Goal: Task Accomplishment & Management: Manage account settings

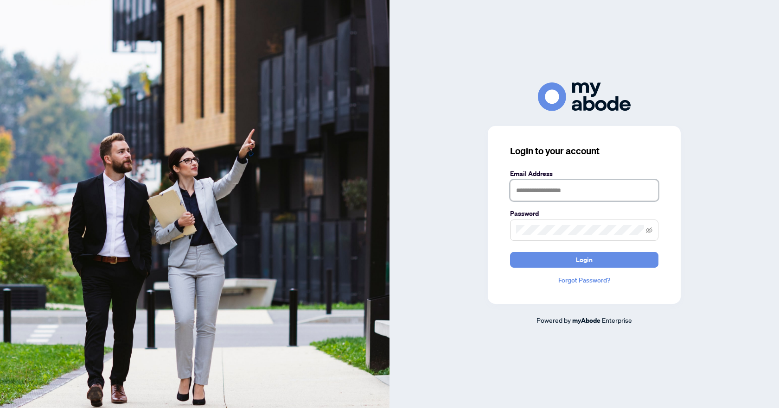
type input "**********"
click at [551, 260] on button "Login" at bounding box center [584, 260] width 148 height 16
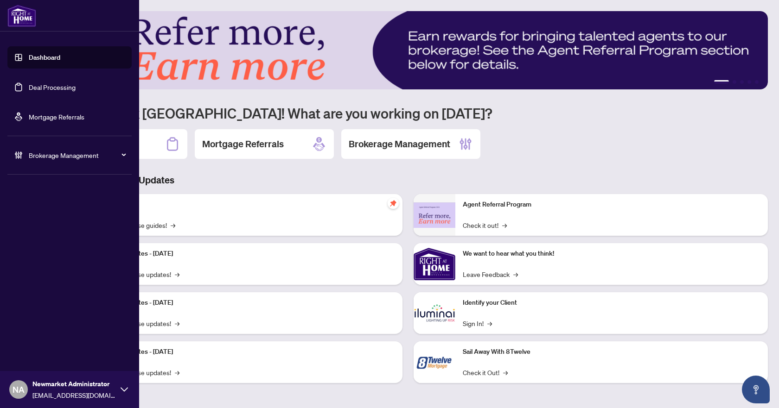
click at [47, 91] on link "Deal Processing" at bounding box center [52, 87] width 47 height 8
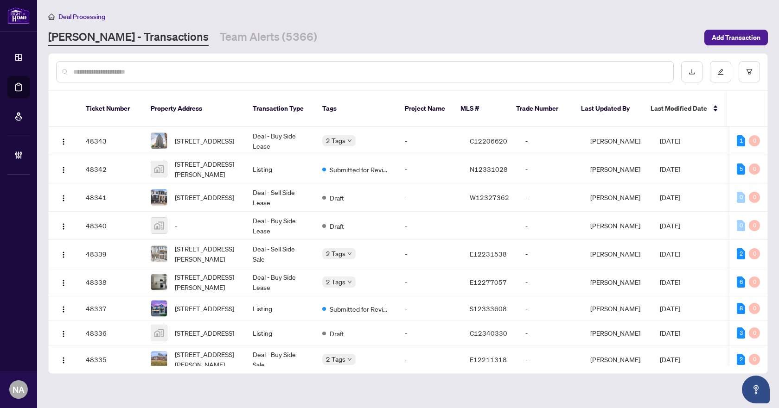
click at [215, 67] on input "text" at bounding box center [369, 72] width 592 height 10
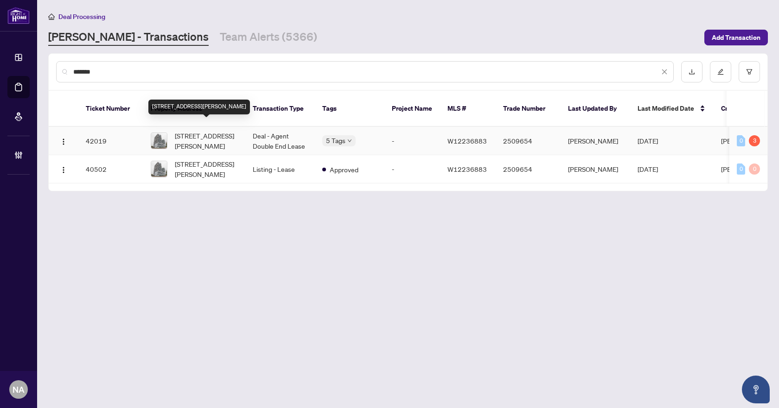
type input "*******"
click at [196, 131] on span "203-65 Speers Rd, Oakville, Ontario L6K 0J1, Canada" at bounding box center [206, 141] width 63 height 20
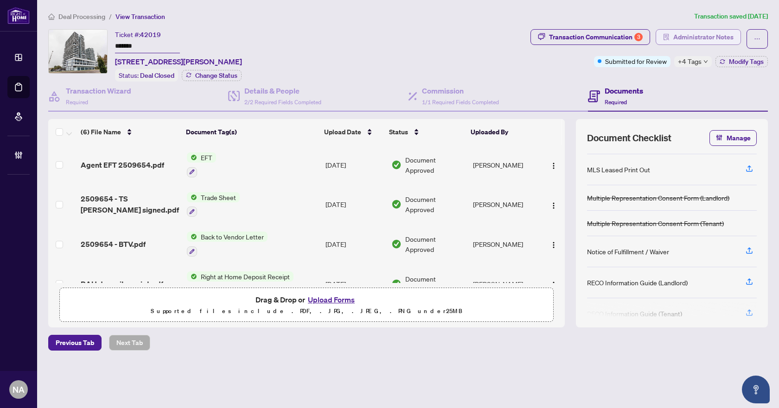
click at [712, 39] on span "Administrator Notes" at bounding box center [703, 37] width 60 height 15
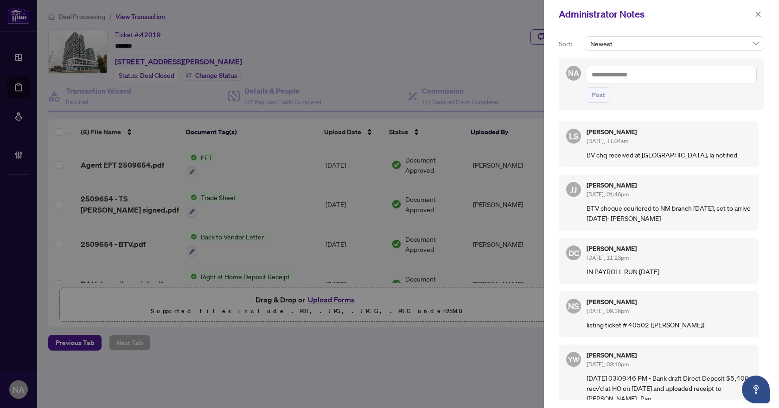
click at [663, 81] on textarea at bounding box center [670, 75] width 171 height 18
type textarea "**********"
click at [599, 95] on span "Post" at bounding box center [597, 95] width 13 height 15
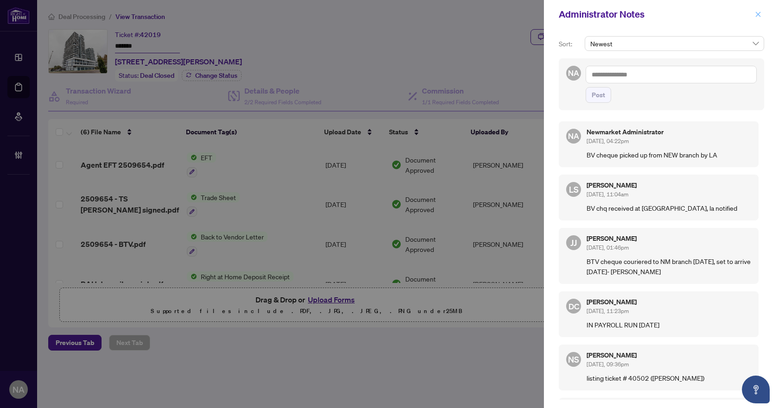
click at [757, 18] on icon "close" at bounding box center [758, 14] width 6 height 6
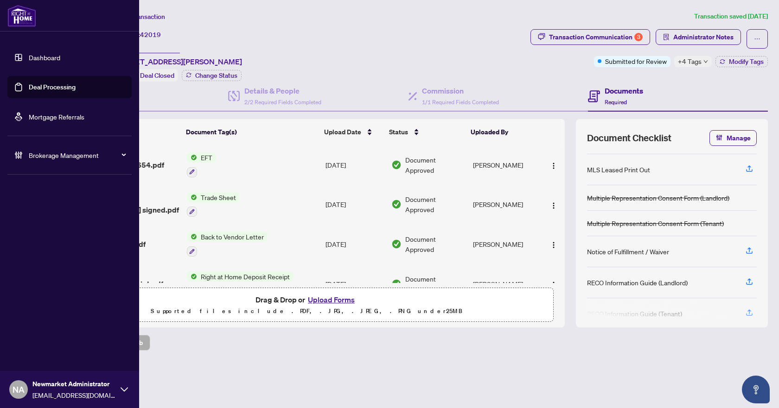
click at [16, 151] on icon at bounding box center [18, 155] width 9 height 9
click at [40, 219] on link "Manage Agents" at bounding box center [42, 222] width 46 height 8
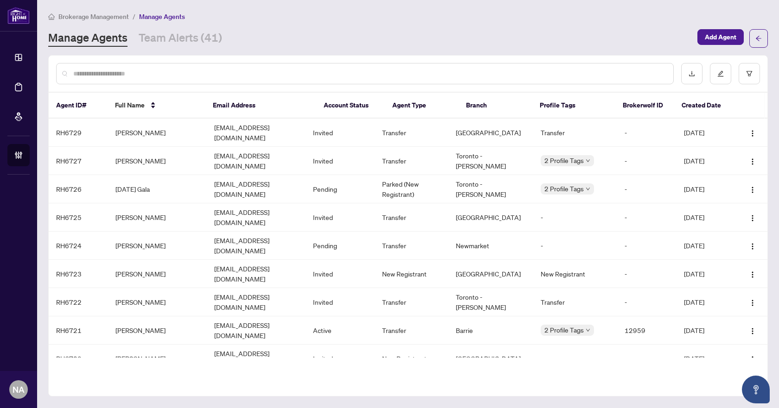
click at [216, 71] on input "text" at bounding box center [369, 74] width 592 height 10
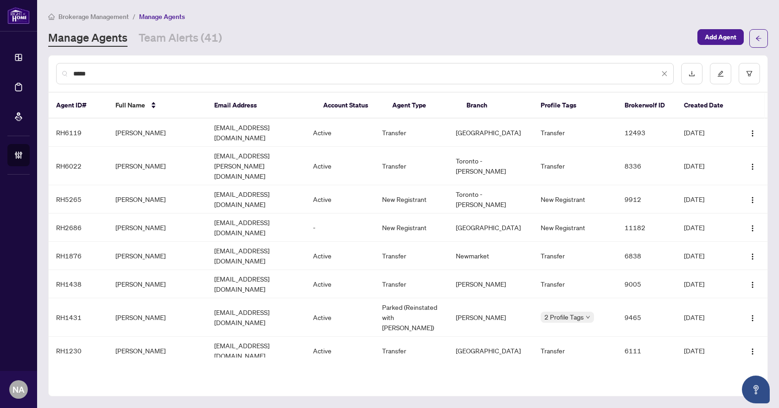
type input "*****"
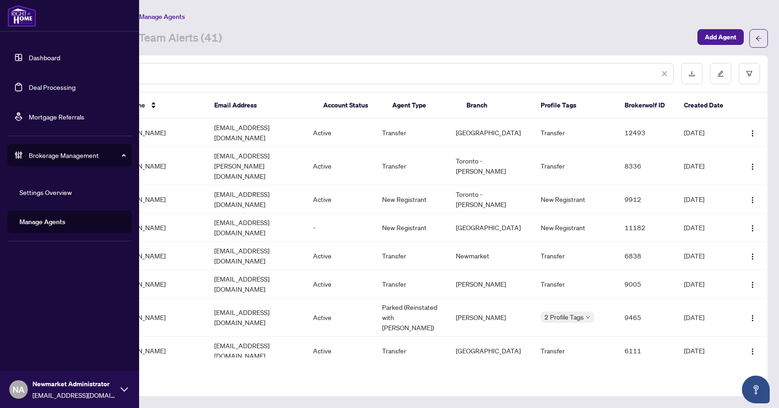
click at [50, 83] on link "Deal Processing" at bounding box center [52, 87] width 47 height 8
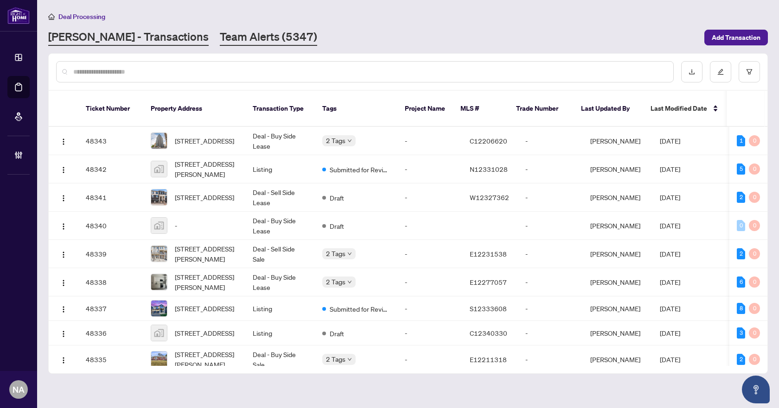
click at [220, 32] on link "Team Alerts (5347)" at bounding box center [268, 37] width 97 height 17
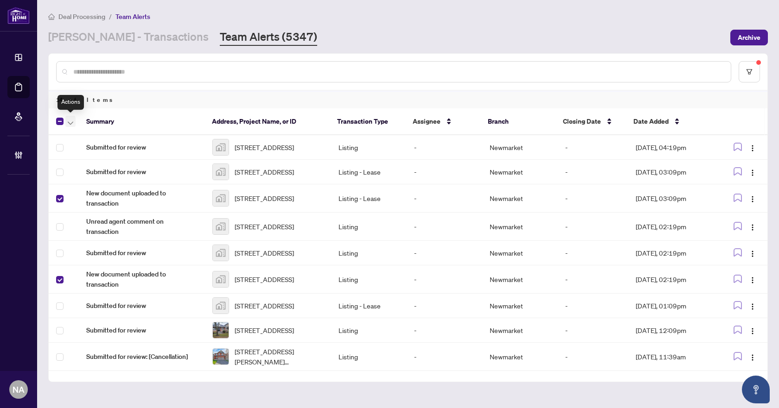
click at [72, 122] on icon "button" at bounding box center [71, 123] width 6 height 4
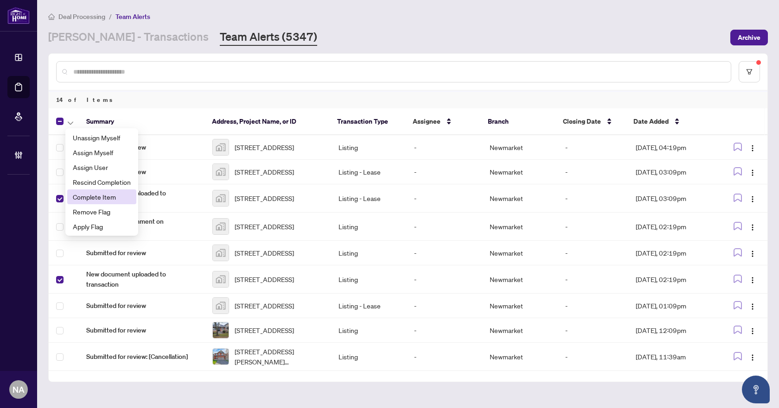
click at [102, 195] on span "Complete Item" at bounding box center [102, 197] width 58 height 10
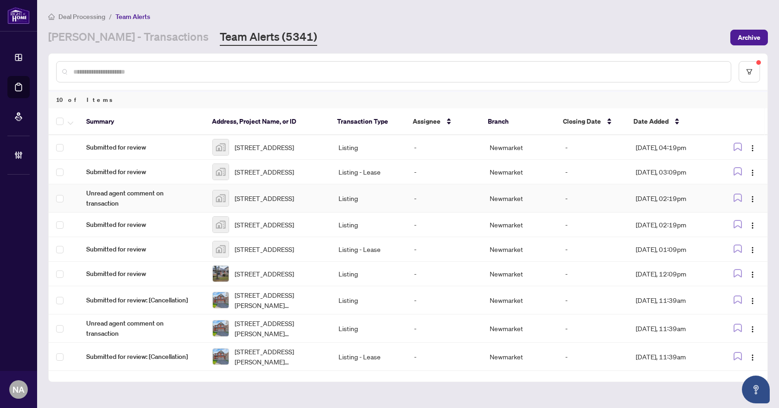
click at [103, 208] on span "Unread agent comment on transaction" at bounding box center [141, 198] width 111 height 20
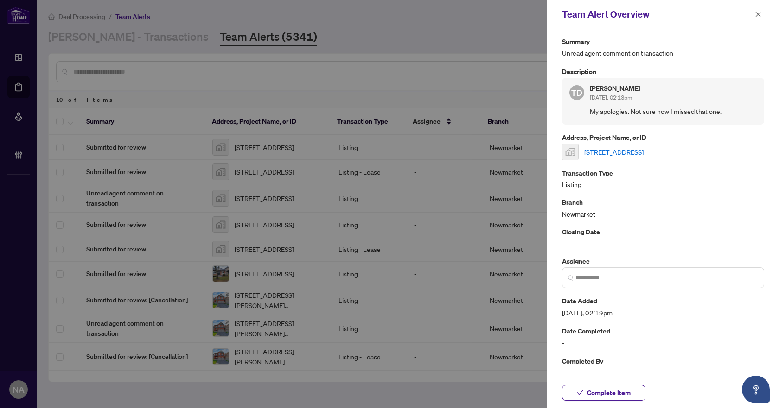
click at [761, 13] on button "button" at bounding box center [758, 14] width 12 height 11
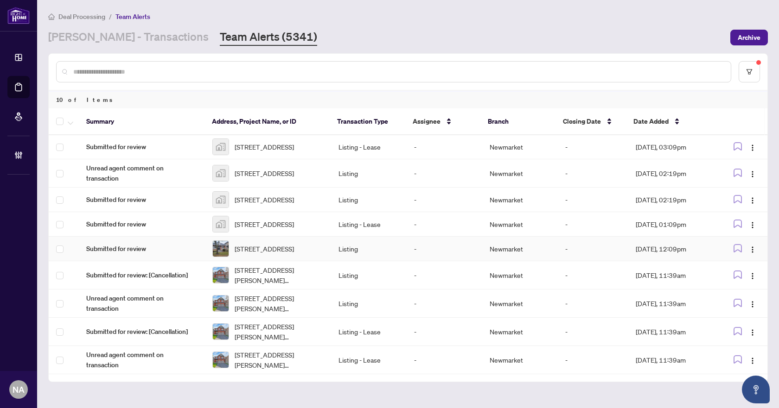
scroll to position [44, 0]
click at [118, 295] on span "Unread agent comment on transaction" at bounding box center [141, 303] width 111 height 20
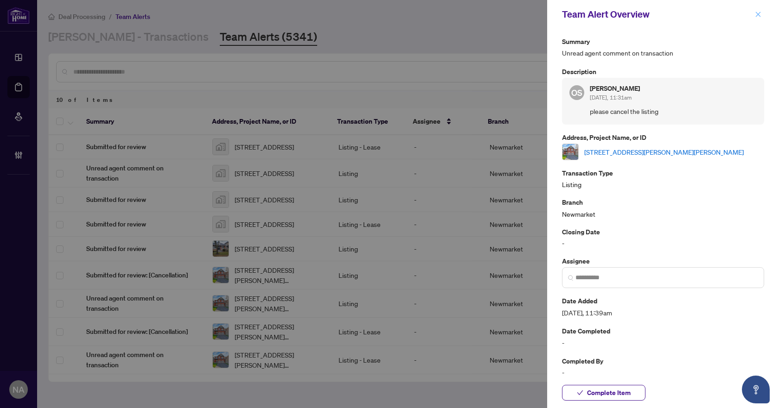
click at [755, 14] on icon "close" at bounding box center [758, 14] width 6 height 6
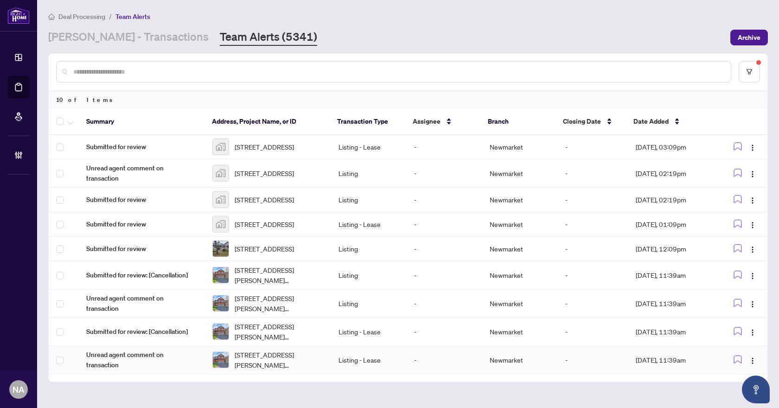
click at [99, 364] on span "Unread agent comment on transaction" at bounding box center [141, 360] width 111 height 20
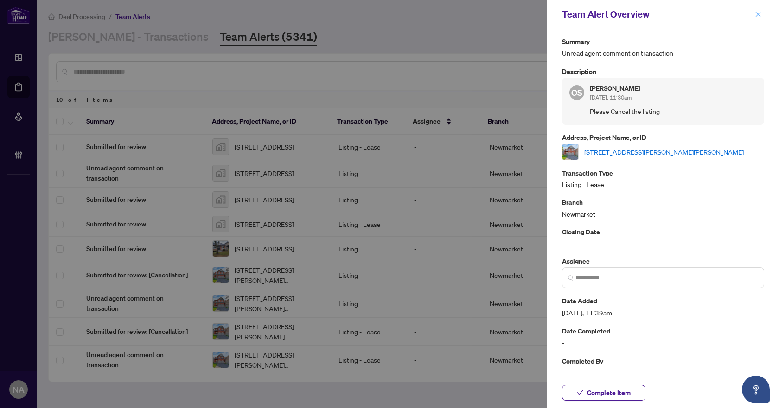
click at [759, 14] on icon "close" at bounding box center [758, 14] width 5 height 5
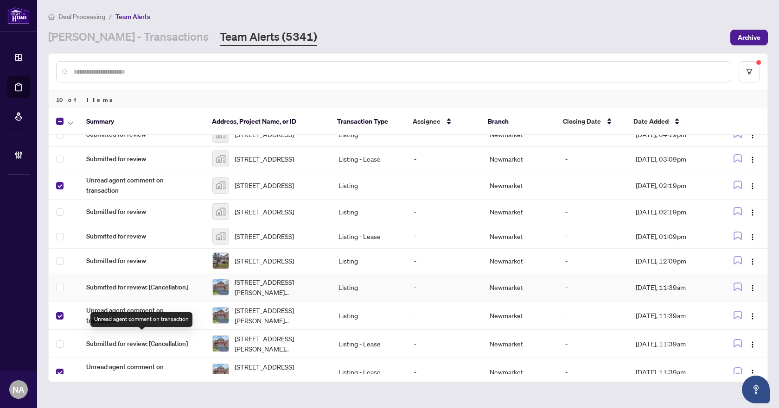
scroll to position [0, 0]
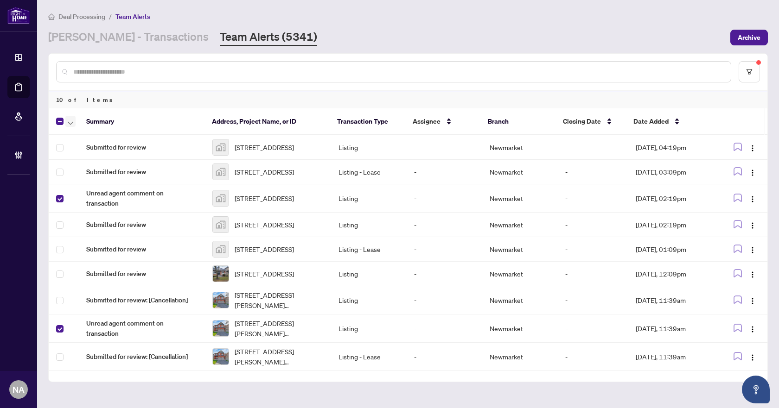
click at [74, 120] on button "button" at bounding box center [70, 121] width 10 height 11
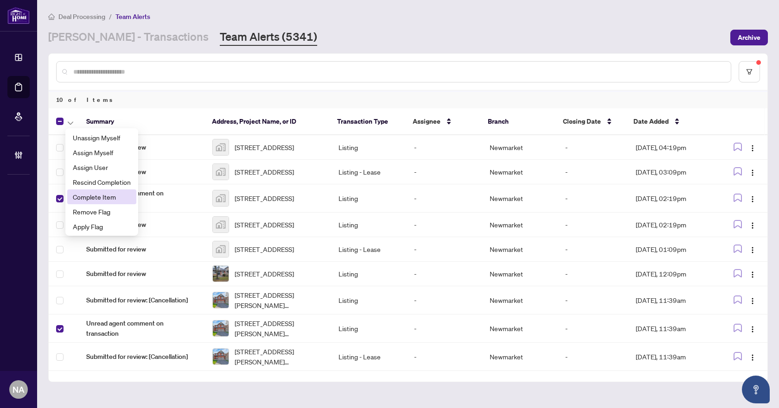
click at [98, 197] on span "Complete Item" at bounding box center [102, 197] width 58 height 10
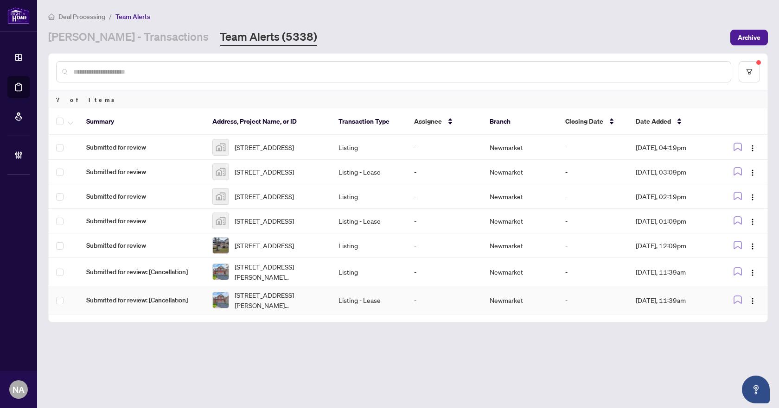
click at [127, 305] on span "Submitted for review: [Cancellation]" at bounding box center [141, 300] width 111 height 10
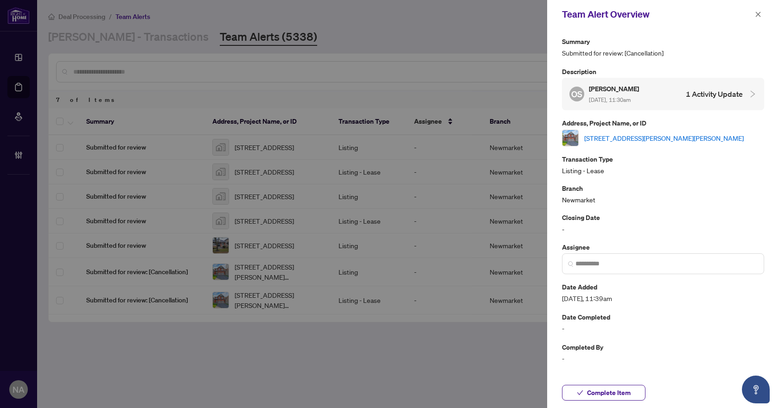
click at [631, 139] on link "[STREET_ADDRESS][PERSON_NAME][PERSON_NAME]" at bounding box center [663, 138] width 159 height 10
click at [618, 259] on input "search" at bounding box center [666, 264] width 183 height 10
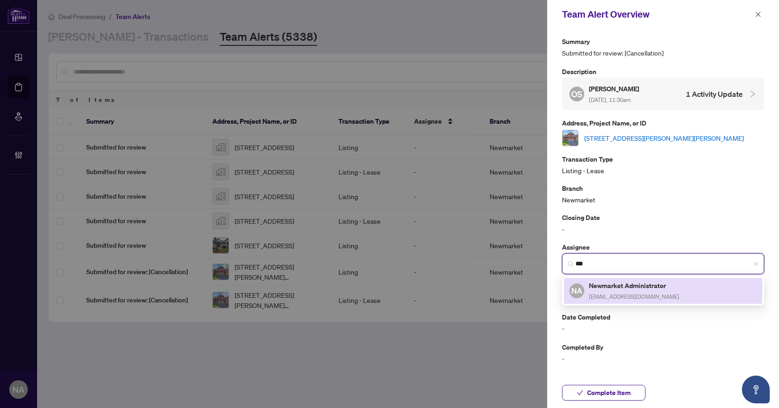
click at [606, 292] on div "Newmarket Administrator adminsnew@rightathomerealty.com" at bounding box center [634, 290] width 90 height 21
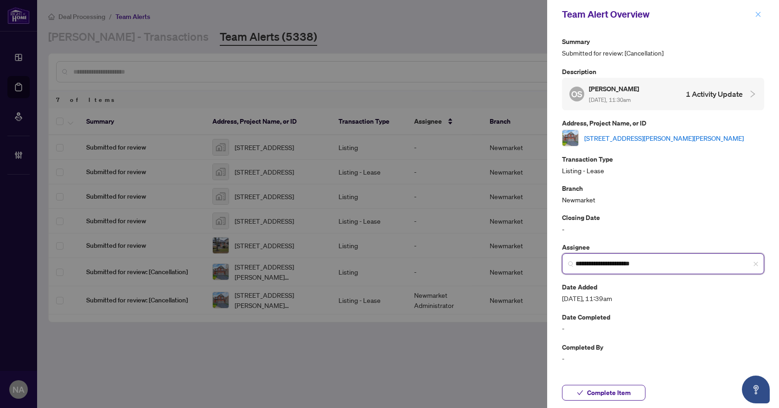
type input "**********"
click at [761, 12] on icon "close" at bounding box center [758, 14] width 6 height 6
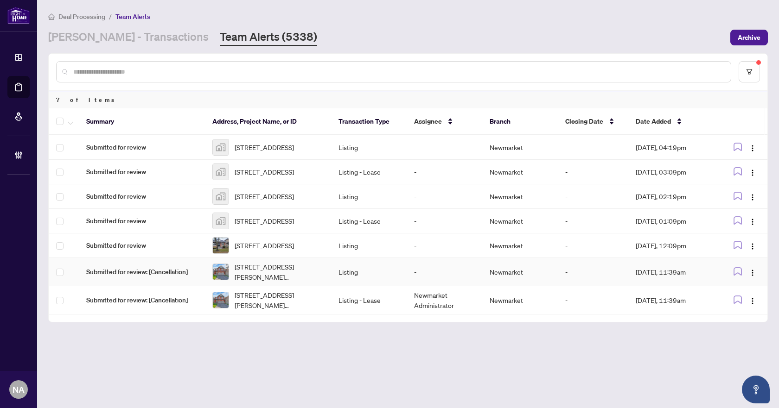
click at [168, 277] on span "Submitted for review: [Cancellation]" at bounding box center [141, 272] width 111 height 10
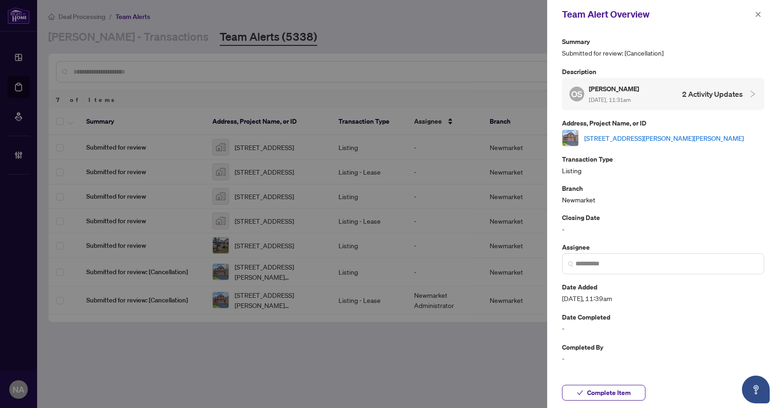
click at [614, 136] on link "82 John Link Ave, Georgina, Ontario L0E 1R0, Canada" at bounding box center [663, 138] width 159 height 10
click at [636, 258] on span at bounding box center [663, 264] width 202 height 21
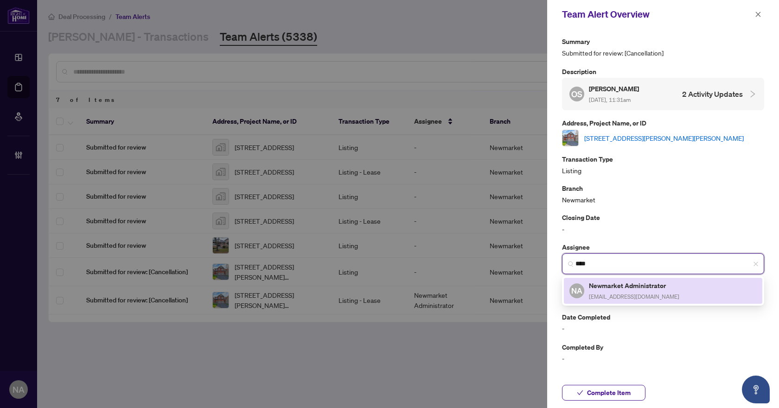
click at [615, 290] on h5 "Newmarket Administrator" at bounding box center [634, 285] width 90 height 11
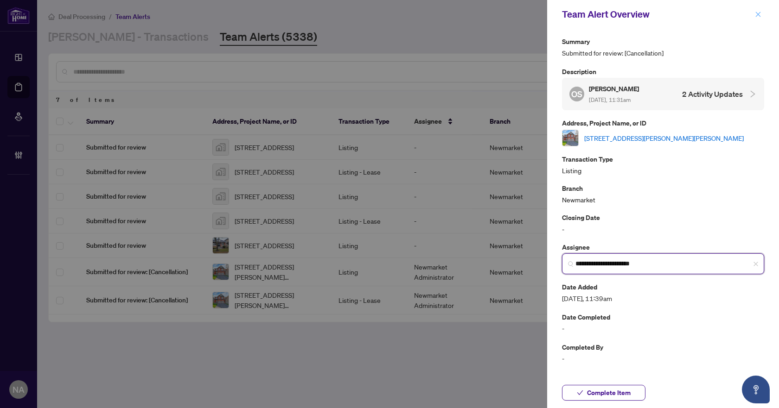
type input "**********"
click at [759, 17] on icon "close" at bounding box center [758, 14] width 6 height 6
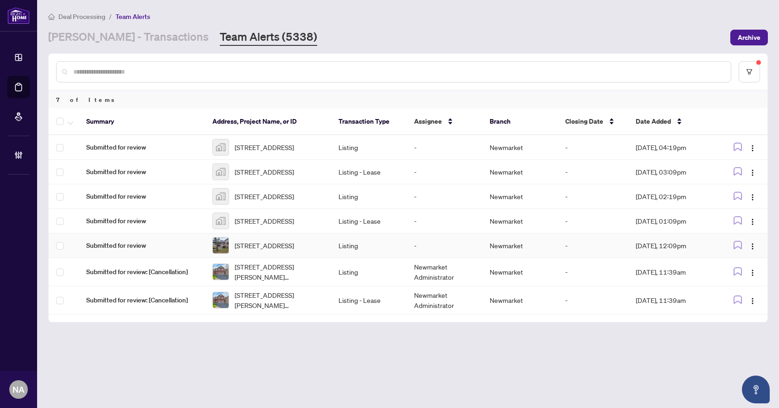
click at [114, 251] on span "Submitted for review" at bounding box center [141, 246] width 111 height 10
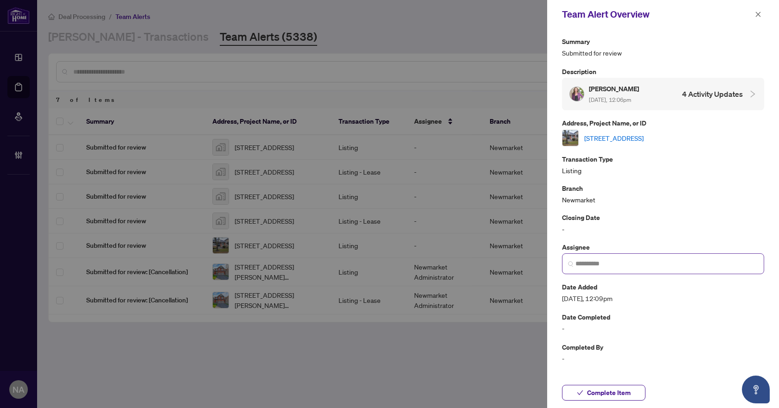
click at [630, 271] on span at bounding box center [663, 264] width 202 height 21
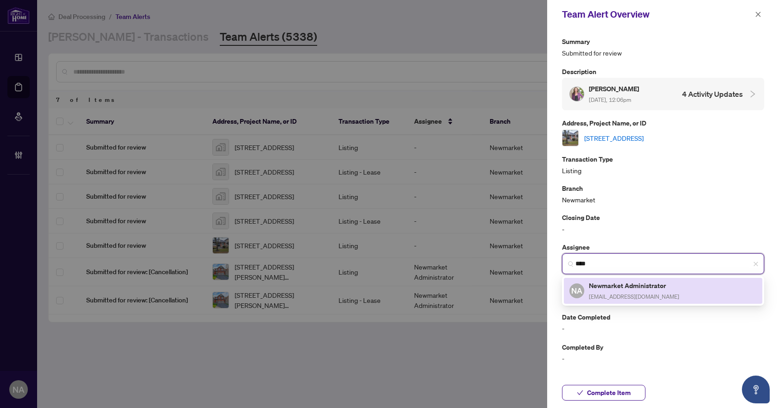
click at [617, 286] on h5 "Newmarket Administrator" at bounding box center [634, 285] width 90 height 11
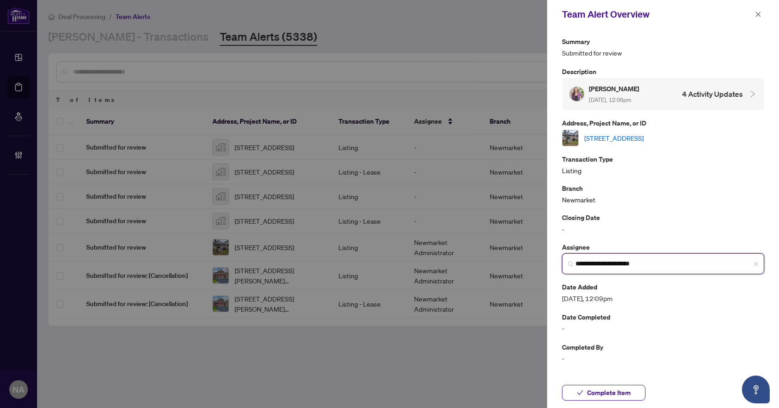
type input "**********"
click at [643, 138] on link "61 Palisade Cres, Richmond Hill, Ontario L4S 2H9, Canada" at bounding box center [613, 138] width 59 height 10
click at [622, 391] on span "Complete Item" at bounding box center [609, 393] width 44 height 15
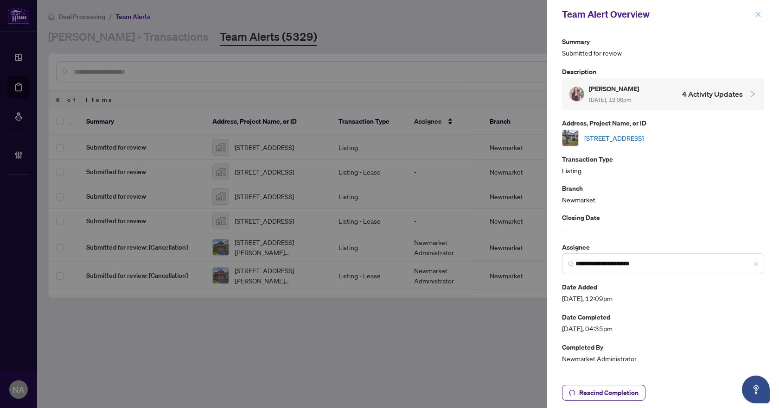
click at [760, 12] on icon "close" at bounding box center [758, 14] width 6 height 6
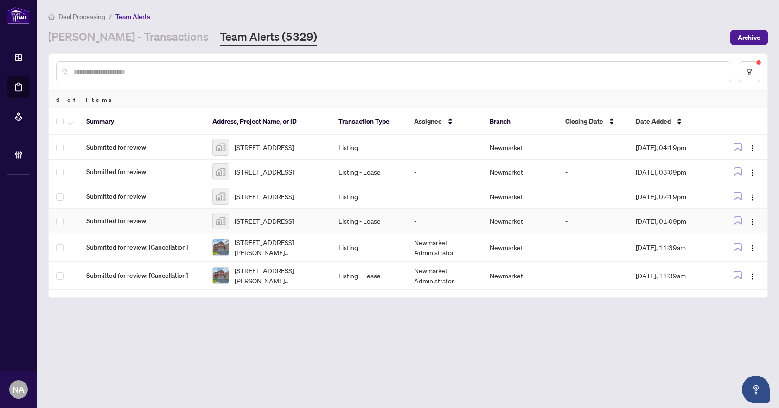
click at [110, 226] on span "Submitted for review" at bounding box center [141, 221] width 111 height 10
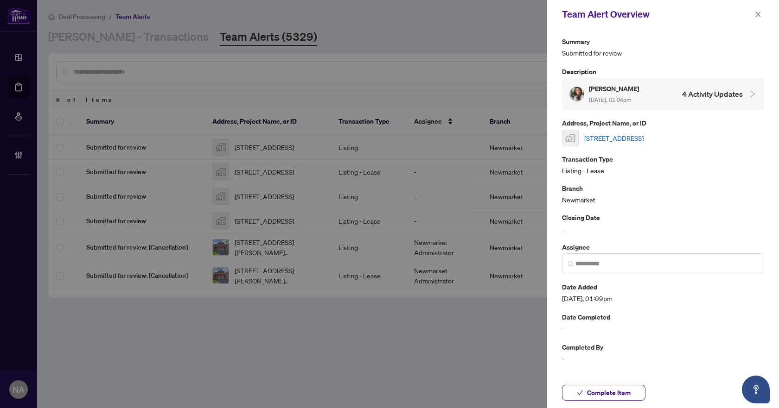
click at [634, 140] on link "613-1050 Eastern Avenue, Toronto, ON, Canada" at bounding box center [613, 138] width 59 height 10
click at [754, 15] on button "button" at bounding box center [758, 14] width 12 height 11
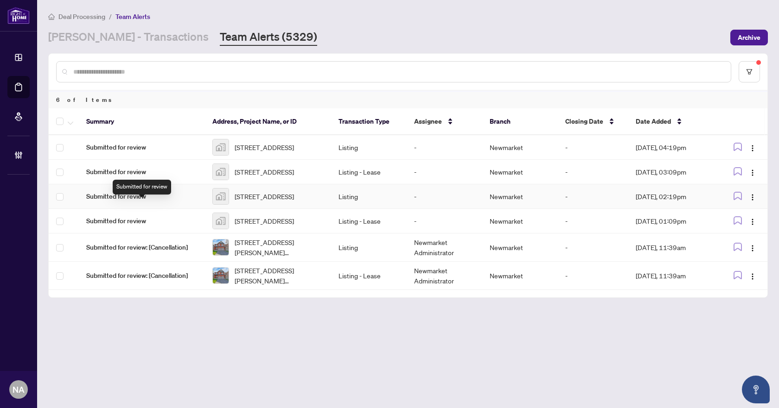
click at [137, 202] on span "Submitted for review" at bounding box center [141, 196] width 111 height 10
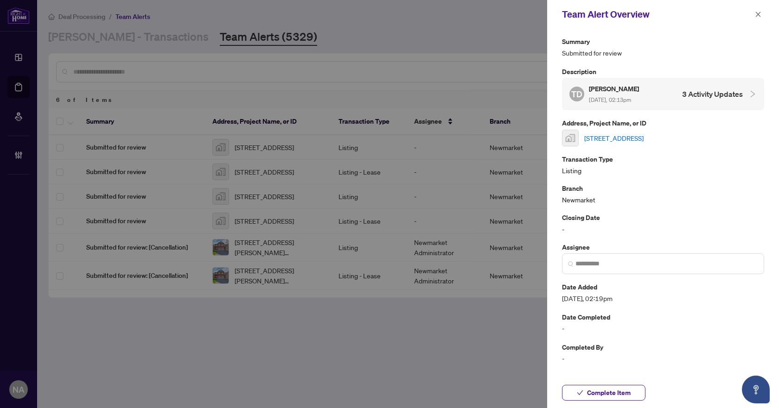
click at [643, 138] on link "627 Green Meadow Crescent, Mississauga, ON, Canada" at bounding box center [613, 138] width 59 height 10
click at [598, 396] on span "Complete Item" at bounding box center [609, 393] width 44 height 15
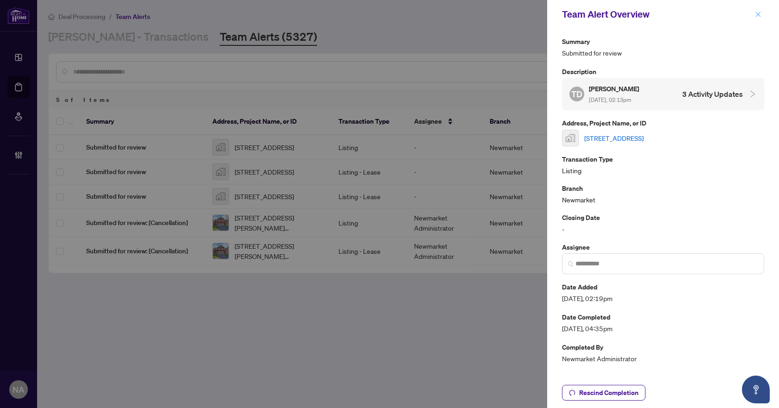
click at [758, 13] on icon "close" at bounding box center [758, 14] width 6 height 6
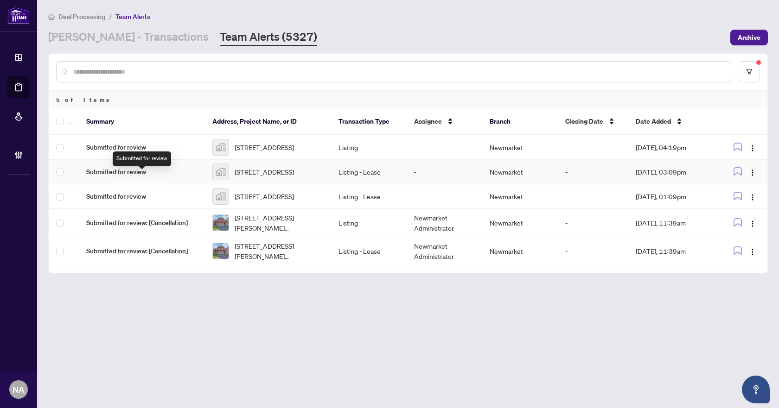
click at [113, 175] on span "Submitted for review" at bounding box center [141, 172] width 111 height 10
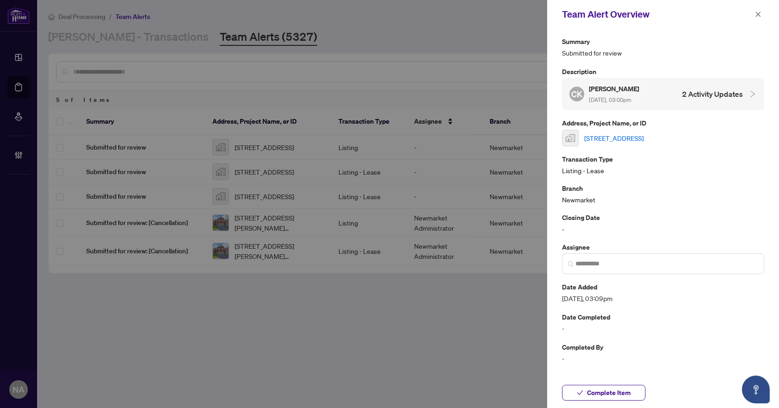
click at [635, 138] on link "6 Newlands Avenue, Keswick, ON, Canada" at bounding box center [613, 138] width 59 height 10
click at [629, 388] on span "Complete Item" at bounding box center [609, 393] width 44 height 15
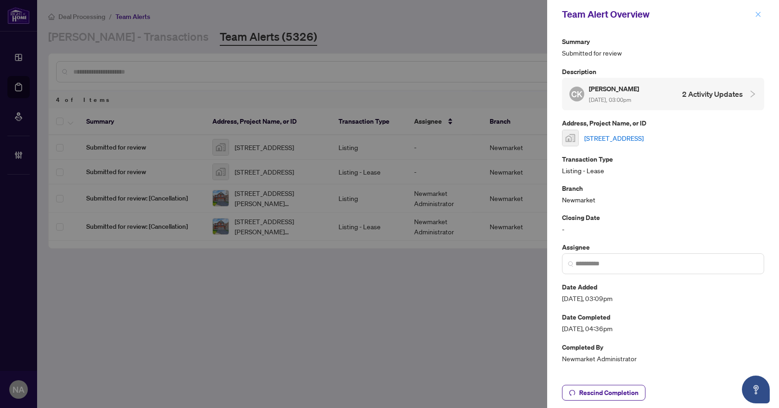
click at [758, 13] on icon "close" at bounding box center [758, 14] width 6 height 6
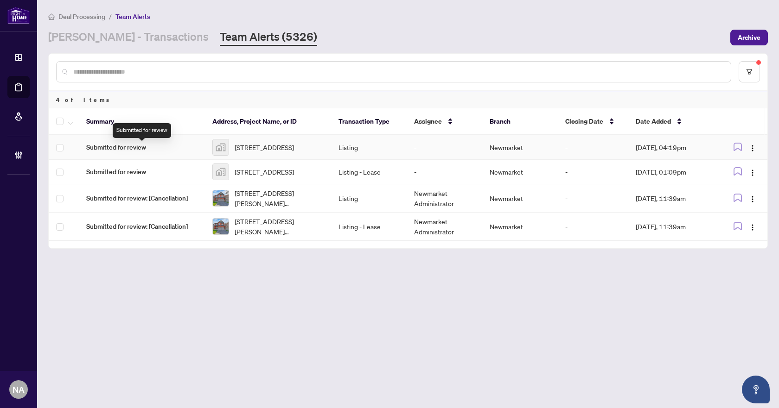
click at [111, 148] on span "Submitted for review" at bounding box center [141, 147] width 111 height 10
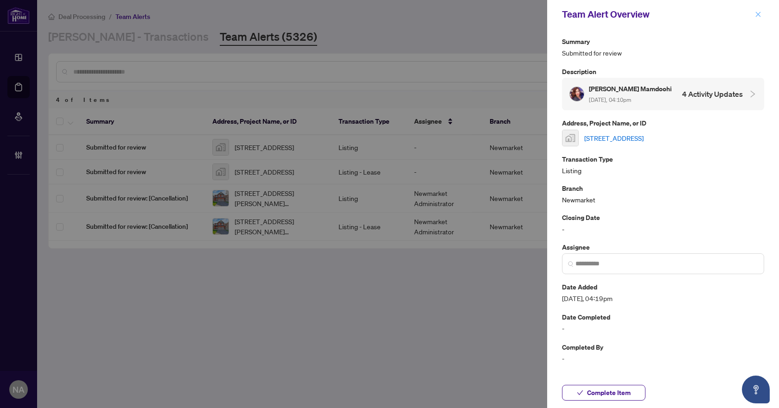
click at [762, 13] on button "button" at bounding box center [758, 14] width 12 height 11
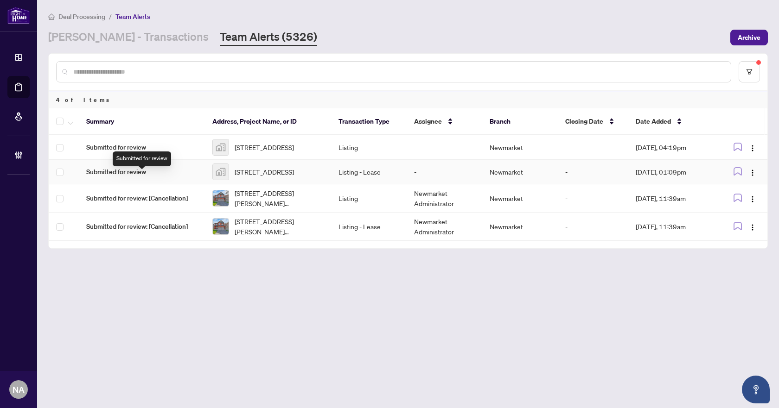
click at [109, 177] on span "Submitted for review" at bounding box center [141, 172] width 111 height 10
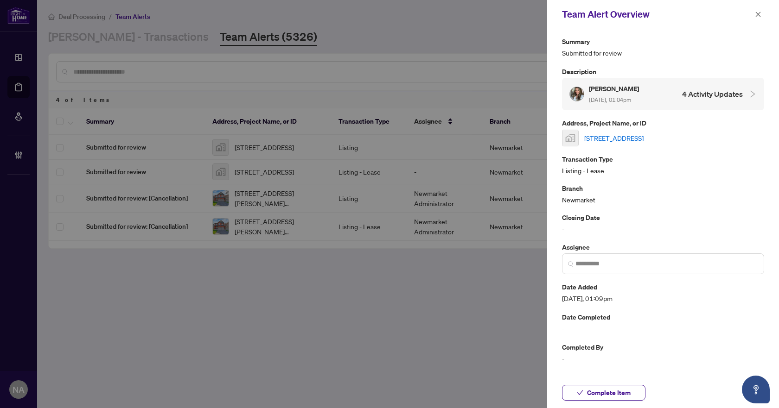
click at [621, 137] on link "613-1050 Eastern Avenue, Toronto, ON, Canada" at bounding box center [613, 138] width 59 height 10
click at [608, 392] on span "Complete Item" at bounding box center [609, 393] width 44 height 15
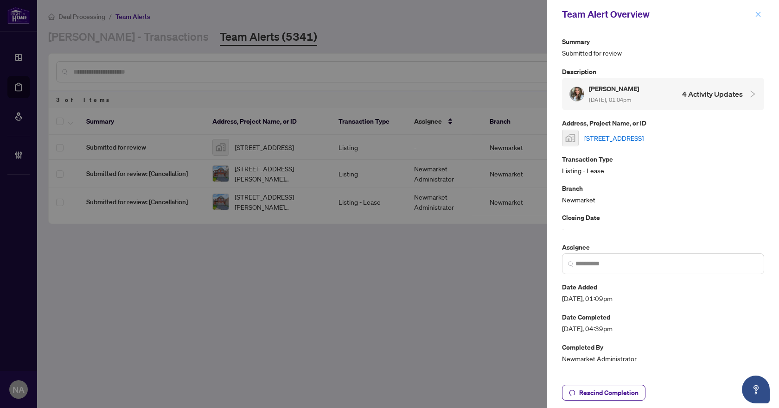
click at [760, 14] on icon "close" at bounding box center [758, 14] width 6 height 6
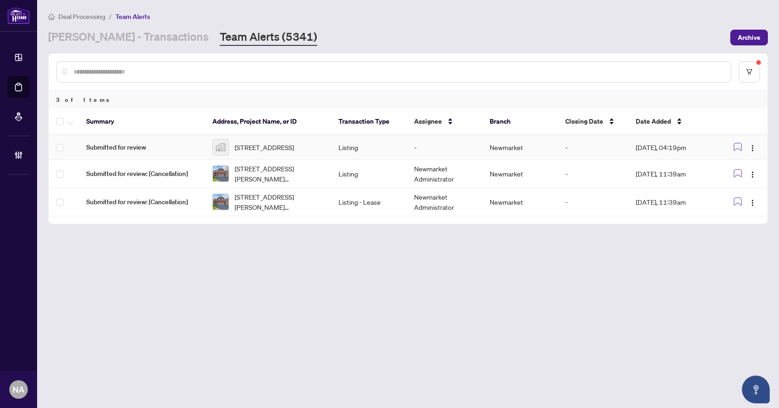
click at [135, 153] on span "Submitted for review" at bounding box center [141, 147] width 111 height 10
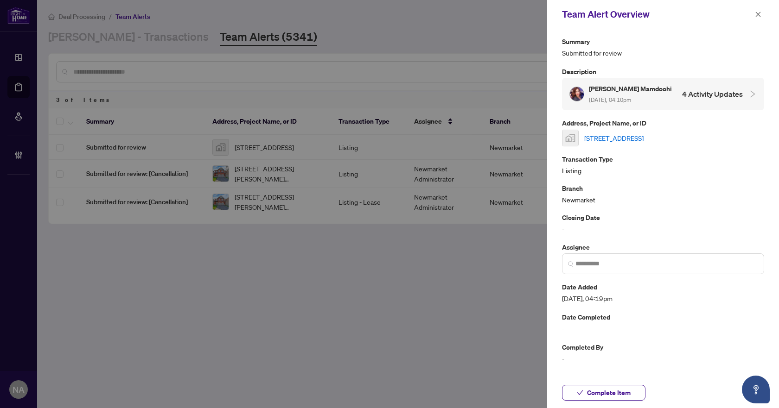
click at [624, 136] on link "6-6 Sachet Drive, Richmond Hill, ON, Canada" at bounding box center [613, 138] width 59 height 10
click at [598, 390] on span "Complete Item" at bounding box center [609, 393] width 44 height 15
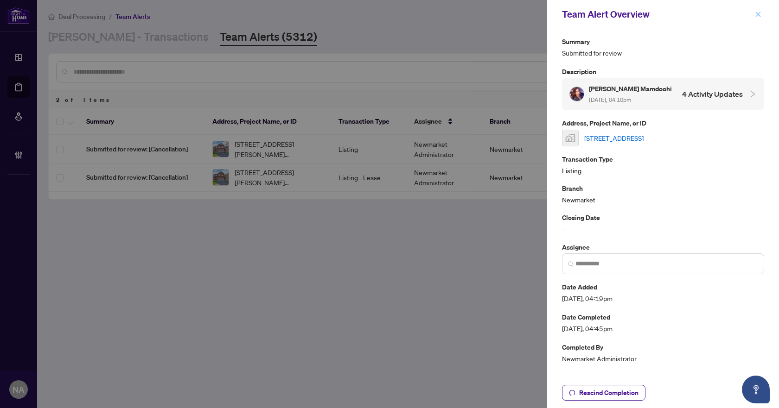
click at [761, 14] on icon "close" at bounding box center [758, 14] width 6 height 6
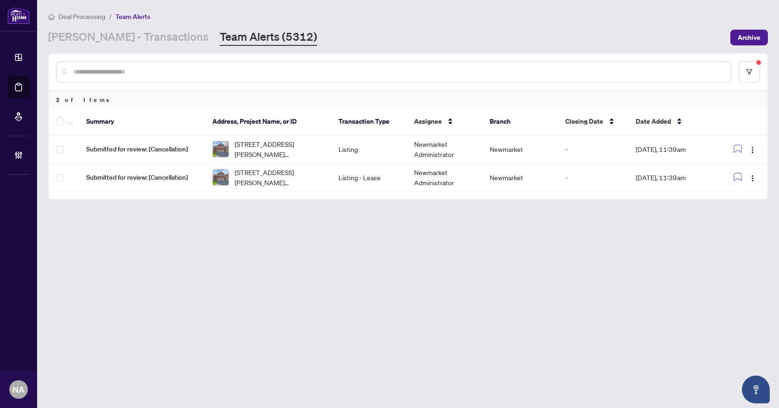
click at [705, 260] on main "Deal Processing / Team Alerts RAHR - Transactions Team Alerts (5312) Archive 2 …" at bounding box center [408, 204] width 742 height 408
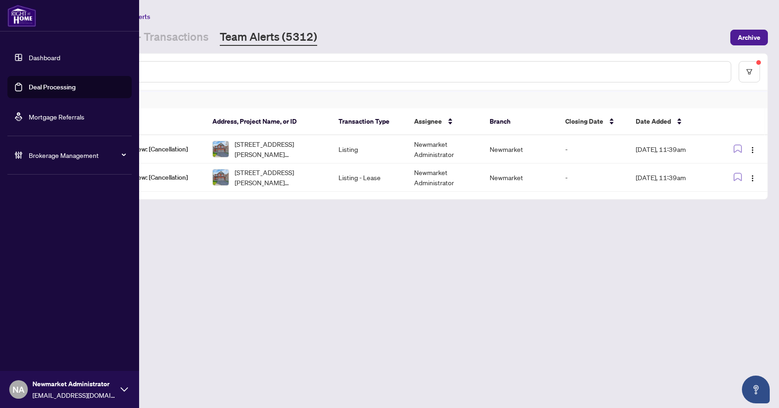
click at [46, 157] on span "Brokerage Management" at bounding box center [77, 155] width 96 height 10
click at [36, 218] on link "Manage Agents" at bounding box center [42, 222] width 46 height 8
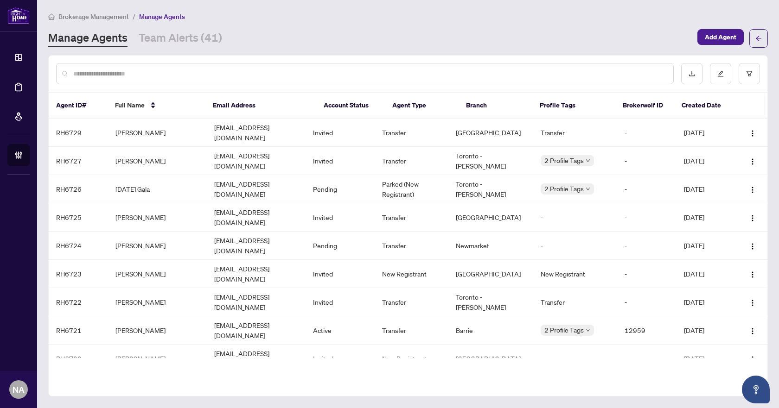
click at [187, 22] on div "Brokerage Management / Manage Agents Manage Agents Team Alerts (41) Add Agent" at bounding box center [407, 29] width 719 height 37
click at [186, 34] on link "Team Alerts (41)" at bounding box center [180, 38] width 83 height 17
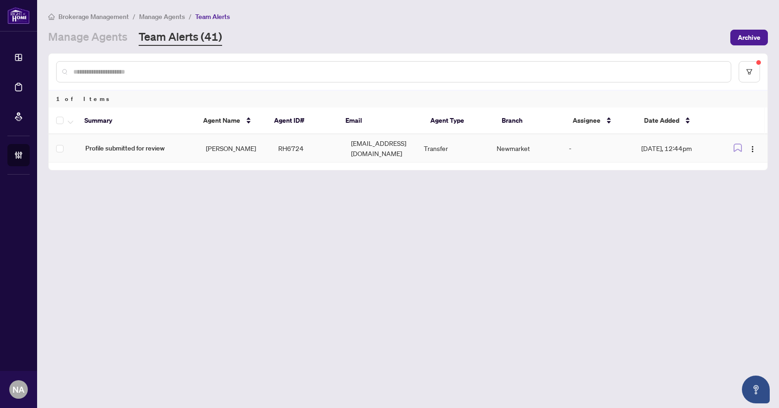
click at [132, 146] on span "Profile submitted for review" at bounding box center [138, 148] width 106 height 10
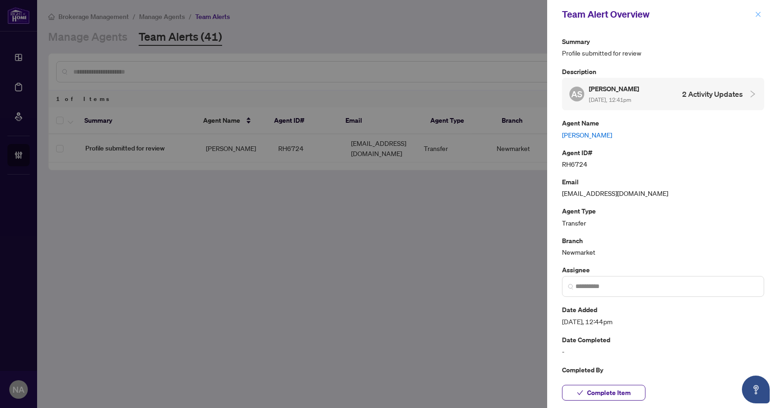
click at [757, 11] on icon "close" at bounding box center [758, 14] width 6 height 6
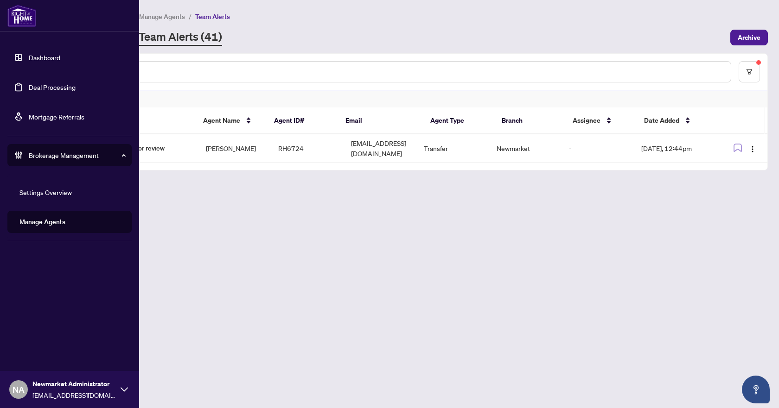
click at [58, 90] on link "Deal Processing" at bounding box center [52, 87] width 47 height 8
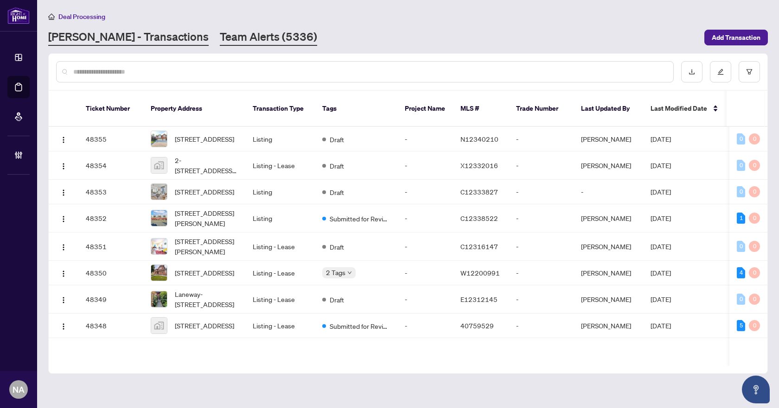
click at [226, 33] on link "Team Alerts (5336)" at bounding box center [268, 37] width 97 height 17
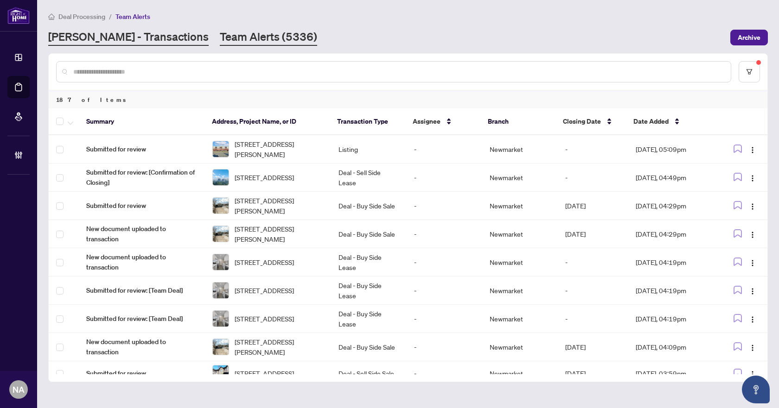
click at [133, 39] on link "RAHR - Transactions" at bounding box center [128, 37] width 160 height 17
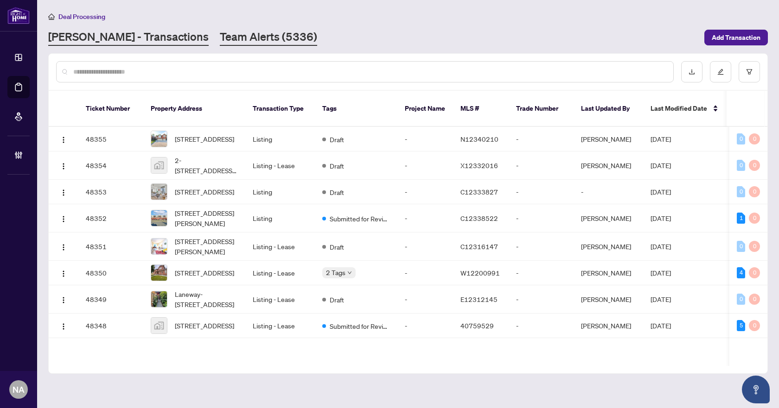
click at [220, 36] on link "Team Alerts (5336)" at bounding box center [268, 37] width 97 height 17
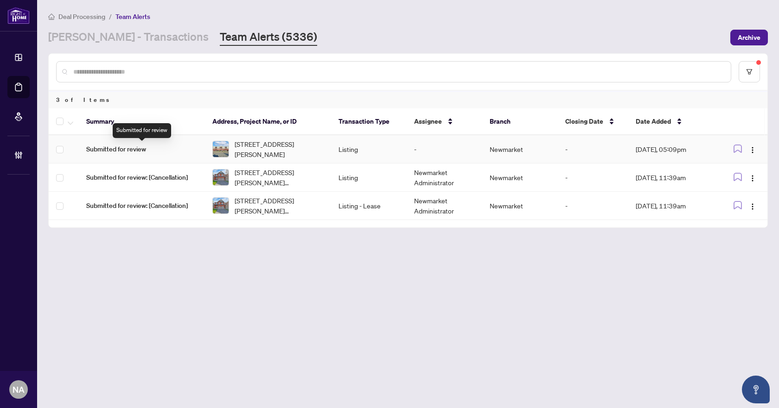
click at [128, 147] on span "Submitted for review" at bounding box center [141, 149] width 111 height 10
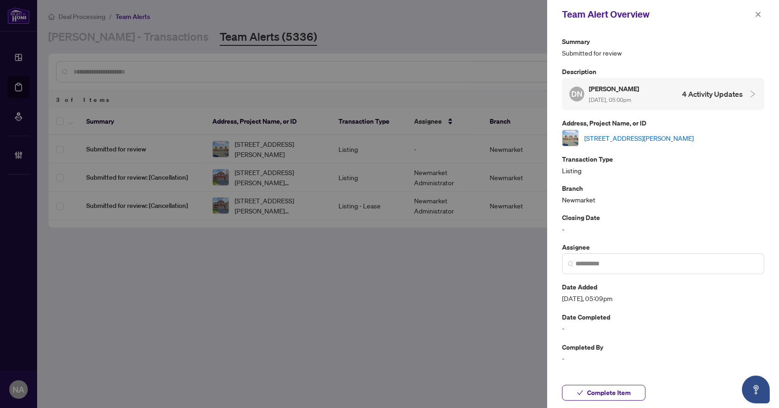
click at [639, 136] on link "[STREET_ADDRESS][PERSON_NAME]" at bounding box center [638, 138] width 109 height 10
click at [758, 11] on icon "close" at bounding box center [758, 14] width 6 height 6
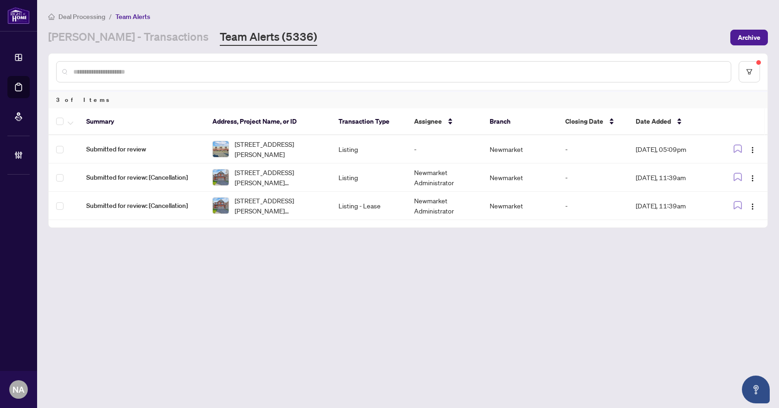
click at [255, 323] on main "Deal Processing / Team Alerts RAHR - Transactions Team Alerts (5336) Archive 3 …" at bounding box center [408, 204] width 742 height 408
click at [135, 177] on span "Submitted for review: [Cancellation]" at bounding box center [141, 177] width 111 height 10
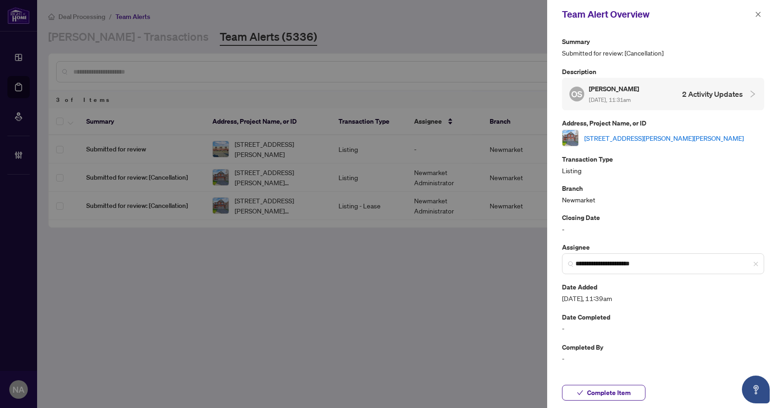
click at [661, 134] on link "[STREET_ADDRESS][PERSON_NAME][PERSON_NAME]" at bounding box center [663, 138] width 159 height 10
click at [606, 390] on span "Complete Item" at bounding box center [609, 393] width 44 height 15
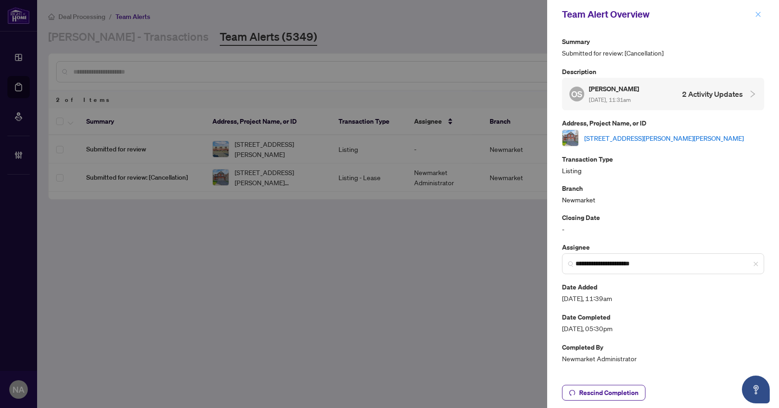
click at [762, 13] on button "button" at bounding box center [758, 14] width 12 height 11
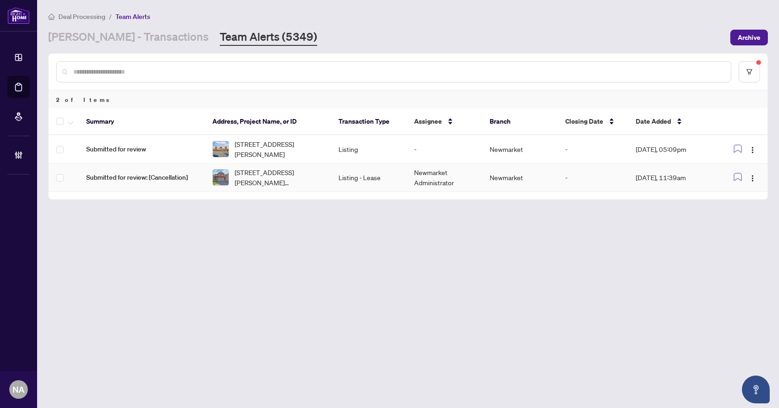
click at [99, 177] on span "Submitted for review: [Cancellation]" at bounding box center [141, 177] width 111 height 10
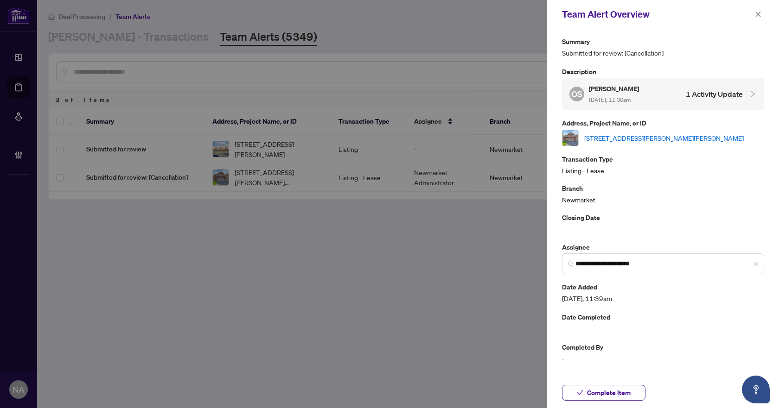
click at [667, 141] on link "[STREET_ADDRESS][PERSON_NAME][PERSON_NAME]" at bounding box center [663, 138] width 159 height 10
click at [617, 394] on span "Complete Item" at bounding box center [609, 393] width 44 height 15
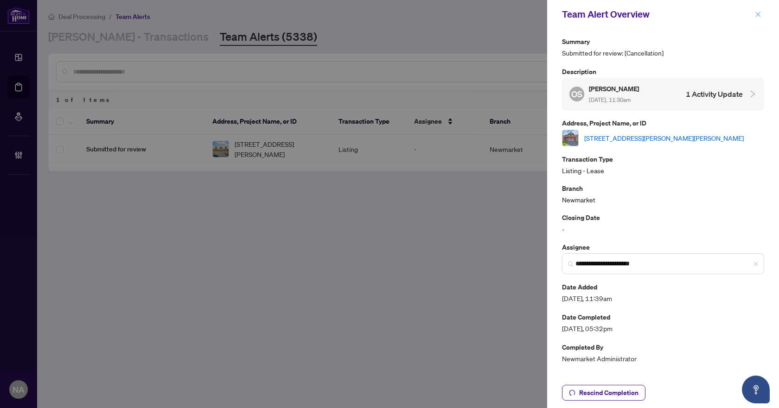
click at [759, 15] on icon "close" at bounding box center [758, 14] width 6 height 6
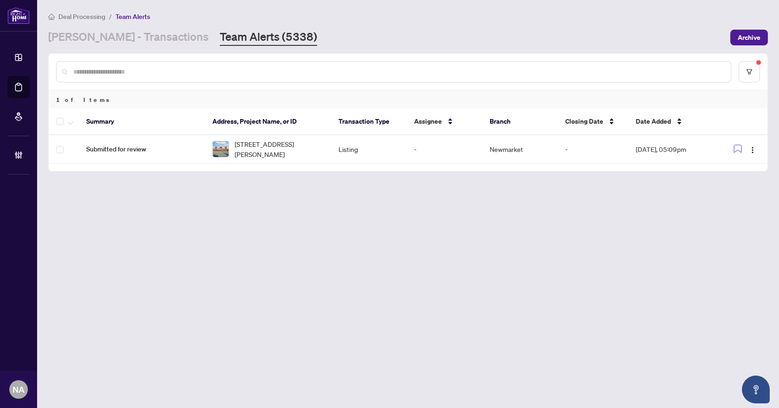
click at [254, 269] on main "Deal Processing / Team Alerts RAHR - Transactions Team Alerts (5338) Archive 1 …" at bounding box center [408, 204] width 742 height 408
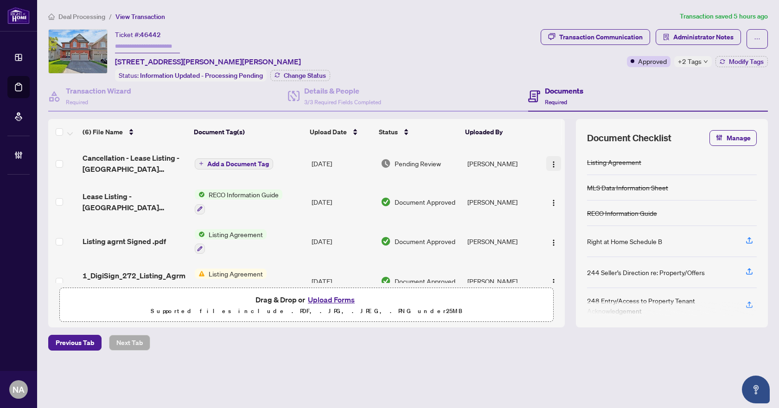
click at [550, 162] on img "button" at bounding box center [553, 164] width 7 height 7
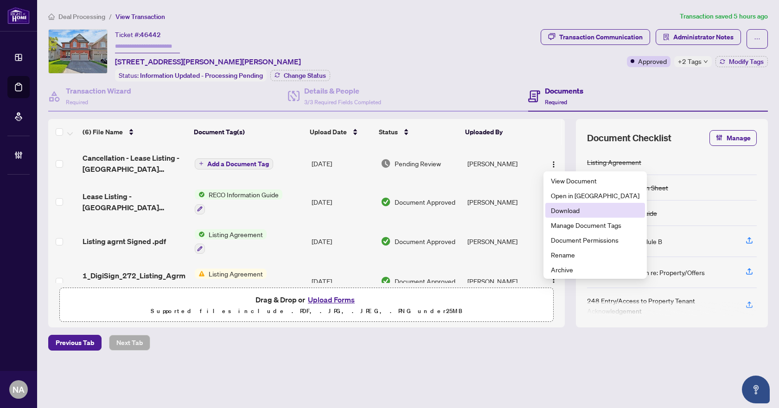
click at [572, 208] on span "Download" at bounding box center [595, 210] width 89 height 10
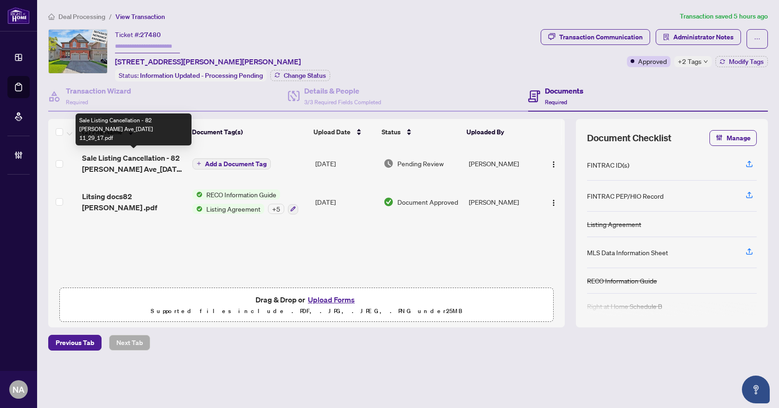
click at [136, 161] on span "Sale Listing Cancellation - 82 John Link Ave_2025-08-12 11_29_17.pdf" at bounding box center [133, 164] width 103 height 22
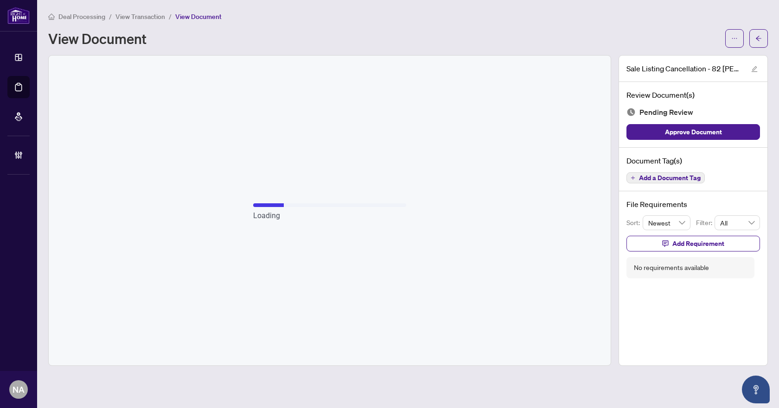
click at [156, 17] on span "View Transaction" at bounding box center [140, 17] width 50 height 8
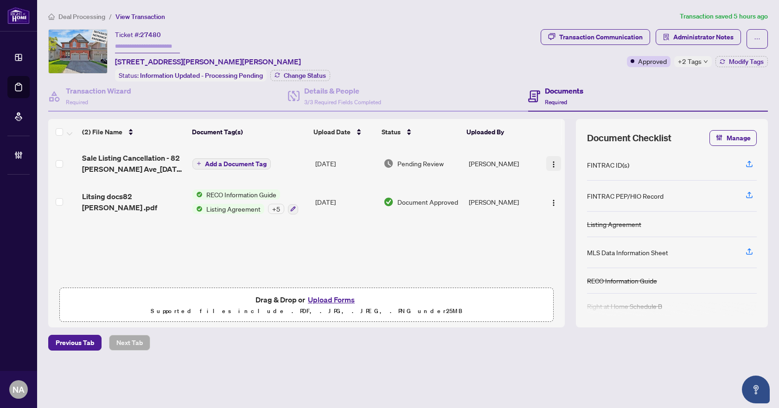
click at [552, 164] on img "button" at bounding box center [553, 164] width 7 height 7
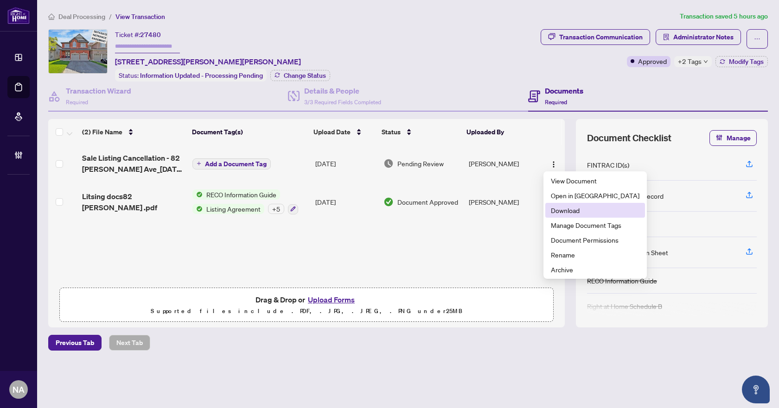
click at [571, 210] on span "Download" at bounding box center [595, 210] width 89 height 10
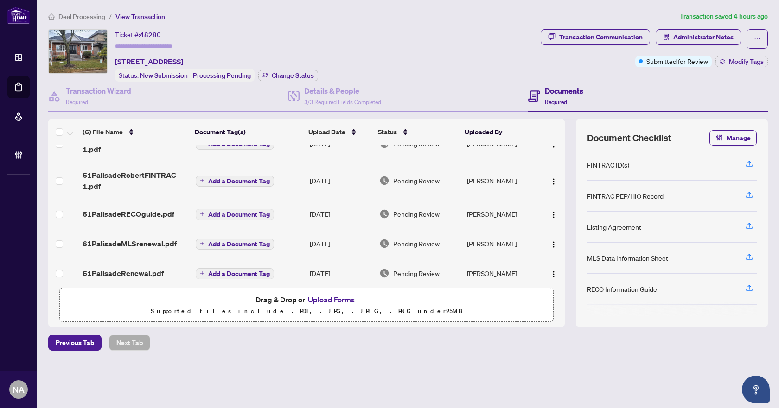
scroll to position [65, 0]
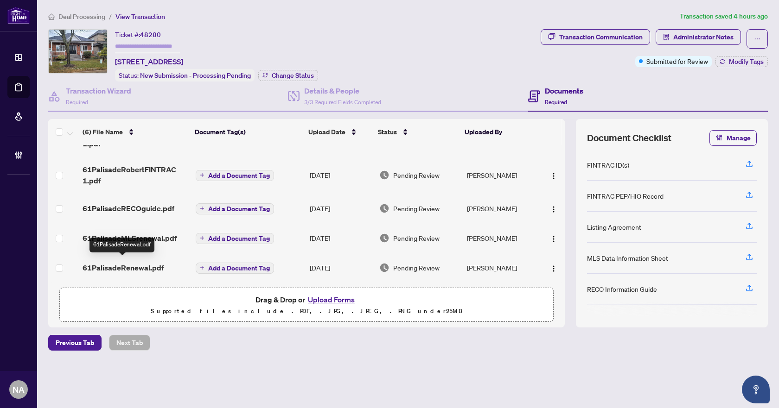
click at [117, 262] on span "61PalisadeRenewal.pdf" at bounding box center [123, 267] width 81 height 11
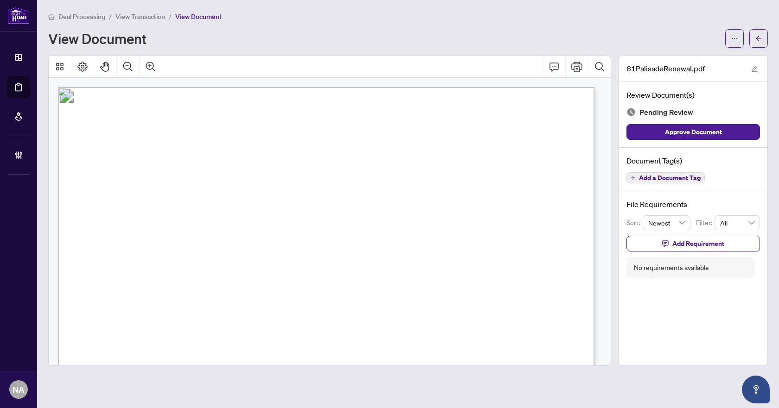
click at [148, 14] on span "View Transaction" at bounding box center [140, 17] width 50 height 8
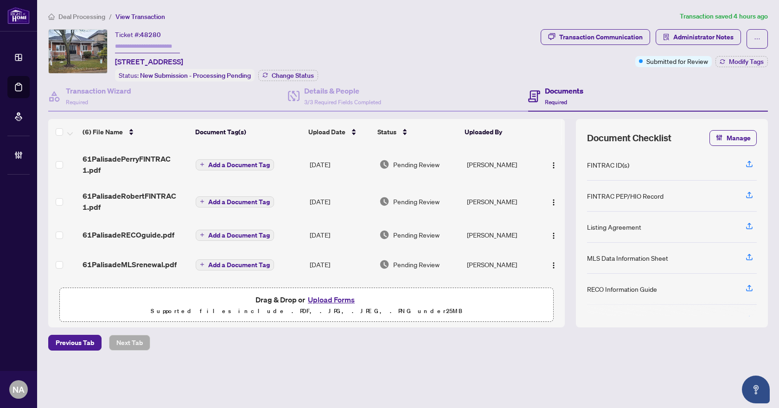
scroll to position [65, 0]
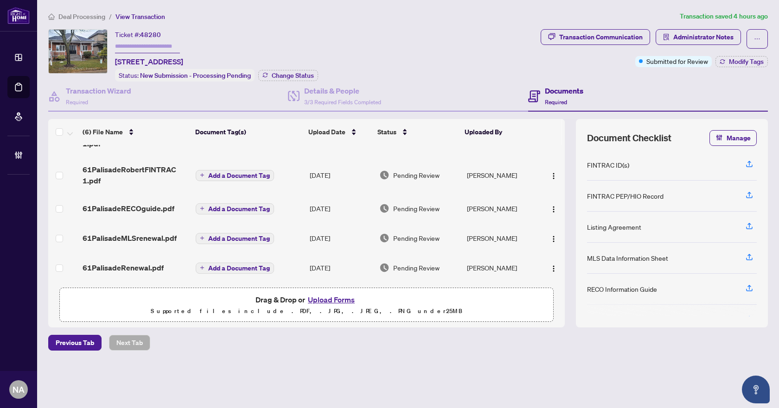
click at [129, 262] on span "61PalisadeRenewal.pdf" at bounding box center [123, 267] width 81 height 11
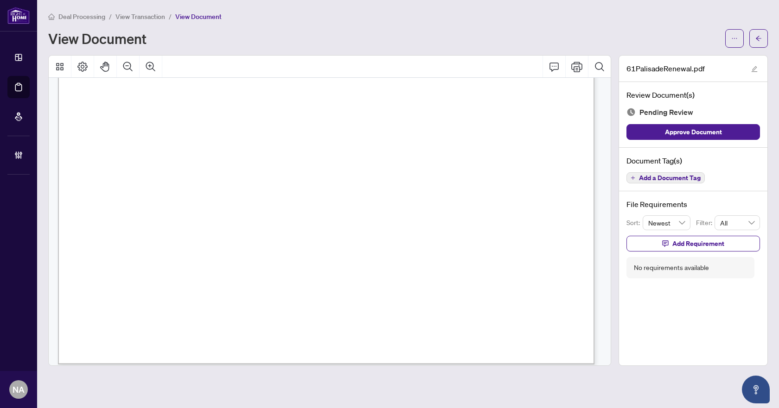
scroll to position [3271, 0]
click at [641, 173] on button "Add a Document Tag" at bounding box center [665, 177] width 78 height 11
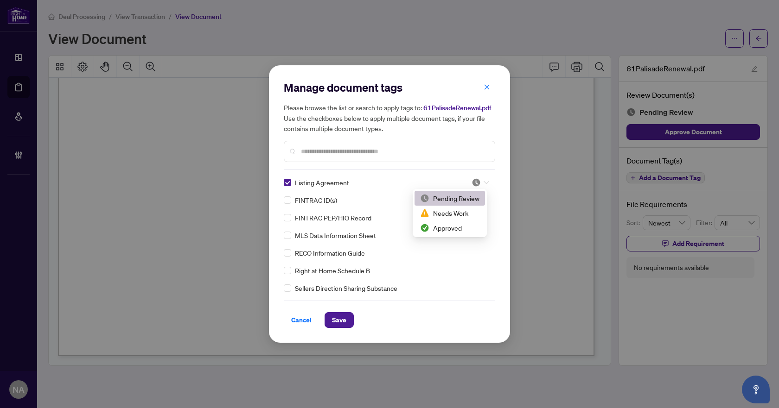
click at [483, 182] on icon at bounding box center [486, 183] width 6 height 4
click at [454, 227] on div "Approved" at bounding box center [449, 228] width 59 height 10
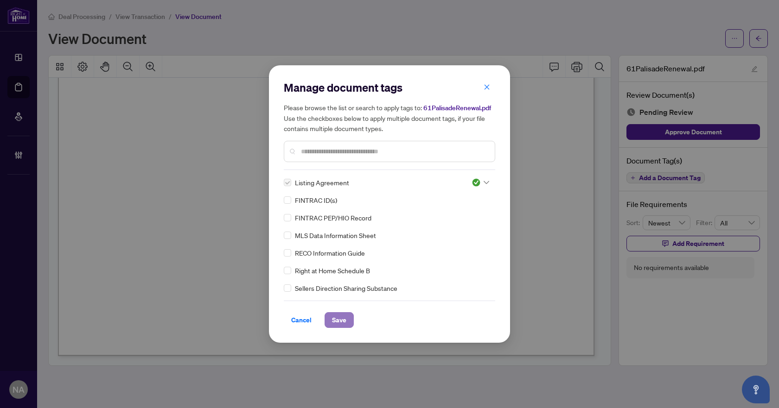
click at [341, 317] on span "Save" at bounding box center [339, 320] width 14 height 15
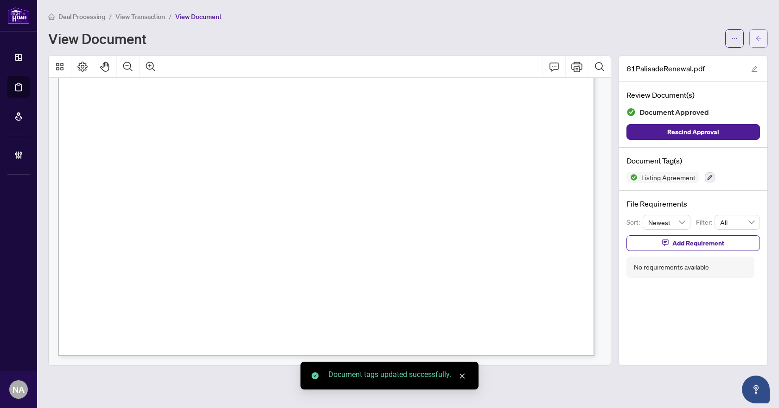
click at [753, 36] on button "button" at bounding box center [758, 38] width 19 height 19
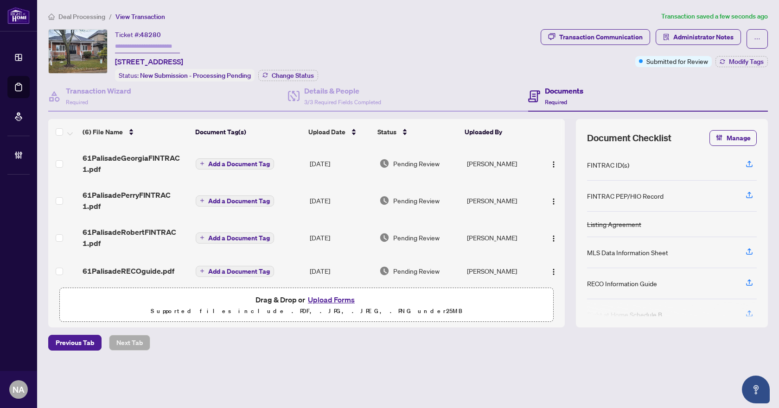
scroll to position [75, 0]
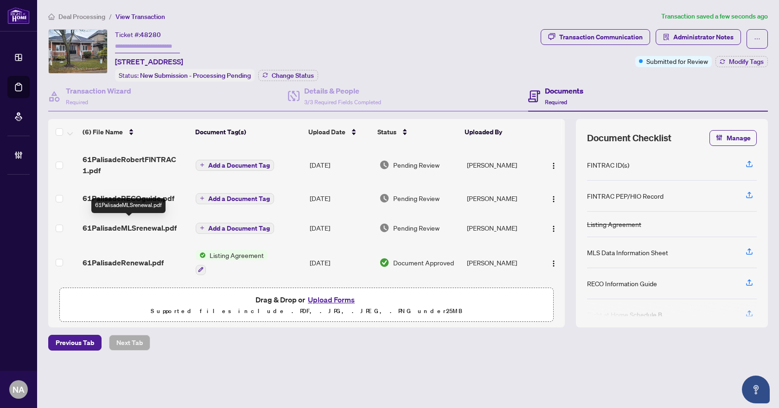
click at [123, 223] on span "61PalisadeMLSrenewal.pdf" at bounding box center [130, 227] width 94 height 11
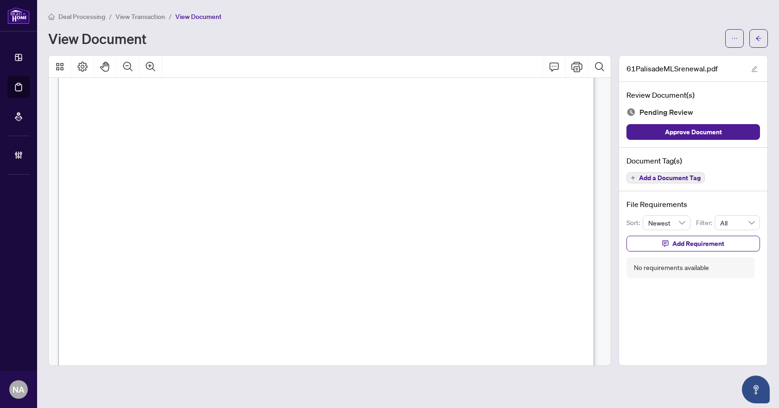
scroll to position [6443, 0]
click at [658, 178] on span "Add a Document Tag" at bounding box center [670, 178] width 62 height 6
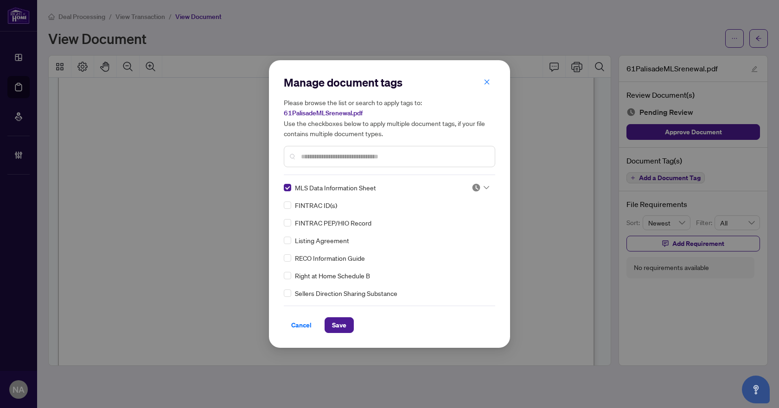
click at [472, 184] on img at bounding box center [475, 187] width 9 height 9
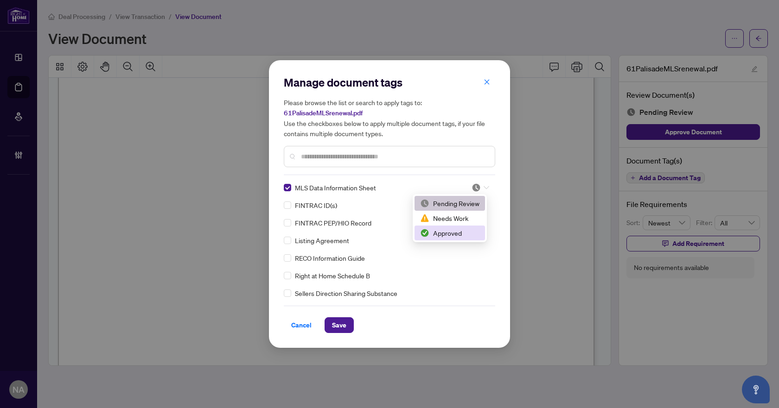
click at [451, 229] on div "Approved" at bounding box center [449, 233] width 59 height 10
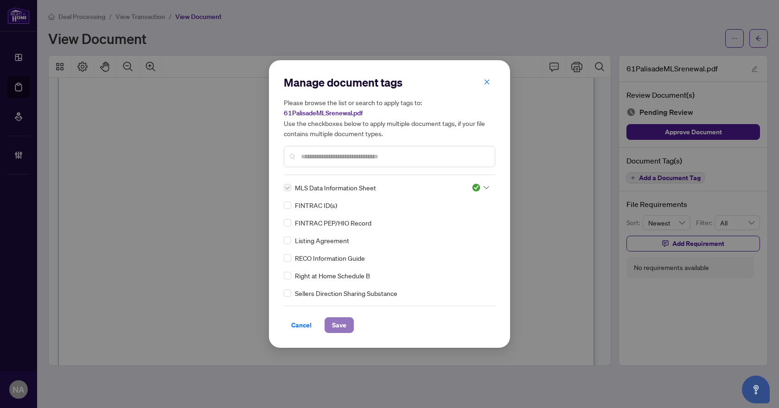
click at [340, 321] on span "Save" at bounding box center [339, 325] width 14 height 15
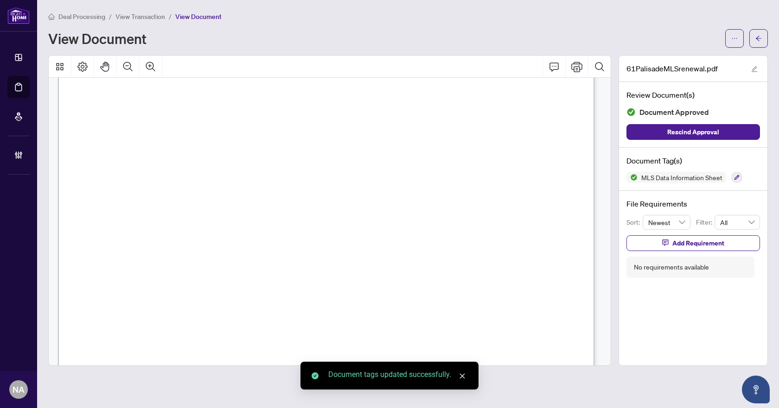
click at [758, 36] on icon "arrow-left" at bounding box center [759, 38] width 6 height 5
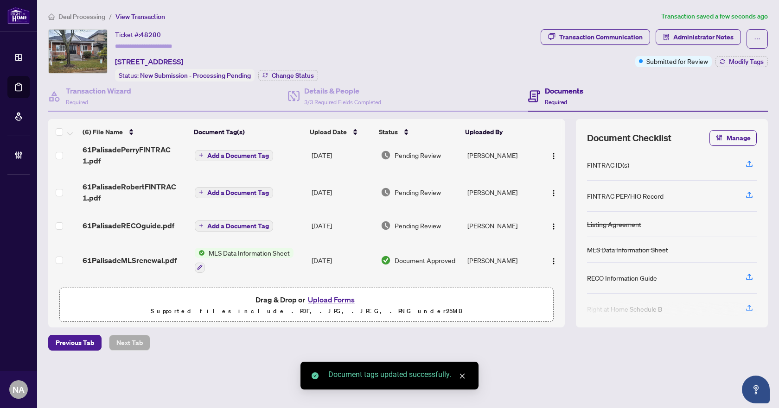
scroll to position [85, 0]
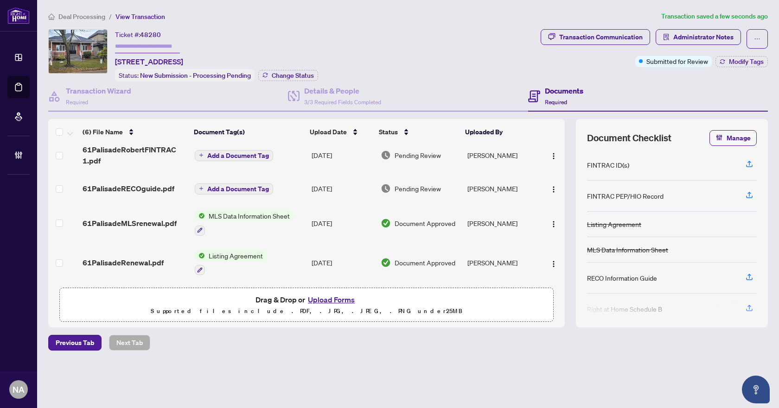
click at [117, 184] on span "61PalisadeRECOguide.pdf" at bounding box center [129, 188] width 92 height 11
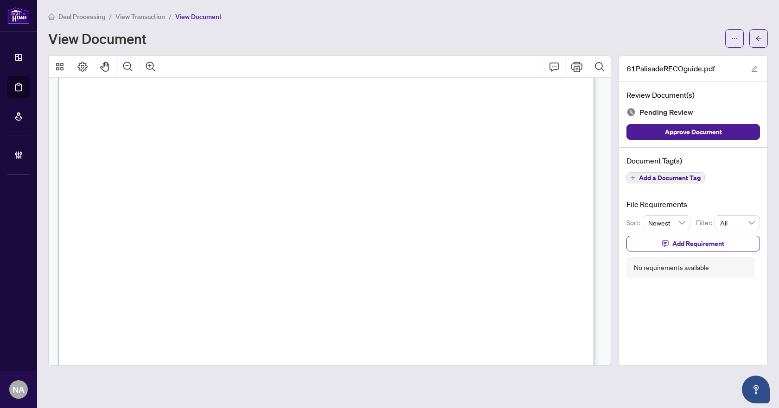
scroll to position [8639, 0]
click at [649, 175] on span "Add a Document Tag" at bounding box center [670, 178] width 62 height 6
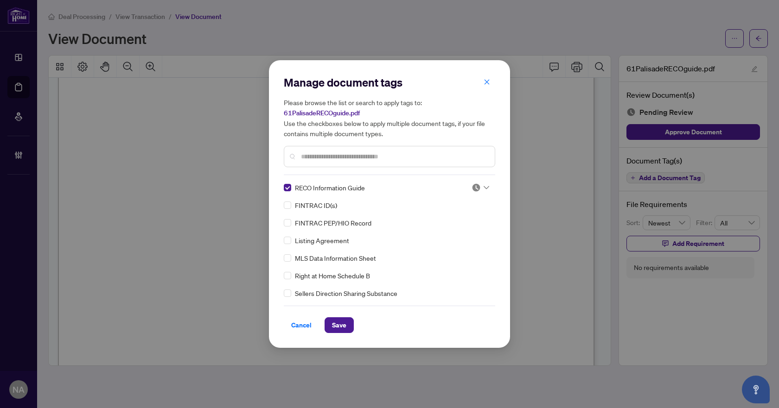
click at [471, 187] on img at bounding box center [475, 187] width 9 height 9
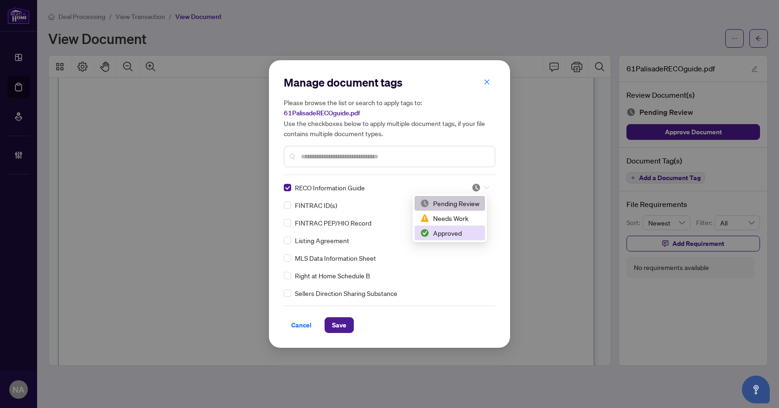
click at [463, 231] on div "Approved" at bounding box center [449, 233] width 59 height 10
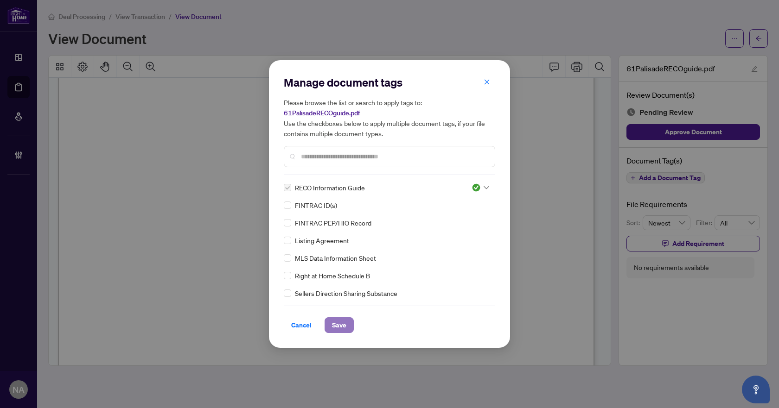
click at [347, 324] on button "Save" at bounding box center [338, 326] width 29 height 16
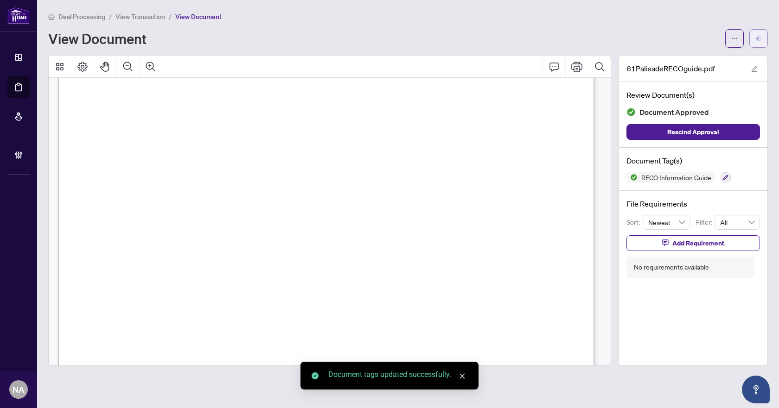
click at [760, 38] on icon "arrow-left" at bounding box center [758, 38] width 6 height 6
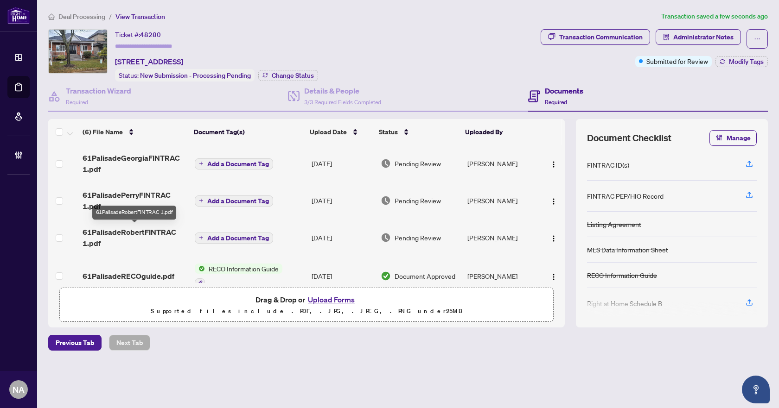
click at [109, 231] on span "61PalisadeRobertFINTRAC 1.pdf" at bounding box center [135, 238] width 105 height 22
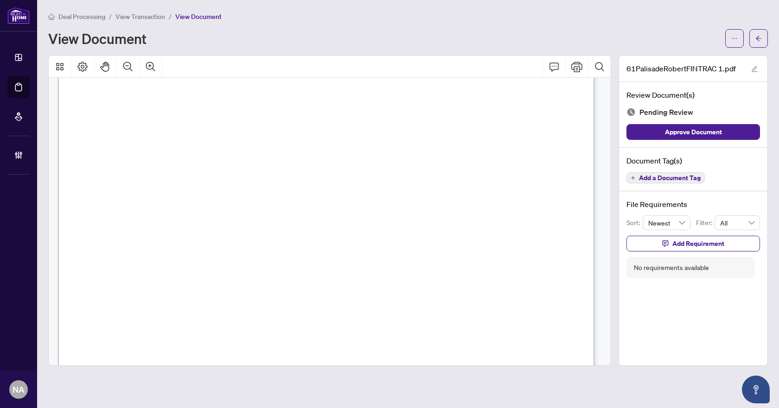
scroll to position [2560, 0]
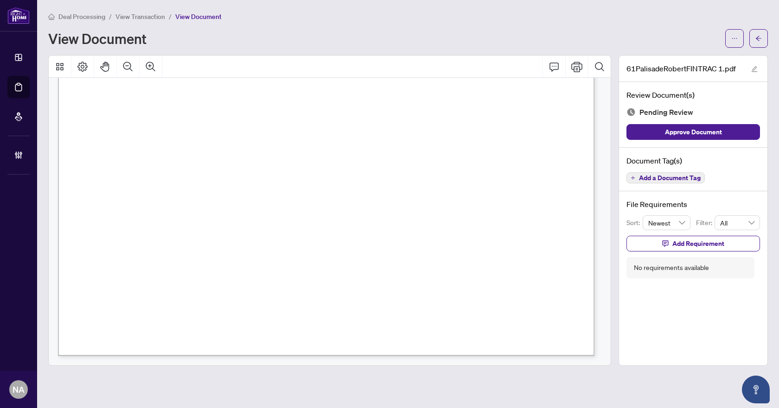
click at [671, 181] on span "Add a Document Tag" at bounding box center [670, 178] width 62 height 6
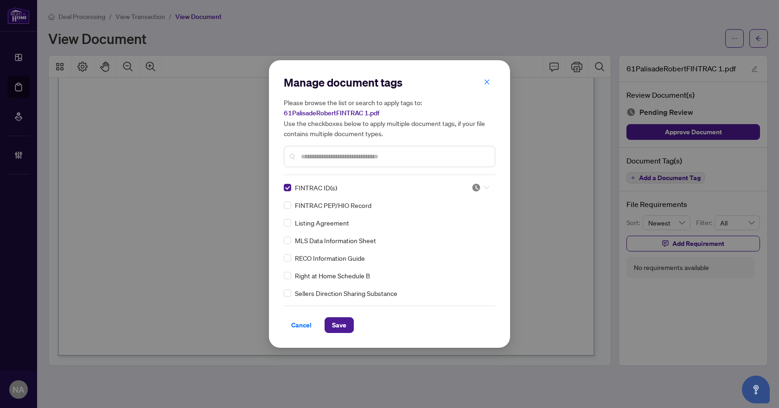
click at [472, 187] on img at bounding box center [475, 187] width 9 height 9
click at [456, 232] on div "Approved" at bounding box center [449, 233] width 59 height 10
click at [348, 324] on button "Save" at bounding box center [338, 326] width 29 height 16
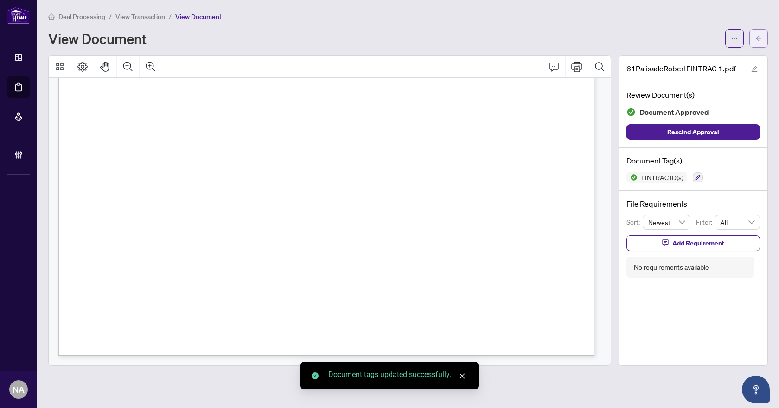
click at [756, 38] on icon "arrow-left" at bounding box center [758, 38] width 6 height 6
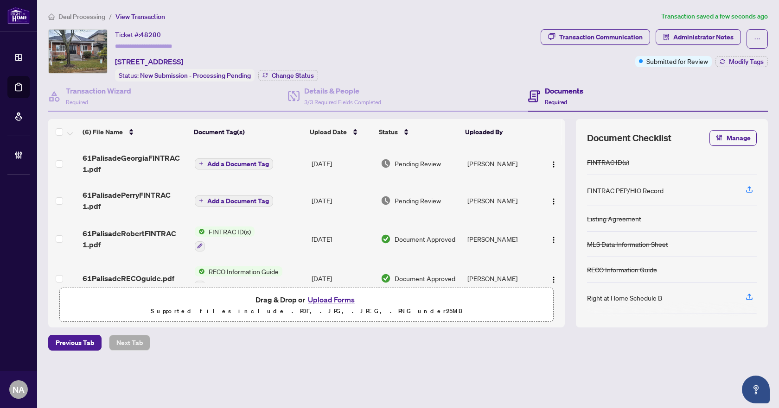
click at [149, 195] on span "61PalisadePerryFINTRAC 1.pdf" at bounding box center [135, 201] width 105 height 22
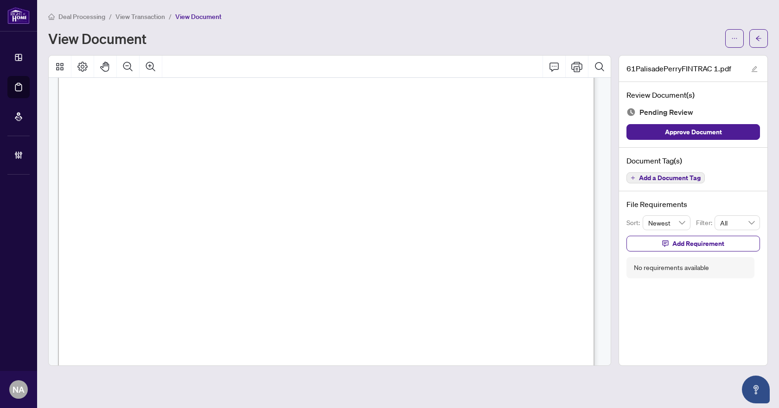
scroll to position [2560, 0]
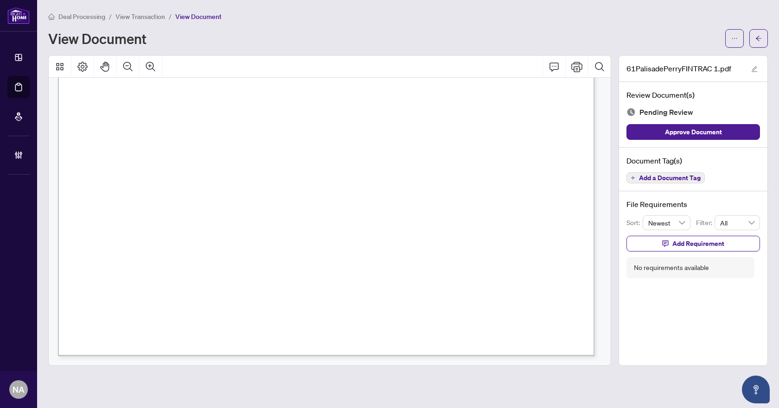
click at [679, 177] on span "Add a Document Tag" at bounding box center [670, 178] width 62 height 6
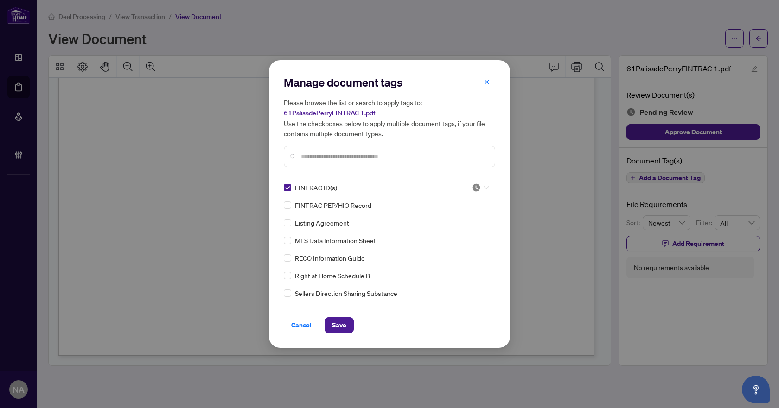
click at [473, 184] on img at bounding box center [475, 187] width 9 height 9
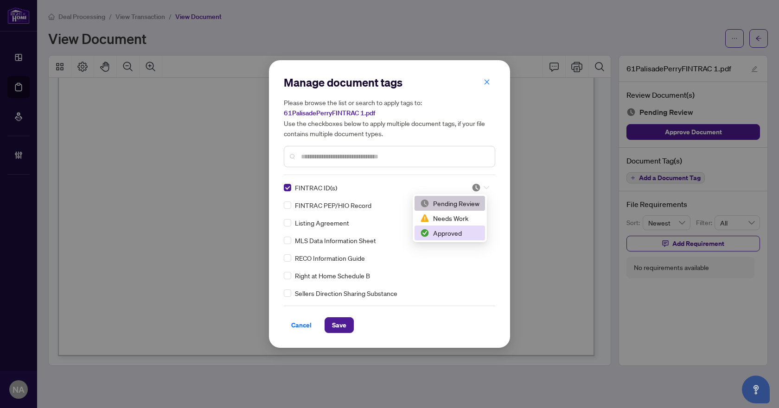
click at [466, 231] on div "Approved" at bounding box center [449, 233] width 59 height 10
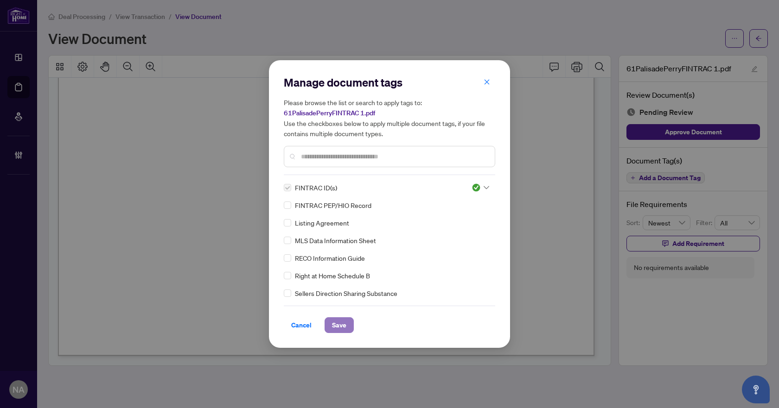
click at [337, 324] on span "Save" at bounding box center [339, 325] width 14 height 15
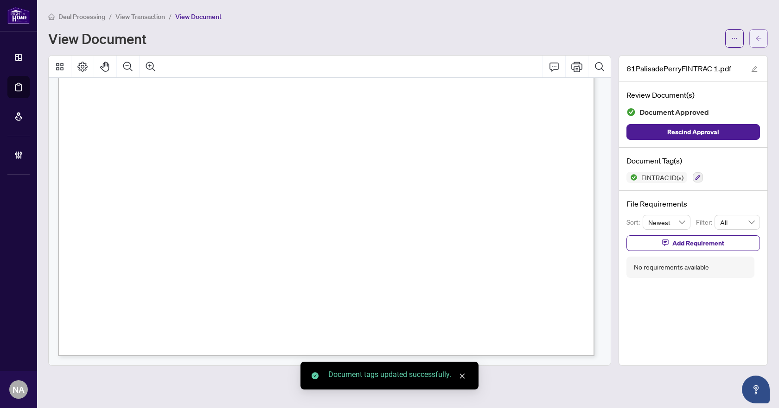
click at [760, 37] on icon "arrow-left" at bounding box center [758, 38] width 6 height 6
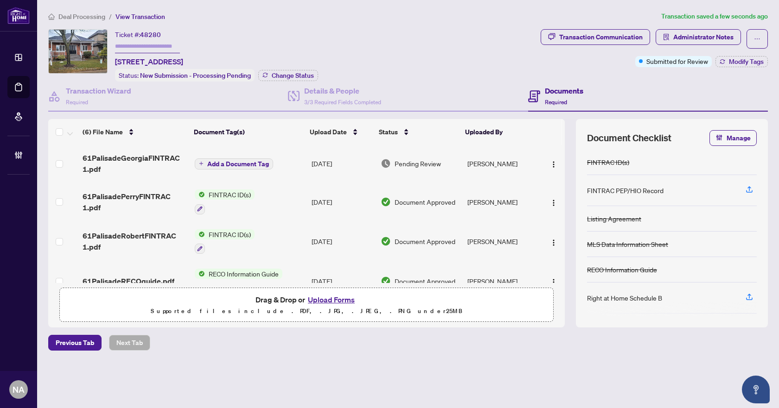
click at [108, 158] on span "61PalisadeGeorgiaFINTRAC 1.pdf" at bounding box center [135, 164] width 105 height 22
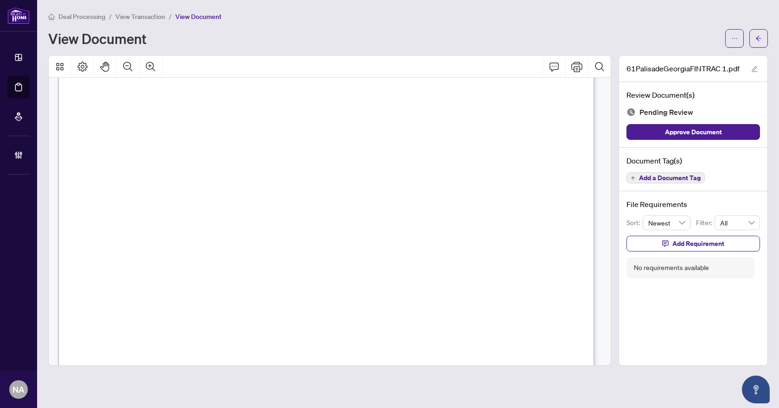
scroll to position [2560, 0]
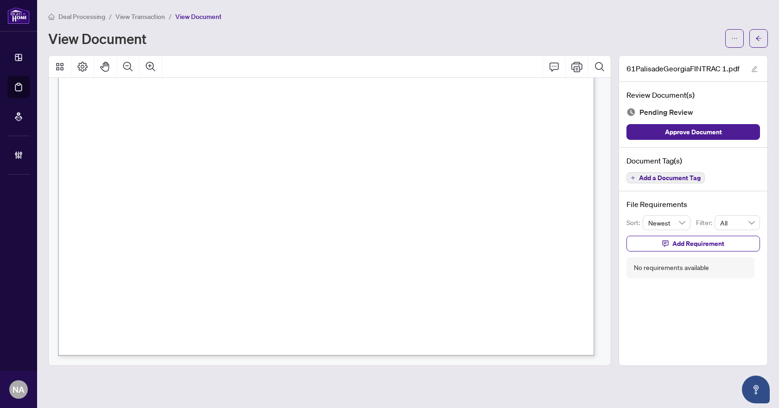
click at [665, 183] on button "Add a Document Tag" at bounding box center [665, 177] width 78 height 11
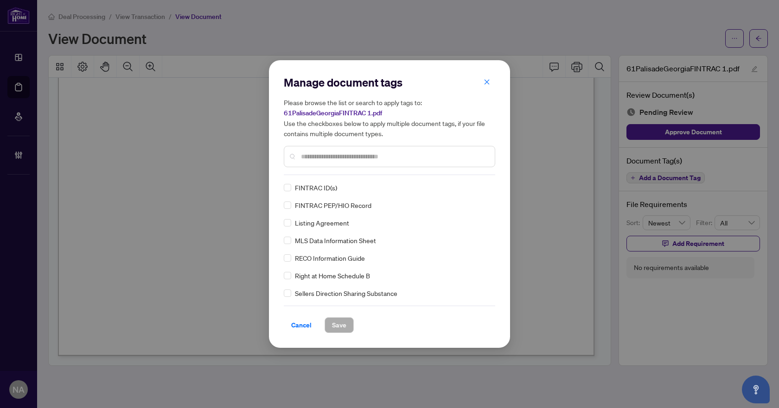
click at [283, 187] on div "Manage document tags Please browse the list or search to apply tags to: 61Palis…" at bounding box center [389, 204] width 241 height 288
click at [485, 186] on icon at bounding box center [486, 188] width 6 height 4
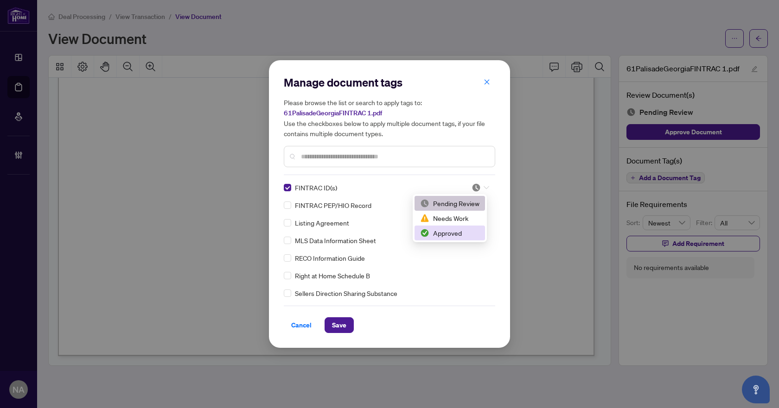
click at [461, 233] on div "Approved" at bounding box center [449, 233] width 59 height 10
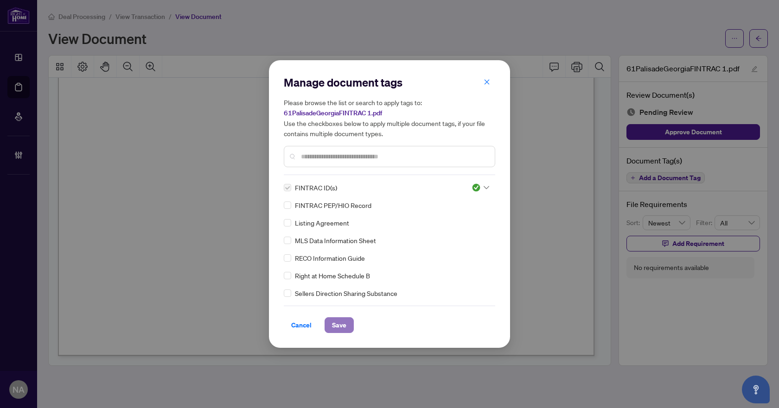
click at [343, 325] on span "Save" at bounding box center [339, 325] width 14 height 15
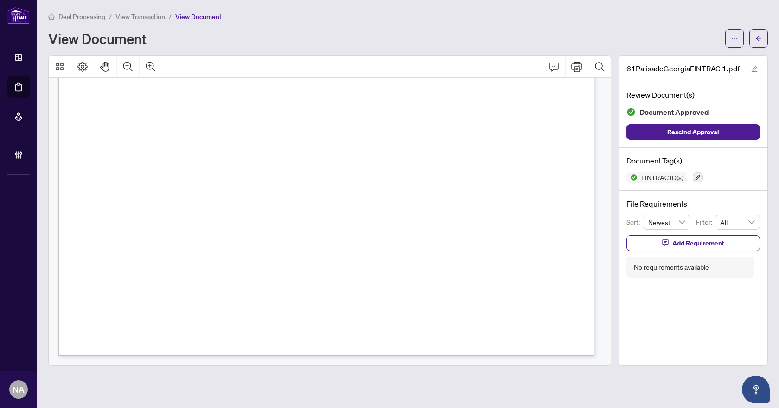
scroll to position [2328, 0]
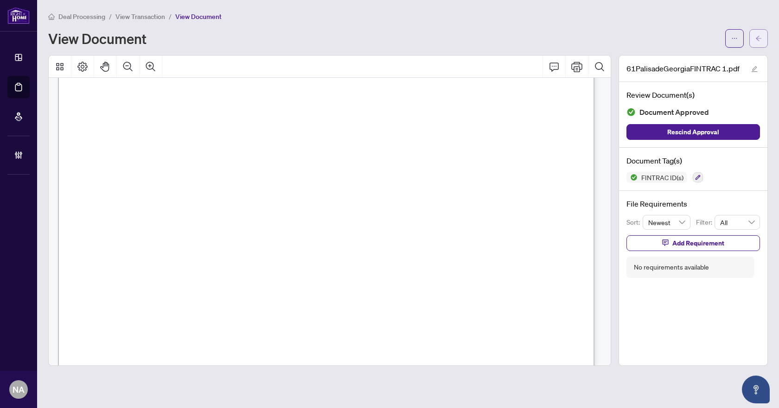
click at [756, 41] on icon "arrow-left" at bounding box center [758, 38] width 6 height 6
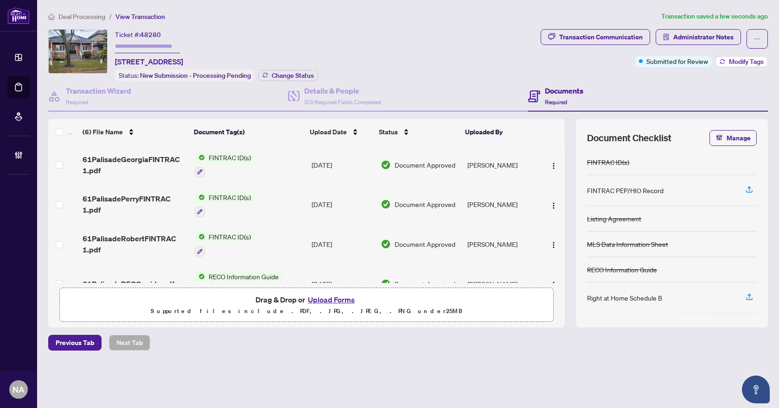
click at [726, 62] on button "Modify Tags" at bounding box center [741, 61] width 52 height 11
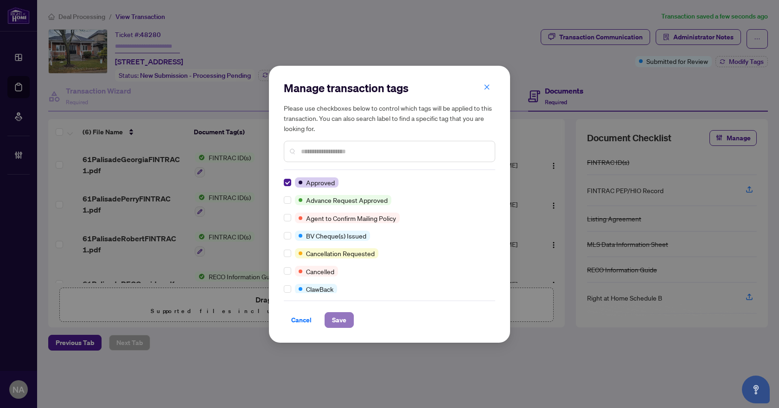
click at [337, 325] on span "Save" at bounding box center [339, 320] width 14 height 15
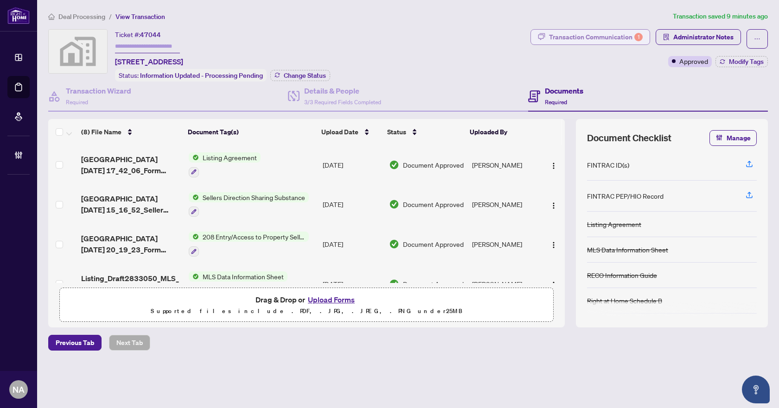
click at [607, 34] on div "Transaction Communication 1" at bounding box center [596, 37] width 94 height 15
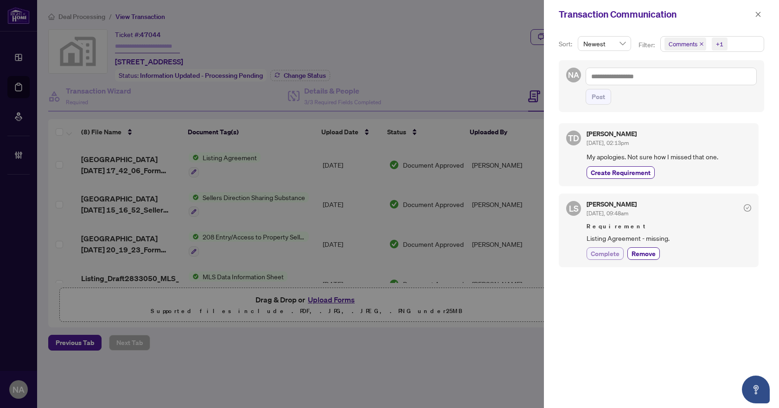
click at [606, 255] on span "Complete" at bounding box center [605, 254] width 29 height 10
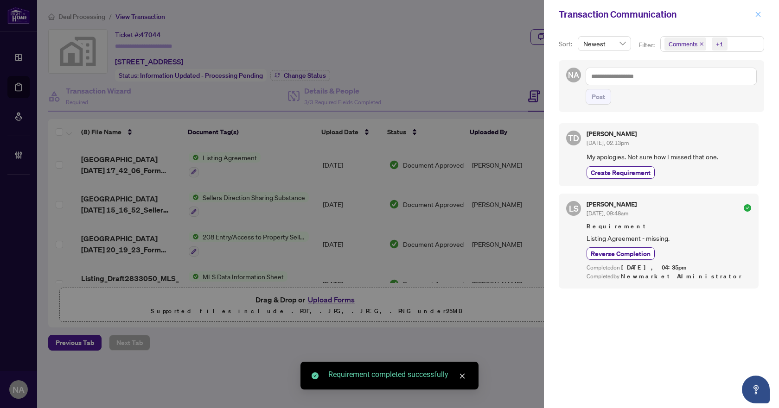
click at [754, 13] on button "button" at bounding box center [758, 14] width 12 height 11
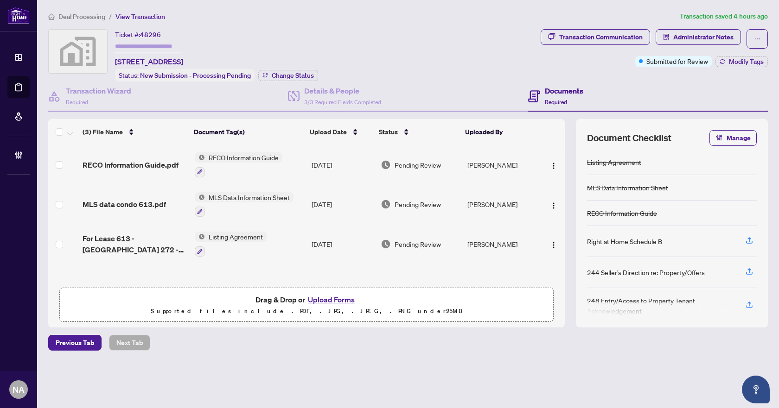
scroll to position [0, 0]
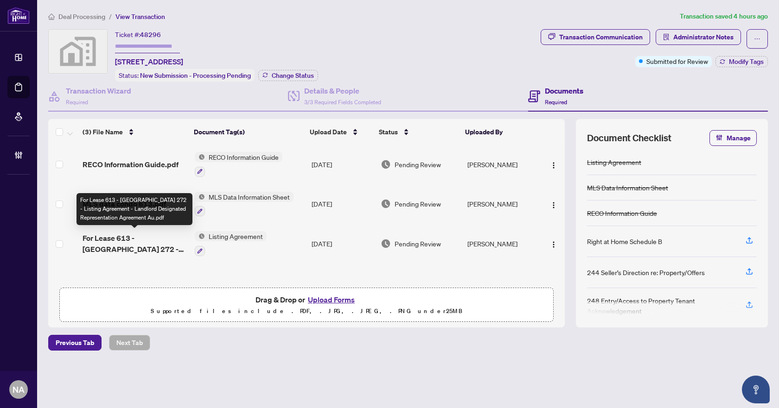
click at [137, 246] on span "For Lease 613 - [GEOGRAPHIC_DATA] 272 - Listing Agreement - Landlord Designated…" at bounding box center [135, 244] width 105 height 22
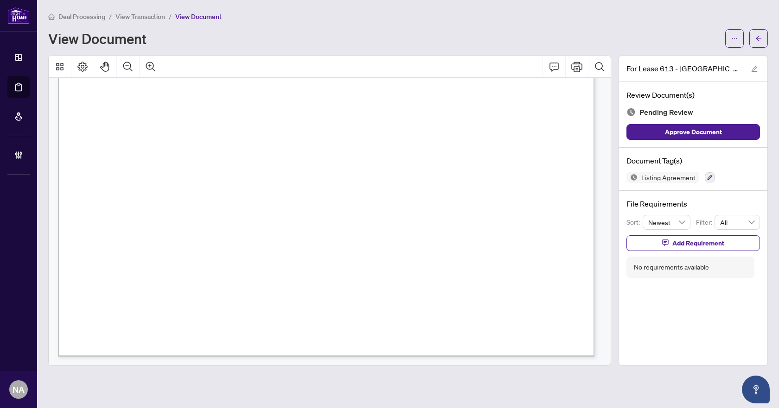
scroll to position [3271, 0]
click at [707, 178] on icon "button" at bounding box center [710, 178] width 6 height 6
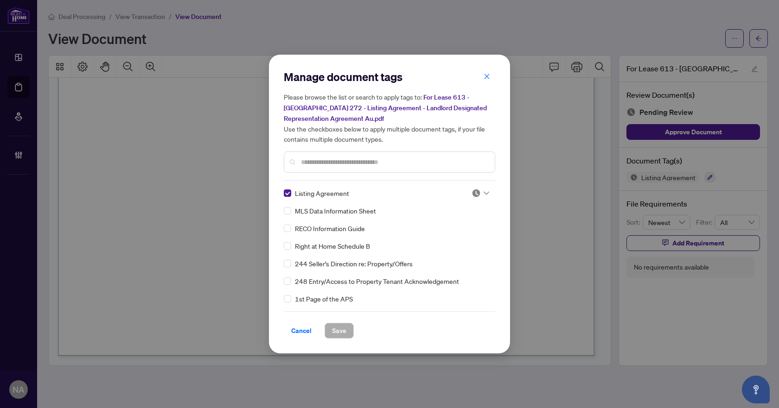
click at [486, 188] on div "Listing Agreement" at bounding box center [387, 193] width 206 height 10
click at [482, 189] on div at bounding box center [480, 193] width 18 height 9
drag, startPoint x: 459, startPoint y: 235, endPoint x: 437, endPoint y: 246, distance: 24.9
click at [459, 236] on div "Approved" at bounding box center [449, 238] width 59 height 10
click at [341, 331] on span "Save" at bounding box center [339, 331] width 14 height 15
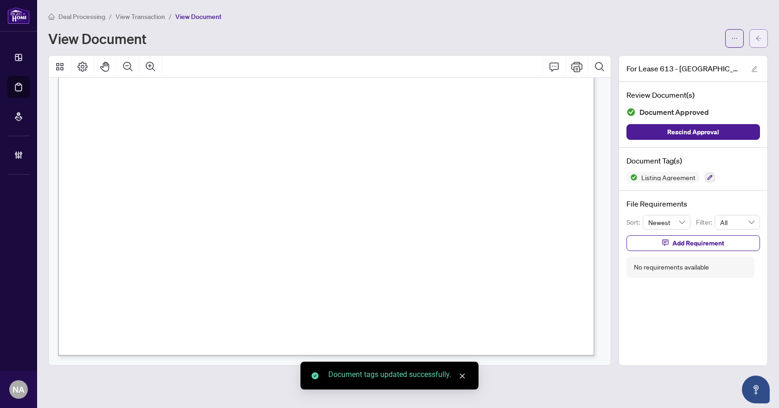
click at [759, 37] on icon "arrow-left" at bounding box center [758, 38] width 6 height 6
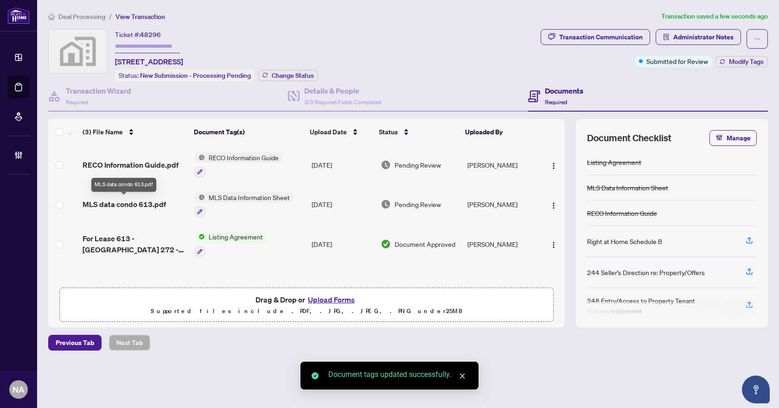
scroll to position [0, 0]
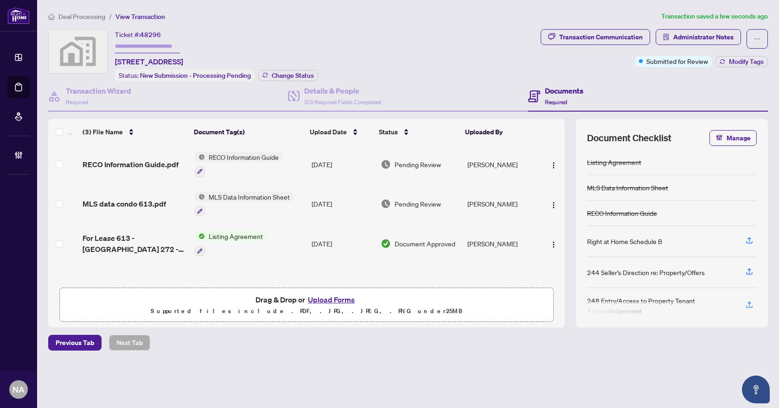
click at [116, 203] on span "MLS data condo 613.pdf" at bounding box center [124, 203] width 83 height 11
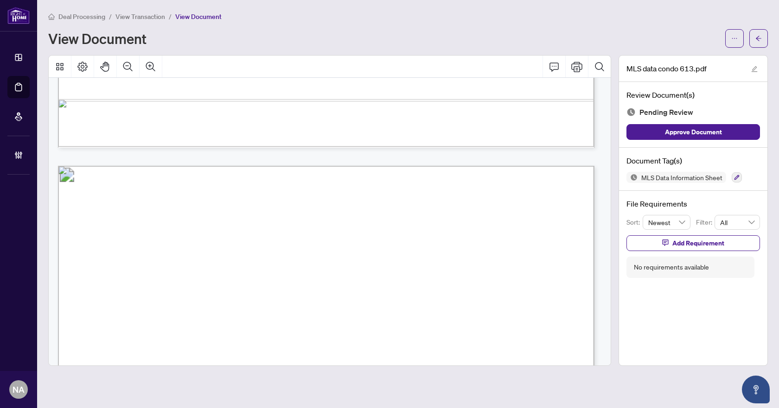
scroll to position [742, 0]
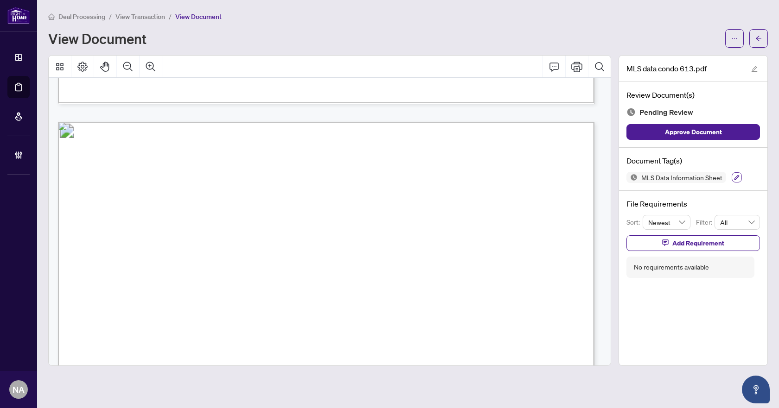
click at [735, 176] on icon "button" at bounding box center [737, 178] width 6 height 6
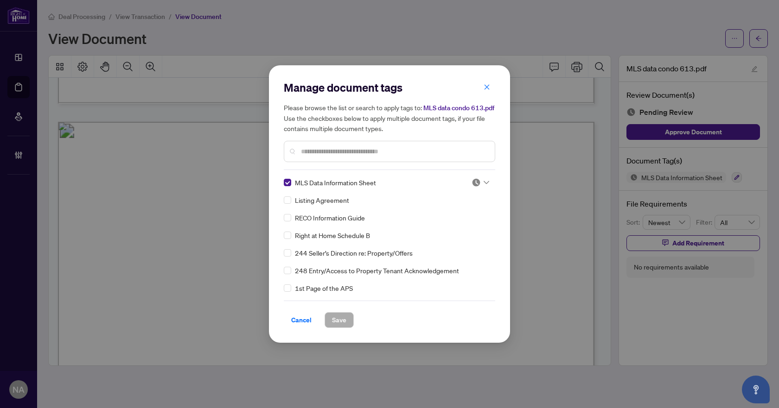
click at [471, 184] on img at bounding box center [475, 182] width 9 height 9
click at [442, 231] on div "Approved" at bounding box center [449, 228] width 59 height 10
click at [329, 318] on button "Save" at bounding box center [338, 320] width 29 height 16
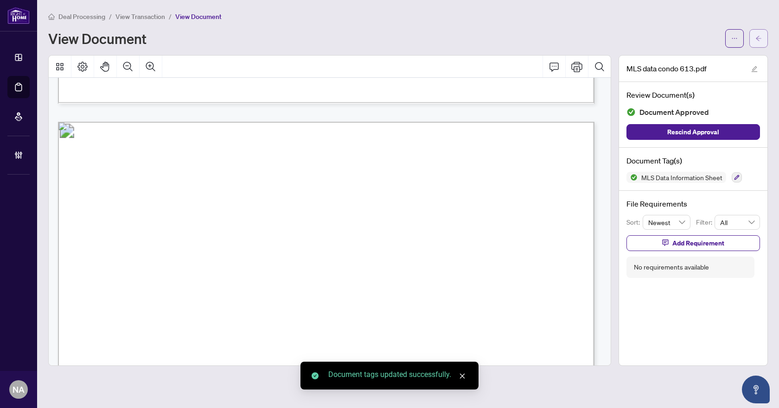
click at [763, 35] on button "button" at bounding box center [758, 38] width 19 height 19
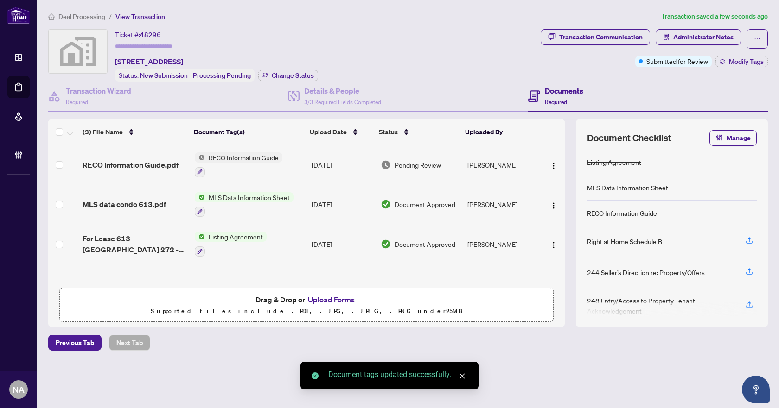
click at [124, 164] on span "RECO Information Guide.pdf" at bounding box center [131, 164] width 96 height 11
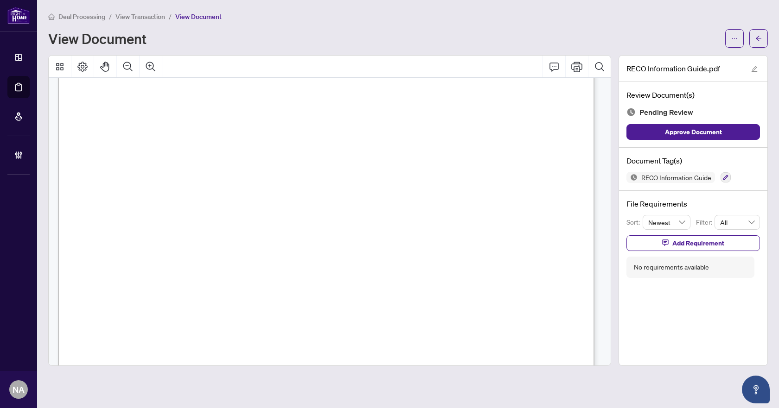
scroll to position [8593, 0]
click at [725, 175] on icon "button" at bounding box center [726, 178] width 6 height 6
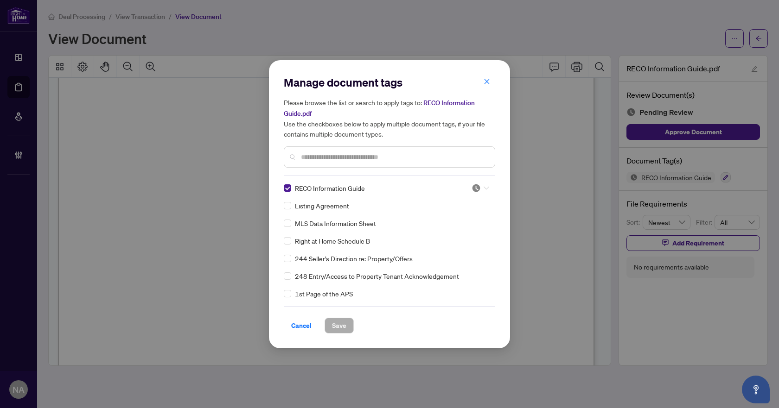
click at [483, 188] on icon at bounding box center [486, 187] width 6 height 3
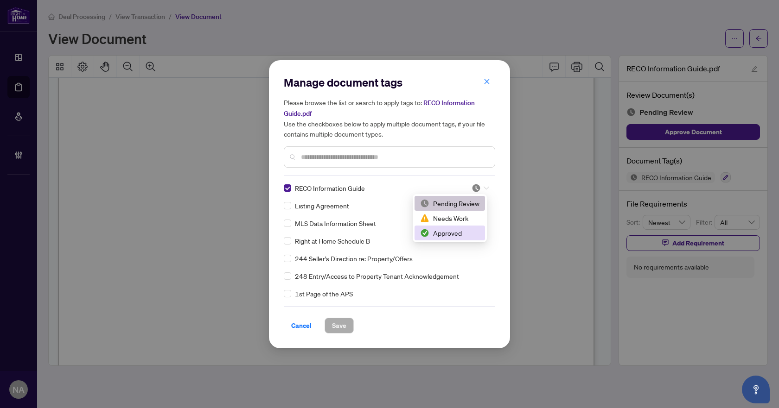
click at [457, 235] on div "Approved" at bounding box center [449, 233] width 59 height 10
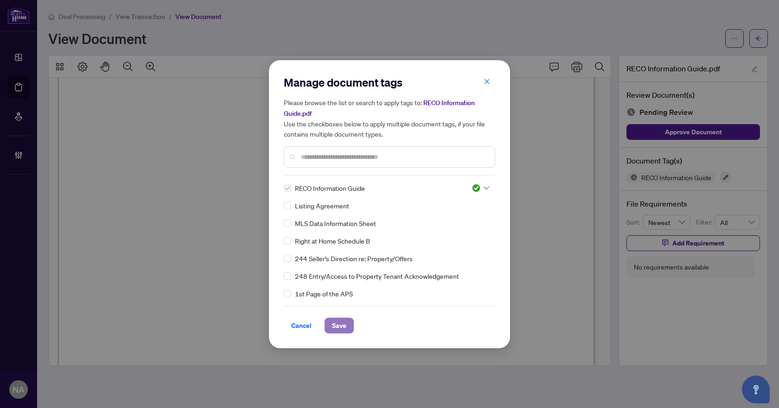
click at [343, 323] on span "Save" at bounding box center [339, 325] width 14 height 15
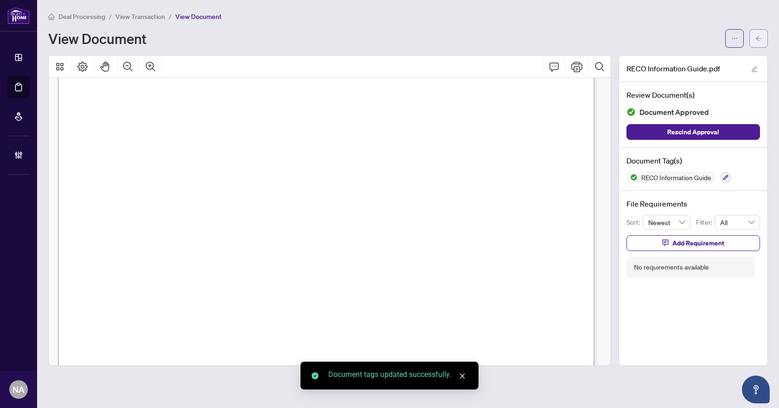
click at [756, 33] on span "button" at bounding box center [758, 38] width 6 height 15
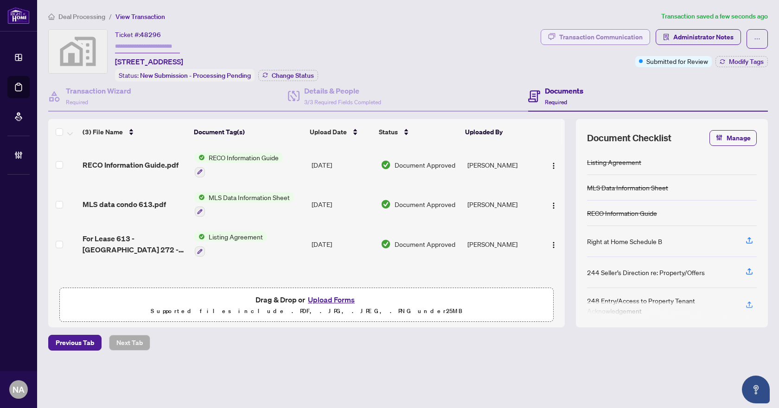
click at [631, 29] on button "Transaction Communication" at bounding box center [594, 37] width 109 height 16
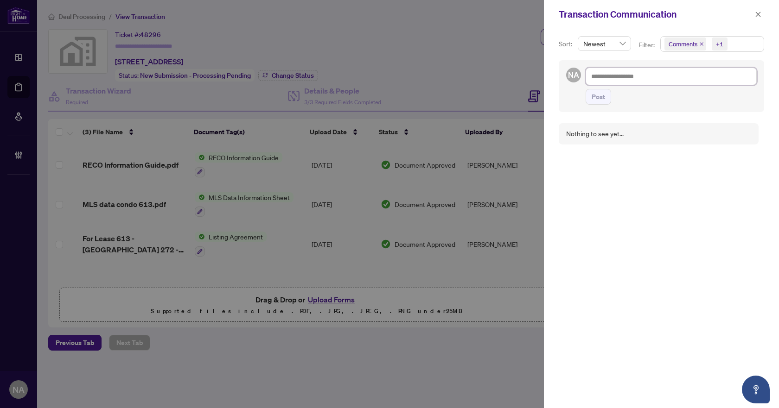
click at [601, 77] on textarea at bounding box center [670, 77] width 171 height 18
type textarea "*"
type textarea "**"
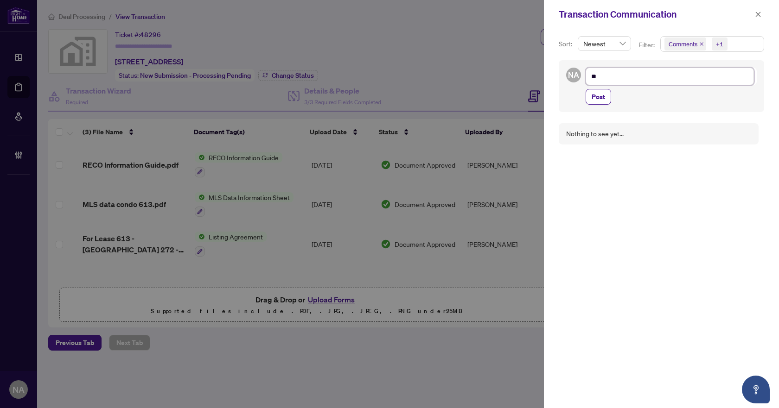
type textarea "***"
type textarea "****"
type textarea "*****"
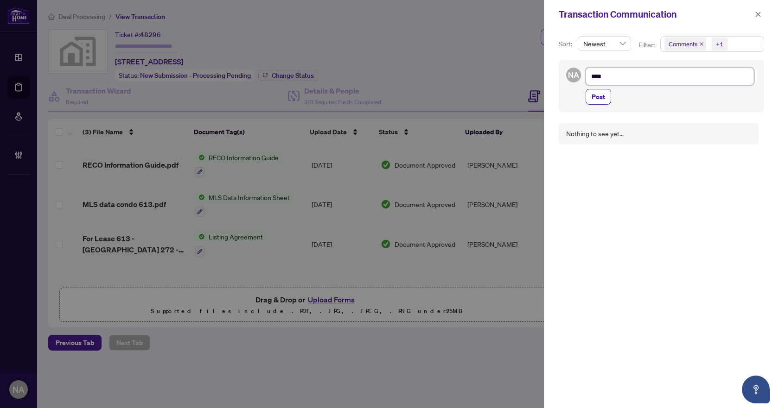
type textarea "*****"
type textarea "******"
type textarea "*******"
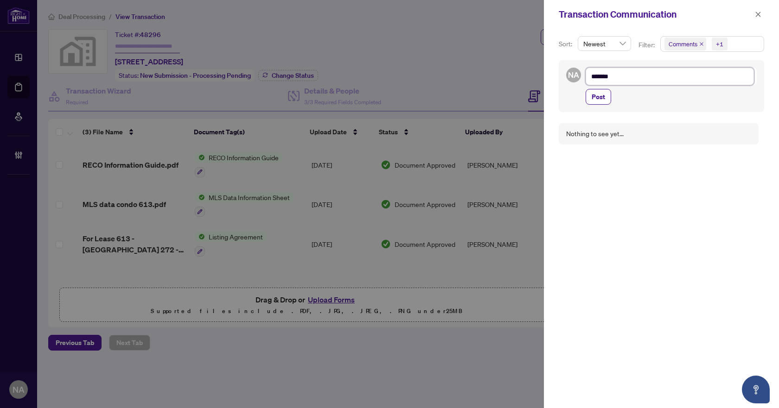
type textarea "********"
type textarea "*********"
type textarea "**********"
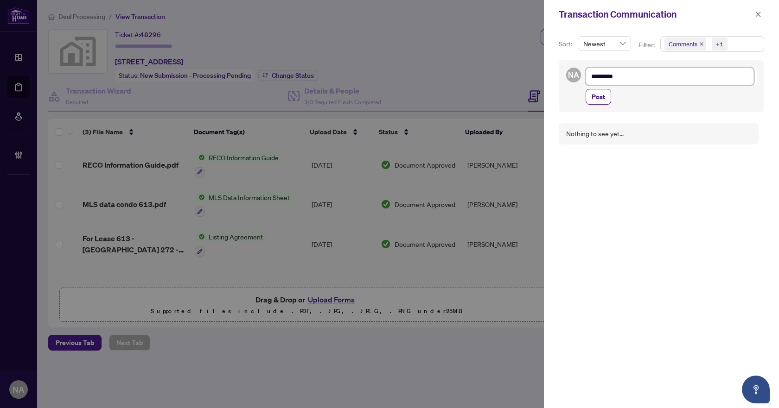
type textarea "**********"
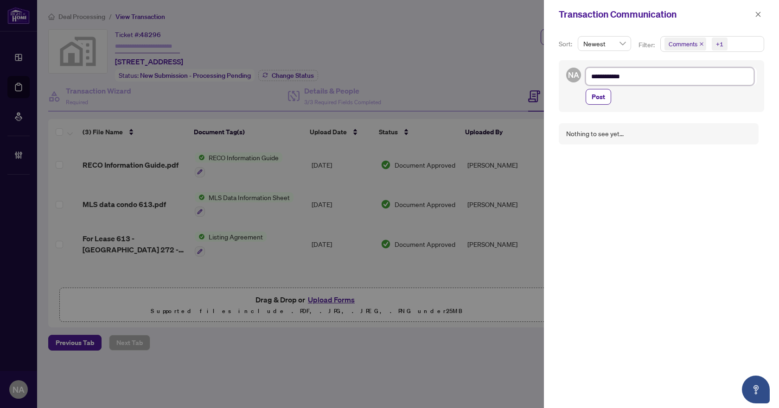
type textarea "**********"
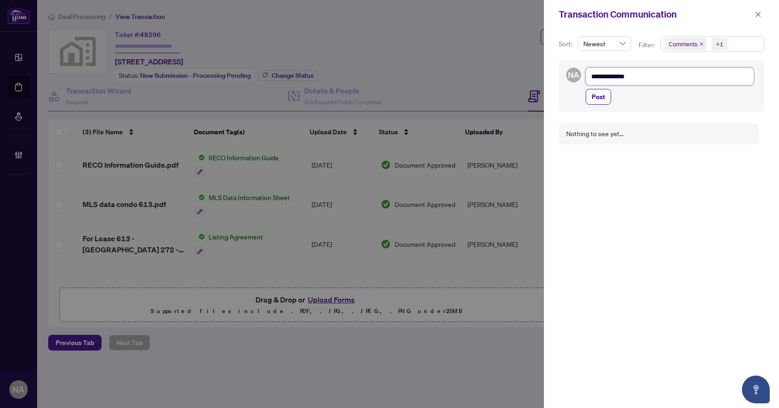
type textarea "**********"
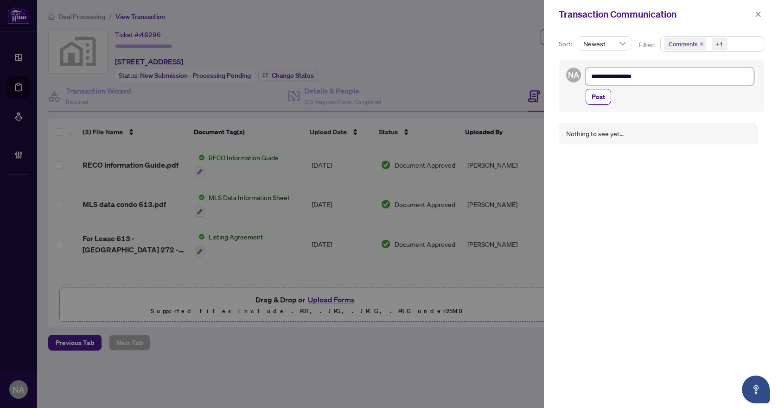
type textarea "**********"
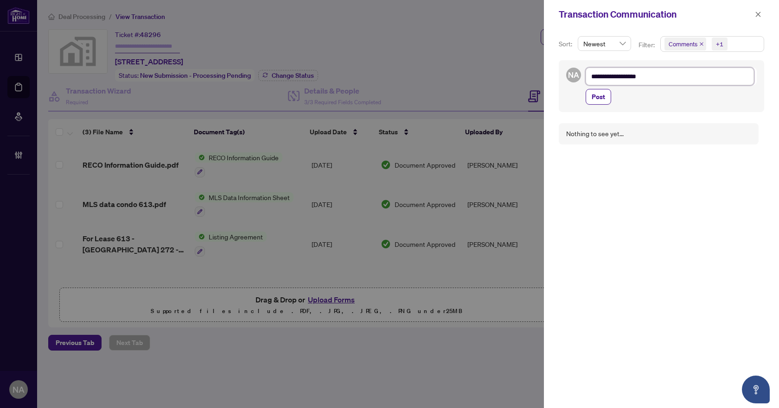
type textarea "**********"
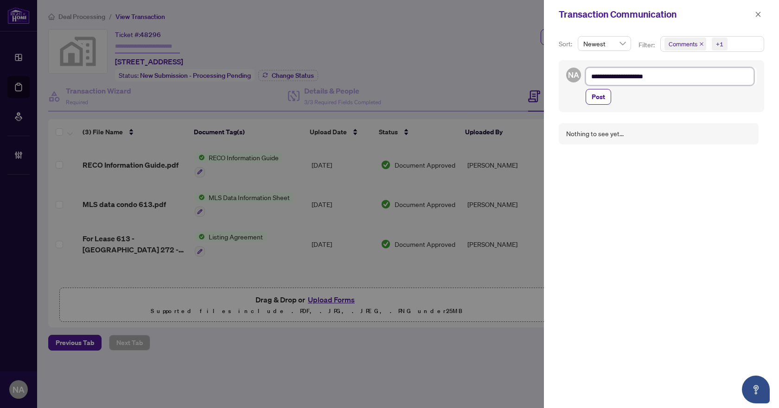
type textarea "**********"
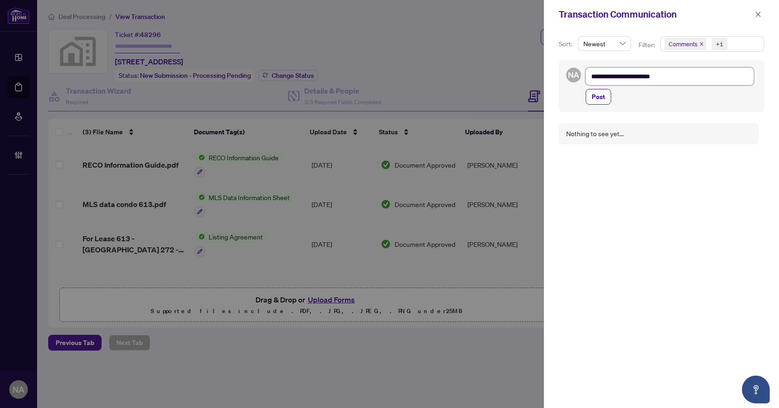
type textarea "**********"
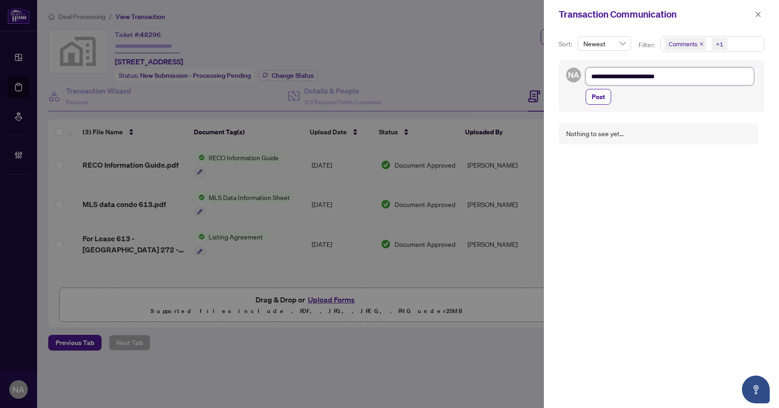
type textarea "**********"
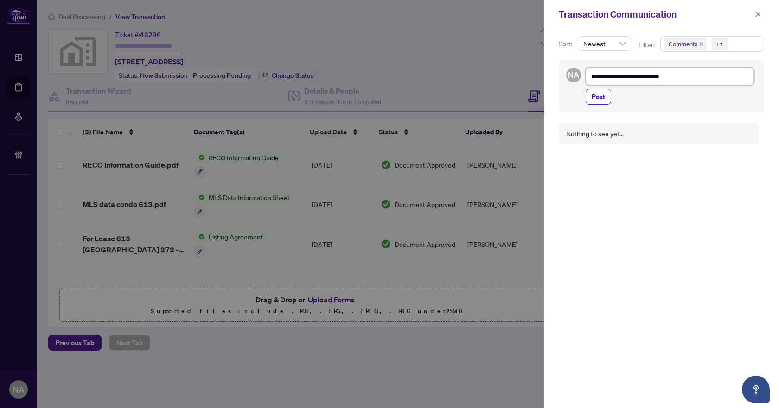
type textarea "**********"
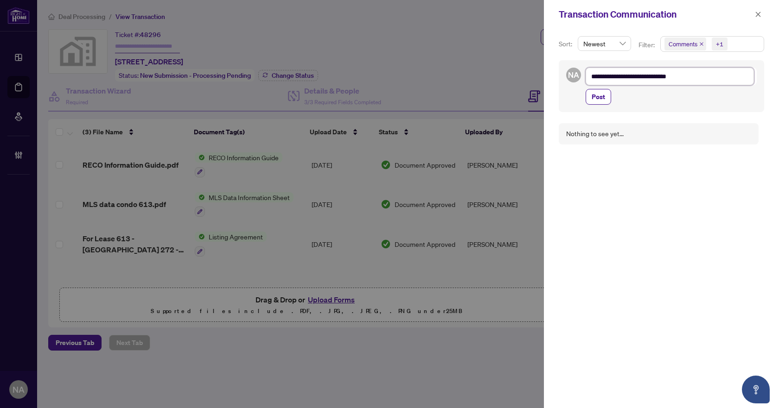
type textarea "**********"
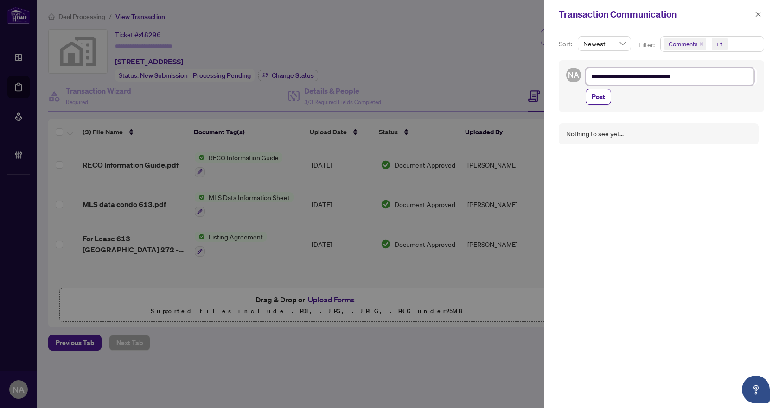
type textarea "**********"
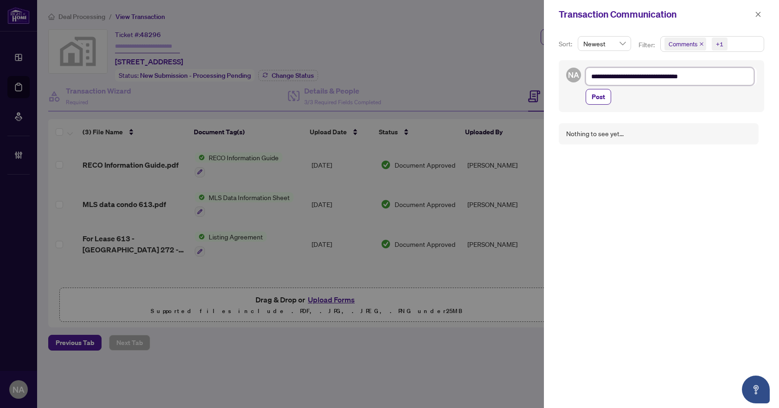
type textarea "**********"
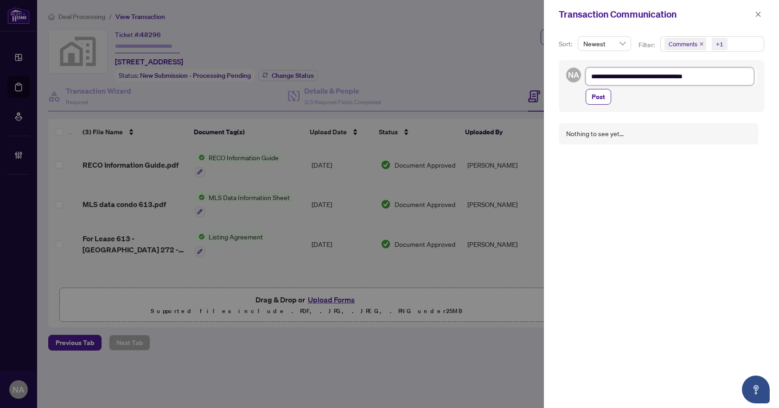
type textarea "**********"
click at [606, 96] on button "Post" at bounding box center [597, 97] width 25 height 16
type textarea "**********"
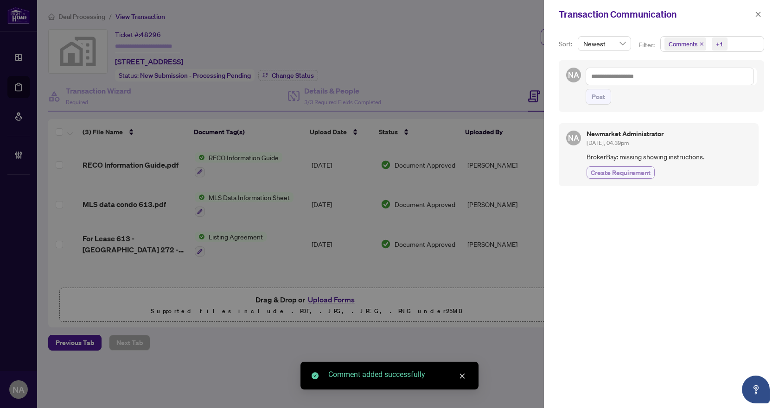
click at [633, 169] on span "Create Requirement" at bounding box center [621, 173] width 60 height 10
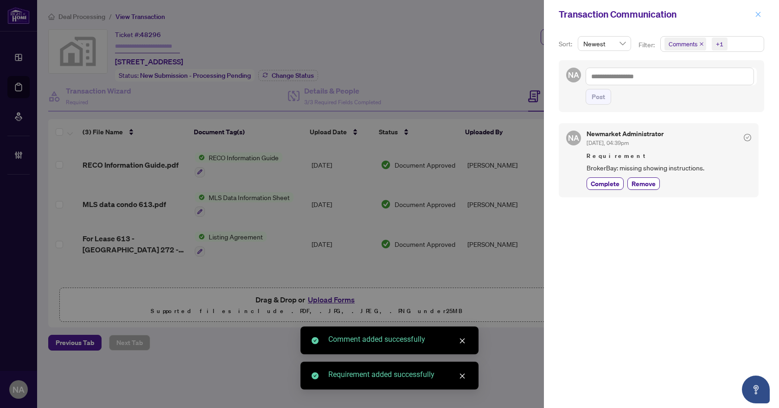
click at [756, 10] on span "button" at bounding box center [758, 14] width 6 height 15
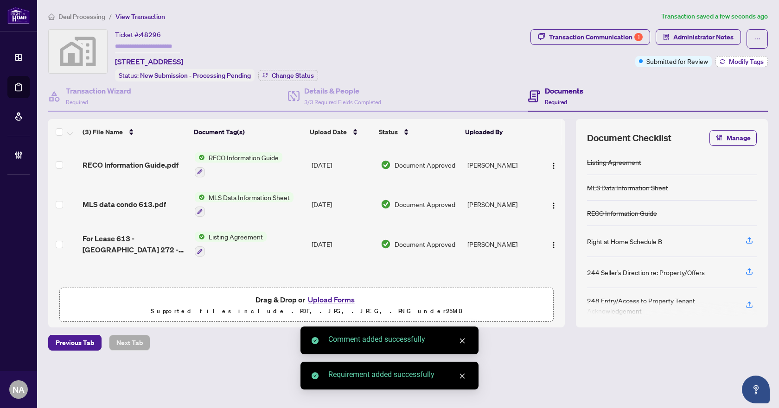
click at [715, 60] on button "Modify Tags" at bounding box center [741, 61] width 52 height 11
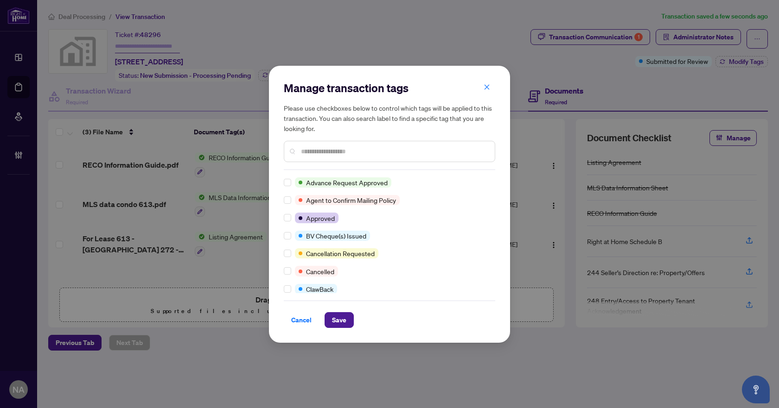
click at [323, 149] on input "text" at bounding box center [394, 151] width 186 height 10
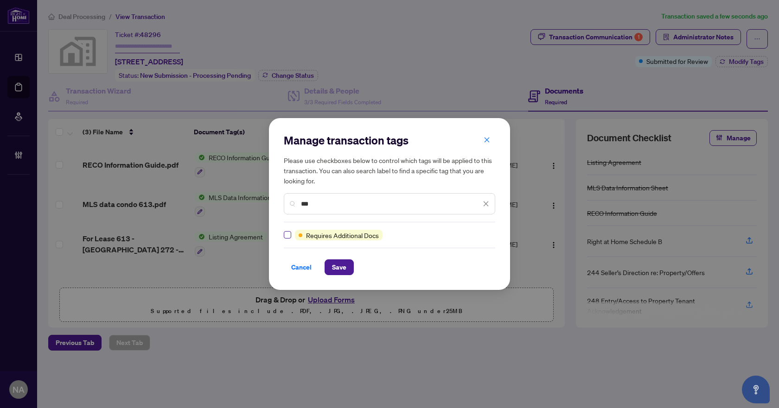
type input "***"
click at [338, 264] on span "Save" at bounding box center [339, 267] width 14 height 15
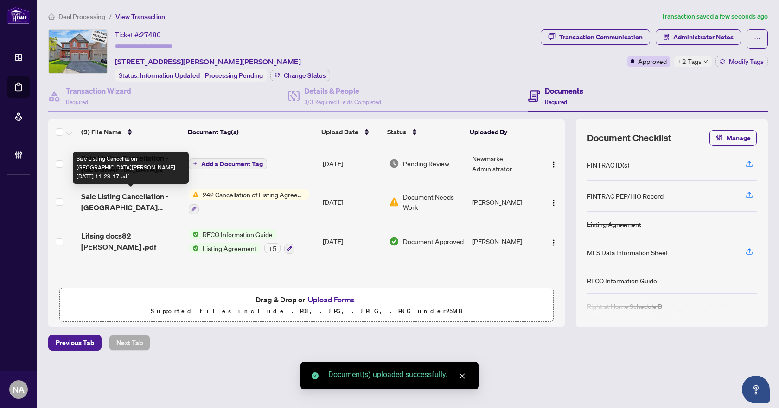
click at [120, 193] on span "Sale Listing Cancellation - [GEOGRAPHIC_DATA][PERSON_NAME][DATE] 11_29_17.pdf" at bounding box center [131, 202] width 100 height 22
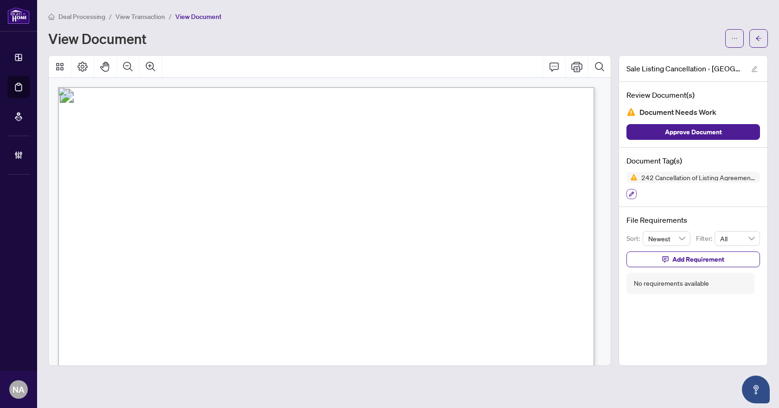
click at [634, 192] on button "button" at bounding box center [631, 194] width 10 height 10
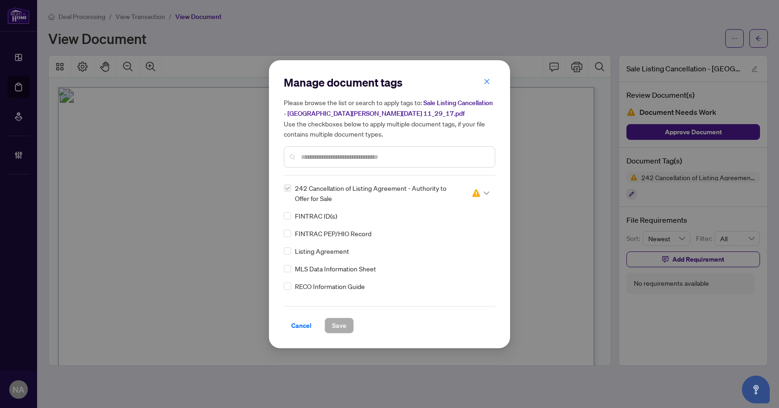
click at [483, 192] on icon at bounding box center [486, 193] width 6 height 4
click at [452, 245] on div "Approved" at bounding box center [449, 238] width 70 height 15
click at [345, 324] on span "Save" at bounding box center [339, 325] width 14 height 15
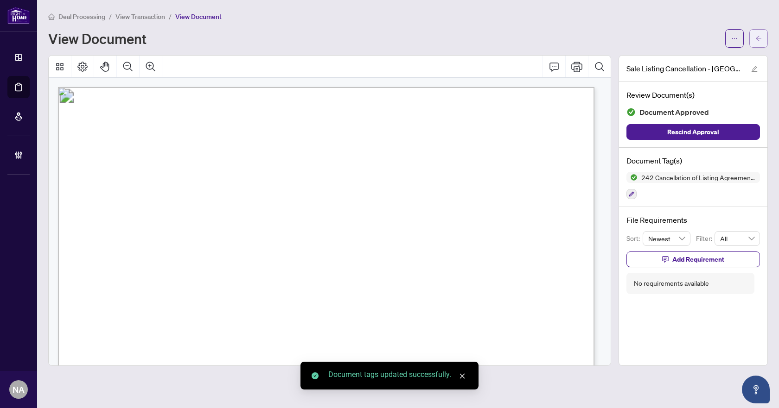
click at [756, 37] on icon "arrow-left" at bounding box center [758, 38] width 6 height 6
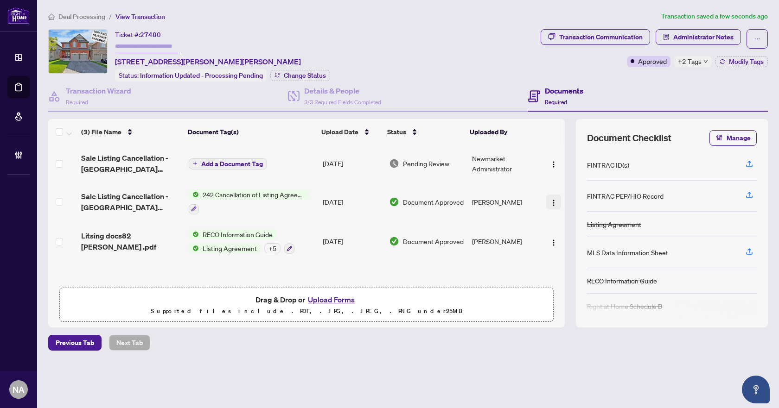
click at [546, 200] on button "button" at bounding box center [553, 202] width 15 height 15
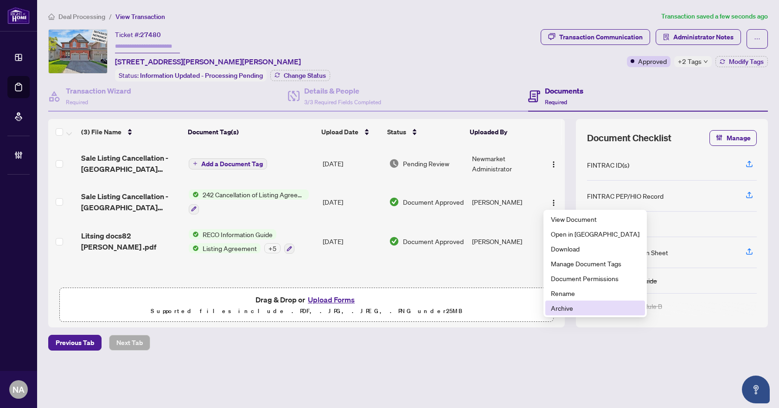
click at [569, 307] on span "Archive" at bounding box center [595, 308] width 89 height 10
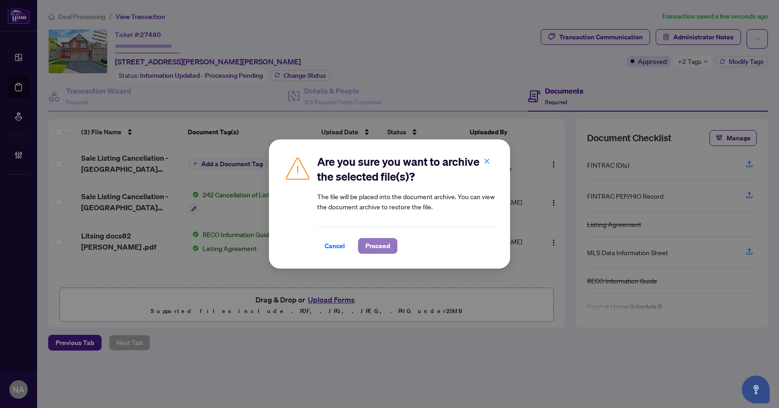
click at [384, 244] on span "Proceed" at bounding box center [377, 246] width 25 height 15
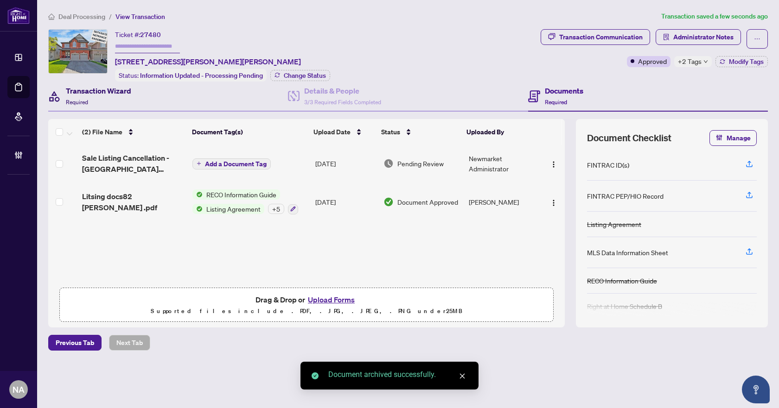
click at [105, 94] on h4 "Transaction Wizard" at bounding box center [98, 90] width 65 height 11
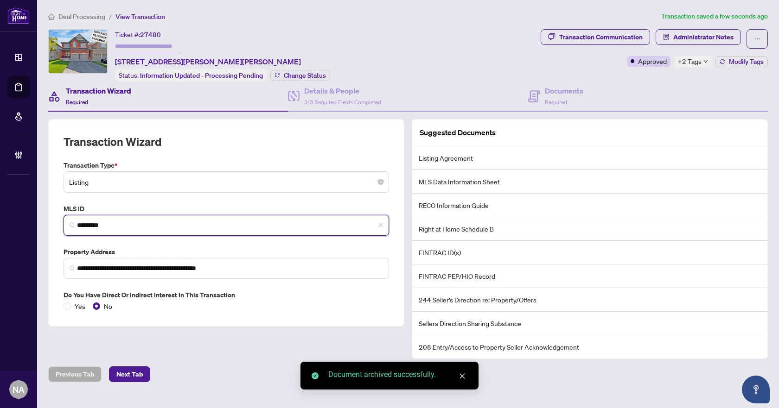
click at [104, 221] on input "*********" at bounding box center [230, 226] width 306 height 10
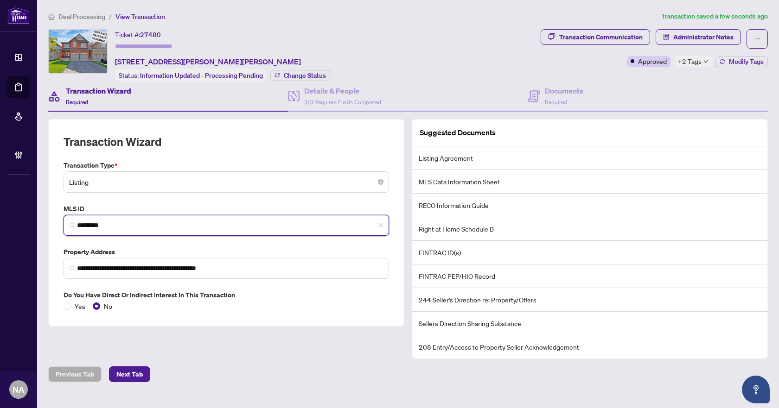
click at [104, 221] on input "*********" at bounding box center [230, 226] width 306 height 10
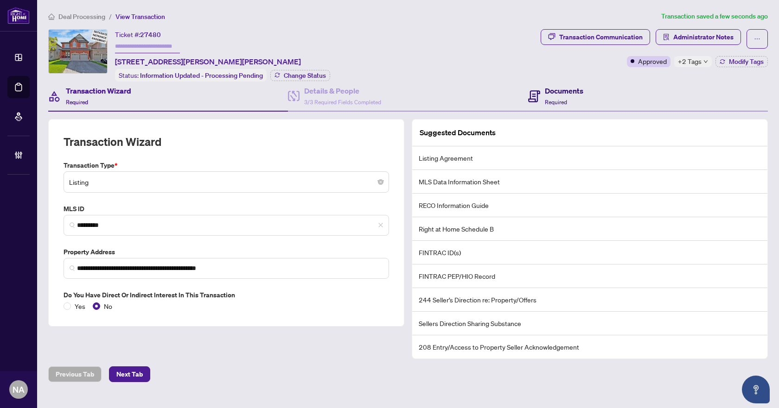
click at [564, 90] on h4 "Documents" at bounding box center [564, 90] width 38 height 11
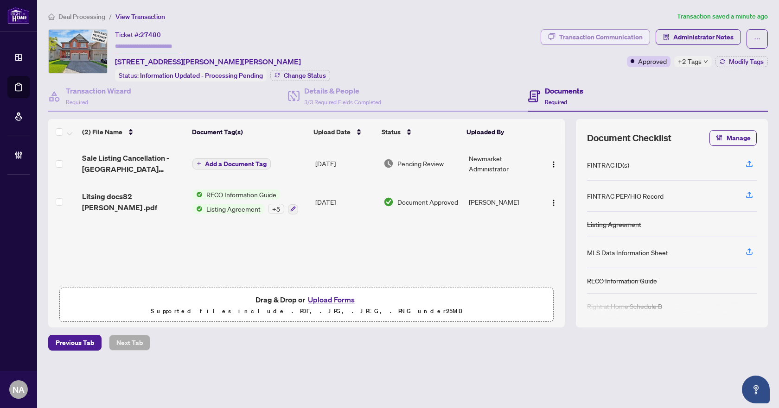
click at [630, 39] on div "Transaction Communication" at bounding box center [600, 37] width 83 height 15
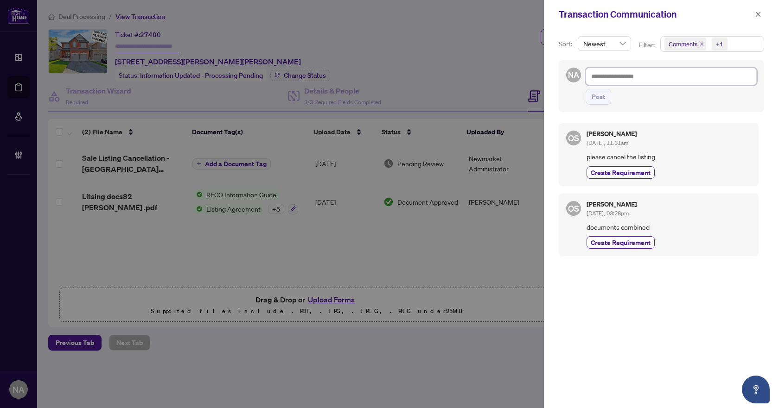
click at [649, 77] on textarea at bounding box center [670, 77] width 171 height 18
type textarea "*"
type textarea "**"
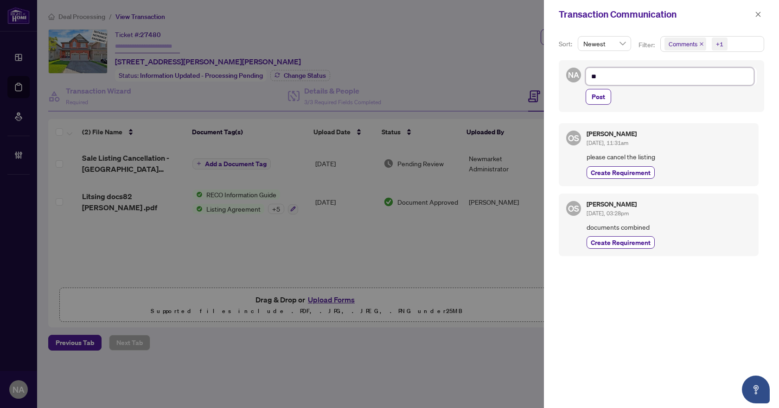
type textarea "***"
type textarea "****"
type textarea "*****"
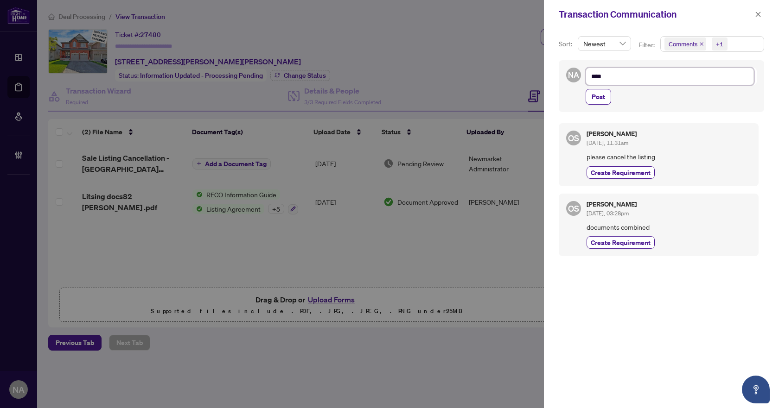
type textarea "*****"
type textarea "******"
type textarea "*******"
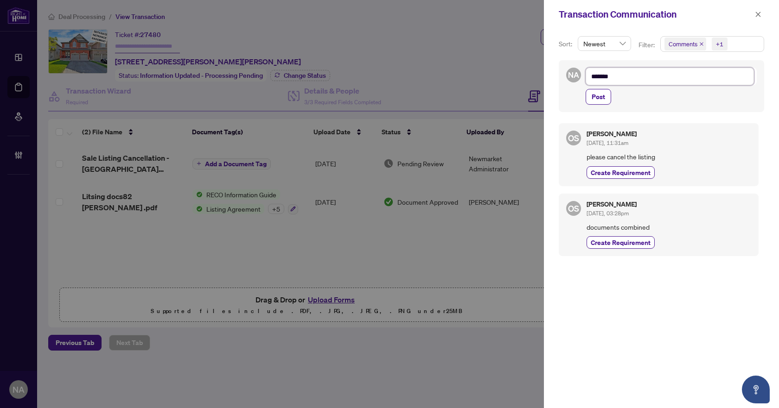
type textarea "*******"
type textarea "*********"
type textarea "**********"
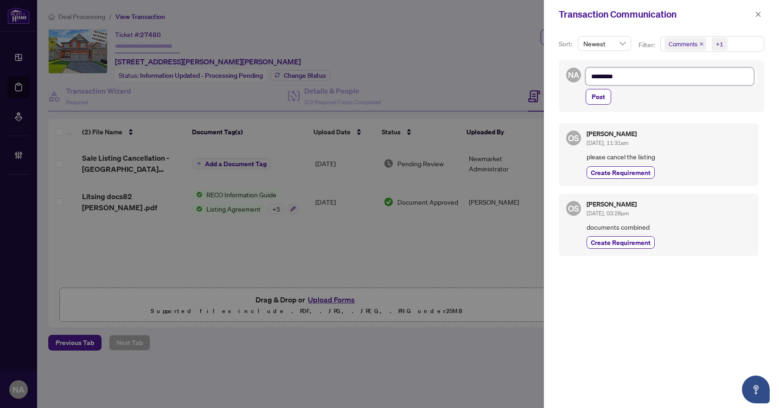
type textarea "**********"
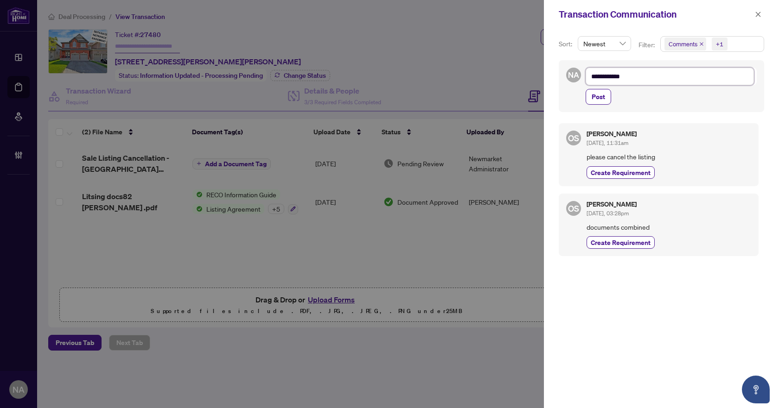
type textarea "**********"
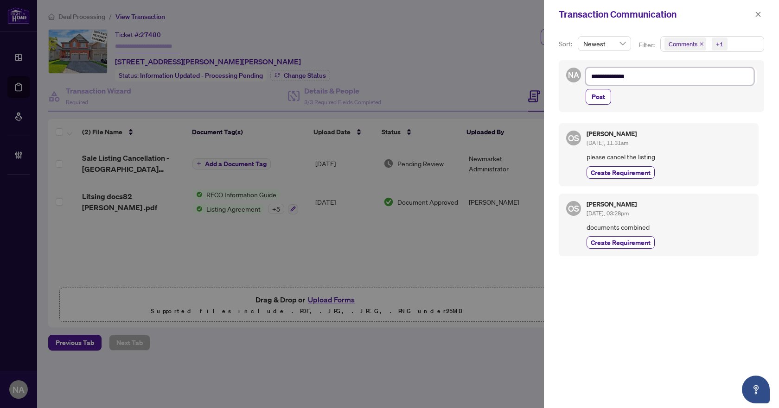
type textarea "**********"
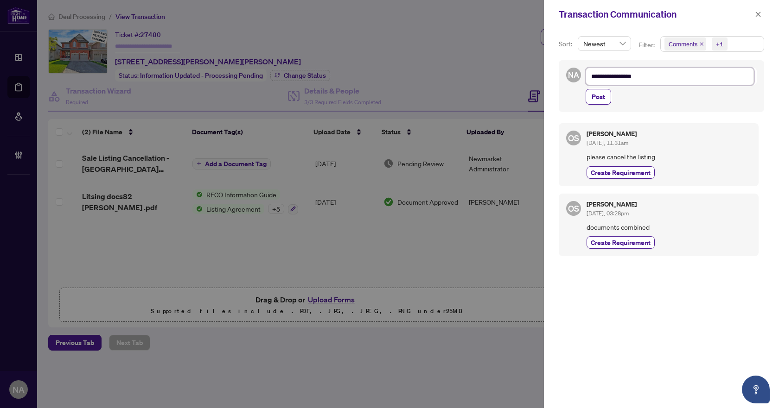
type textarea "**********"
drag, startPoint x: 687, startPoint y: 71, endPoint x: 683, endPoint y: 77, distance: 7.3
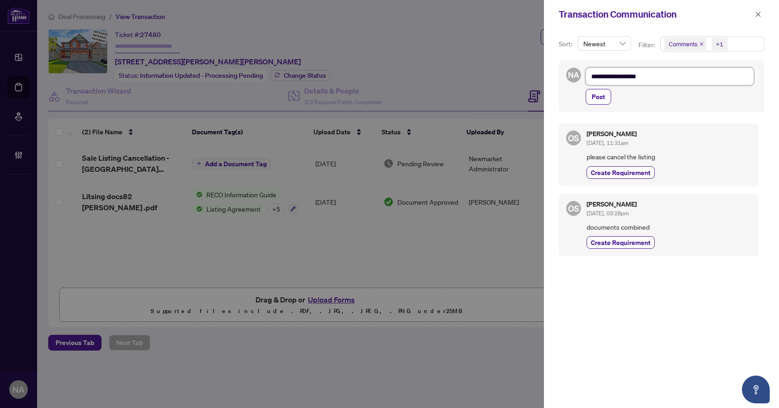
click at [687, 71] on textarea "**********" at bounding box center [669, 77] width 168 height 18
type textarea "**********"
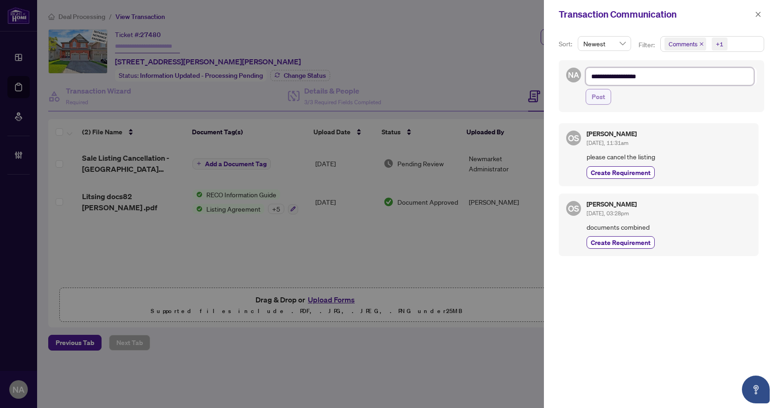
type textarea "**********"
click at [604, 100] on span "Post" at bounding box center [597, 96] width 13 height 15
type textarea "**********"
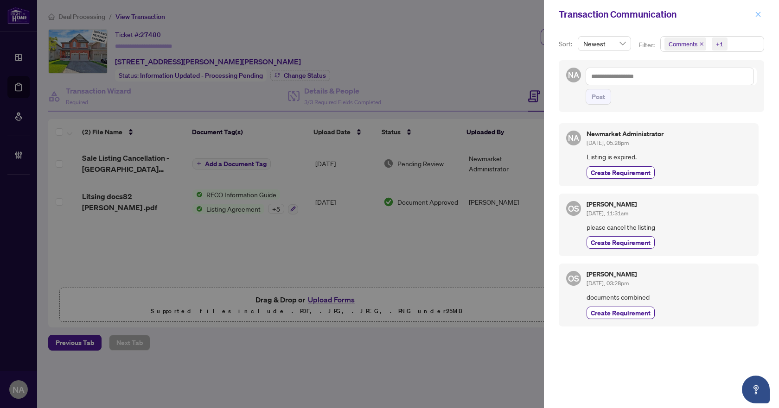
click at [758, 15] on icon "close" at bounding box center [758, 14] width 5 height 5
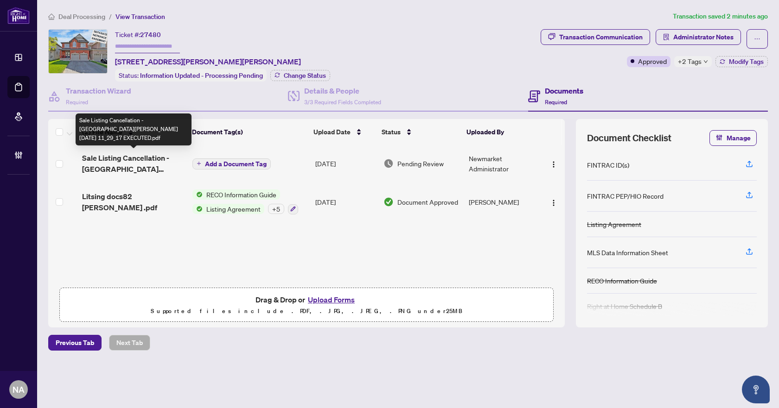
click at [119, 158] on span "Sale Listing Cancellation - [GEOGRAPHIC_DATA][PERSON_NAME][DATE] 11_29_17 EXECU…" at bounding box center [133, 164] width 103 height 22
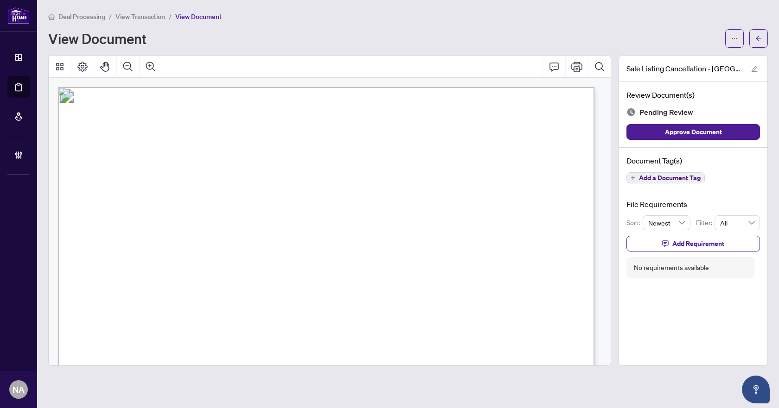
click at [160, 15] on span "View Transaction" at bounding box center [140, 17] width 50 height 8
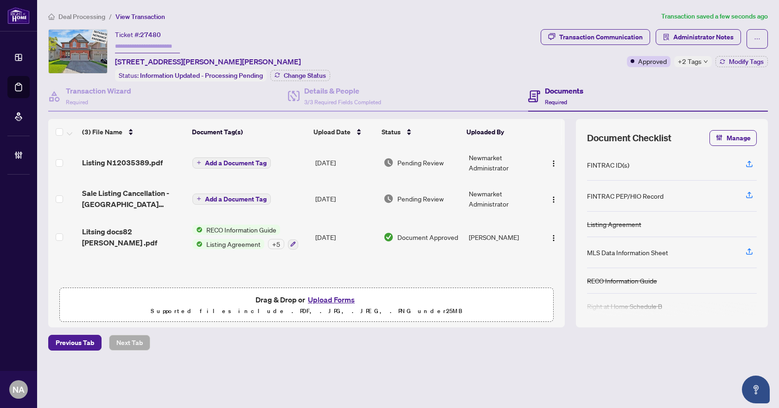
click at [216, 160] on span "Add a Document Tag" at bounding box center [236, 163] width 62 height 6
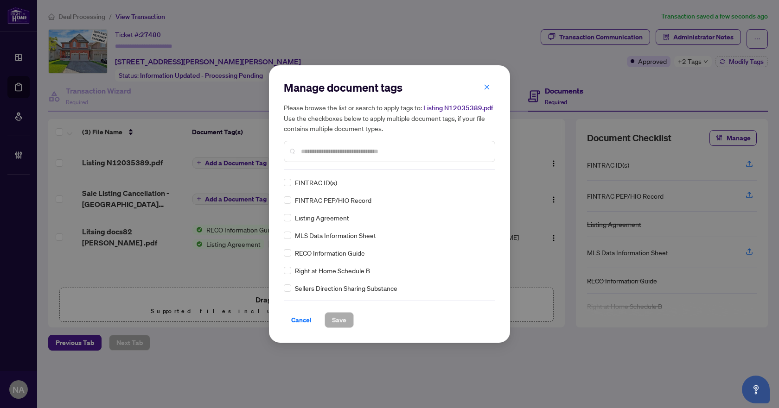
click at [333, 152] on input "text" at bounding box center [394, 151] width 186 height 10
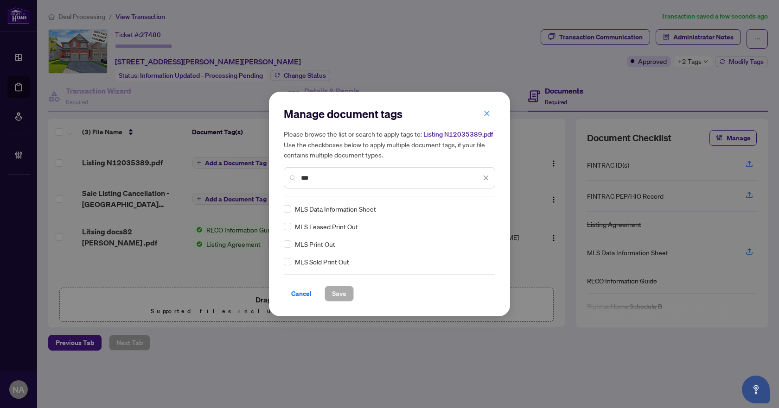
type input "***"
click at [482, 208] on div at bounding box center [480, 208] width 18 height 9
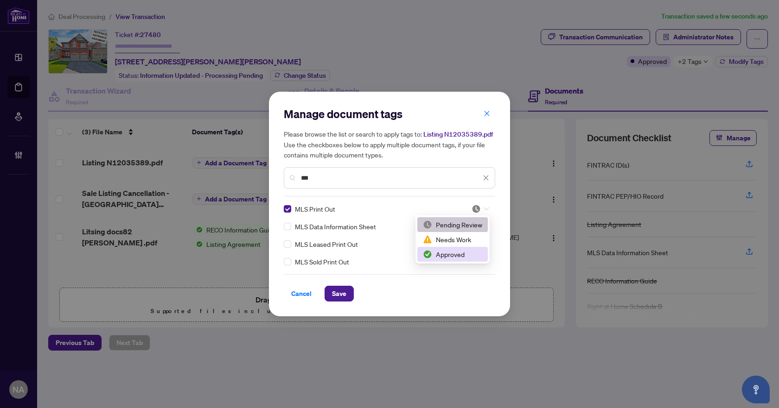
click at [461, 257] on div "Approved" at bounding box center [452, 254] width 59 height 10
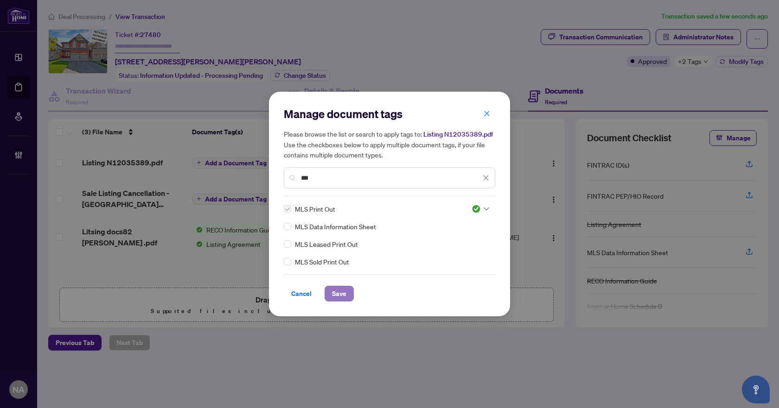
click at [329, 293] on button "Save" at bounding box center [338, 294] width 29 height 16
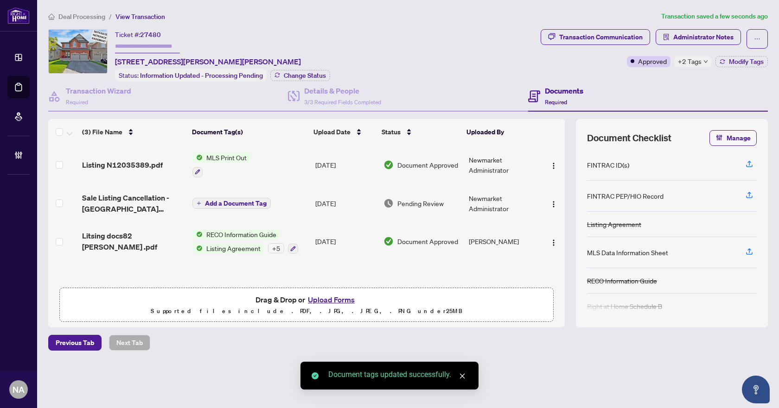
click at [213, 200] on span "Add a Document Tag" at bounding box center [236, 203] width 62 height 6
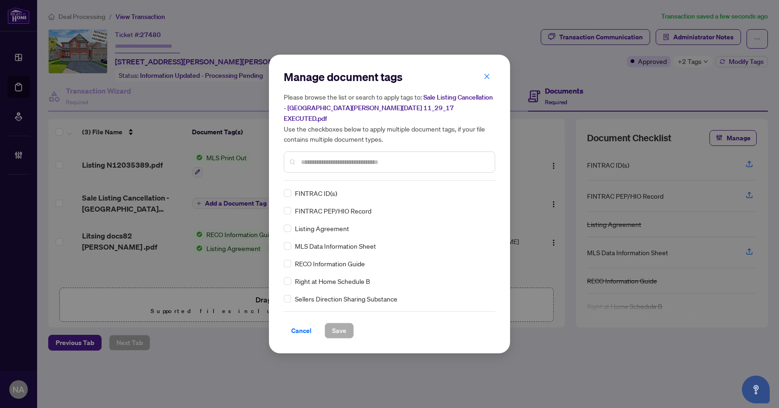
click at [309, 158] on input "text" at bounding box center [394, 162] width 186 height 10
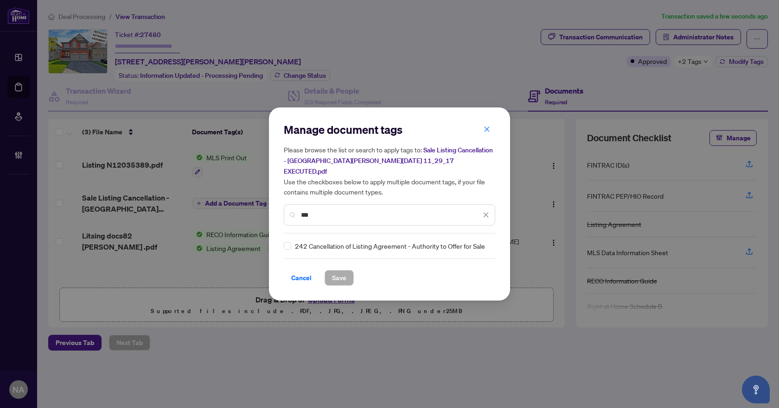
type input "***"
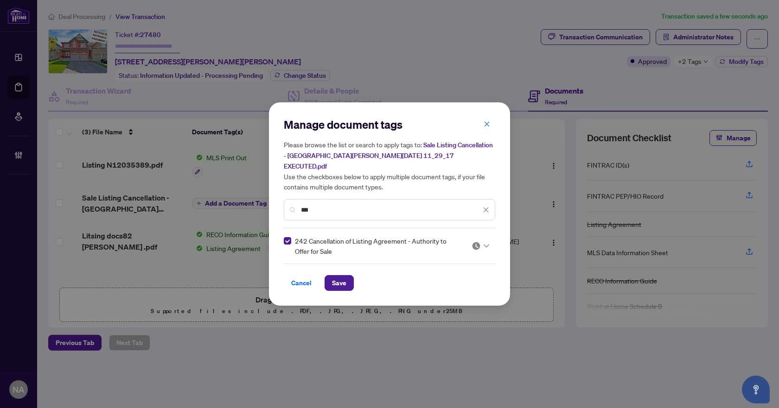
click at [485, 244] on icon at bounding box center [486, 246] width 6 height 4
click at [469, 287] on div "Approved" at bounding box center [452, 286] width 59 height 10
click at [349, 284] on button "Save" at bounding box center [338, 283] width 29 height 16
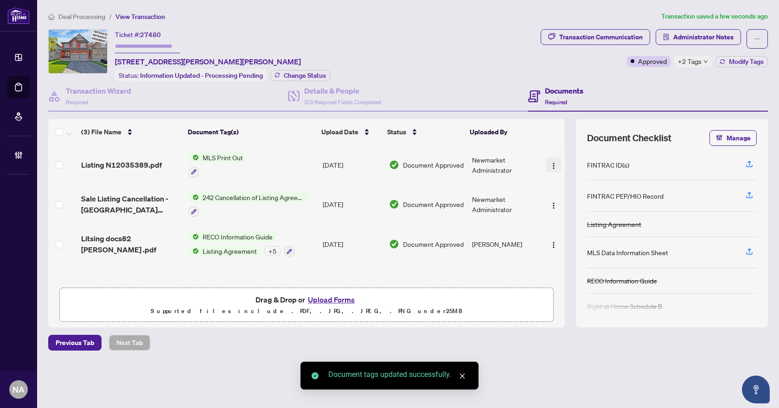
click at [550, 164] on img "button" at bounding box center [553, 165] width 7 height 7
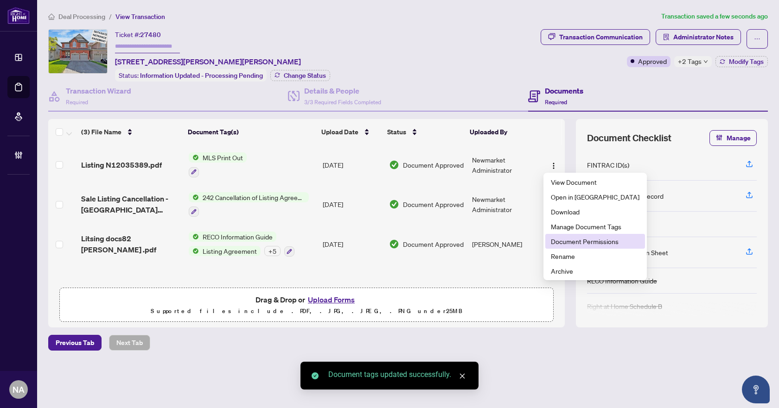
click at [574, 242] on span "Document Permissions" at bounding box center [595, 241] width 89 height 10
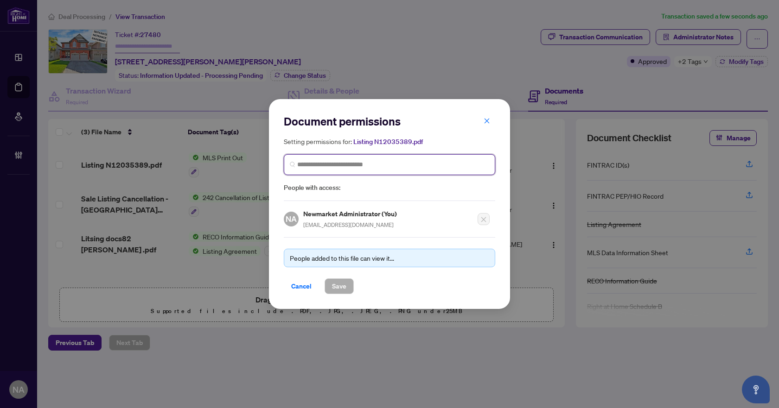
click at [331, 162] on input "search" at bounding box center [393, 165] width 192 height 10
type input "****"
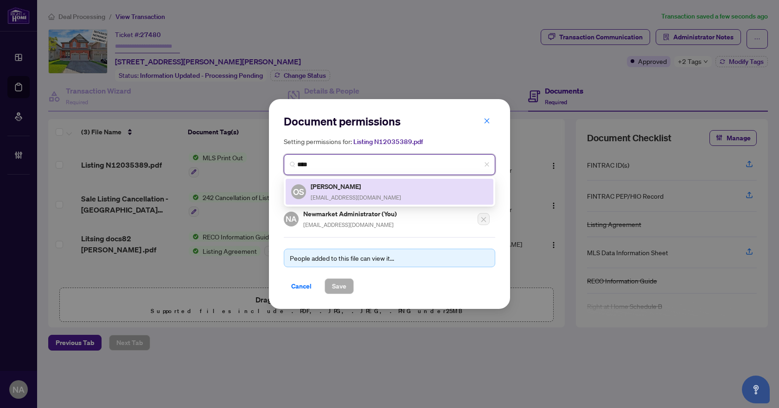
click at [297, 186] on span "OS" at bounding box center [298, 191] width 11 height 13
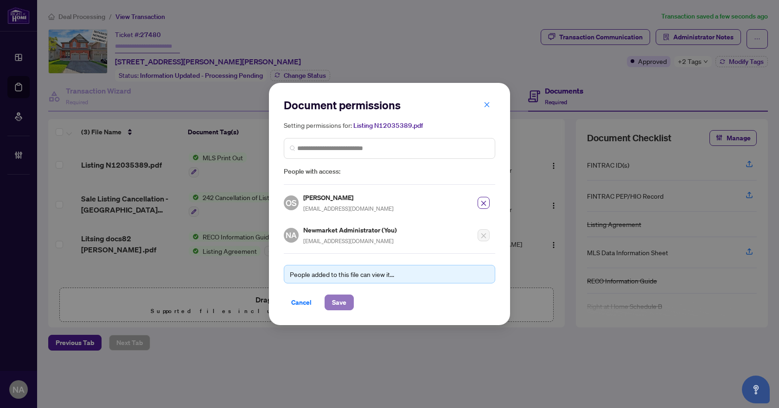
click at [343, 300] on span "Save" at bounding box center [339, 302] width 14 height 15
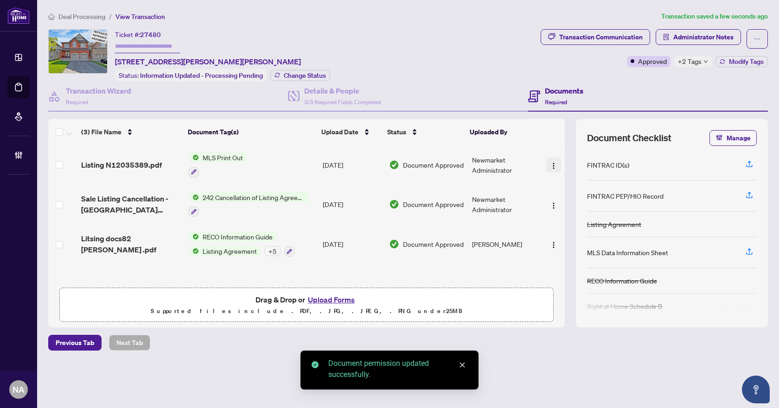
click at [546, 162] on button "button" at bounding box center [553, 165] width 15 height 15
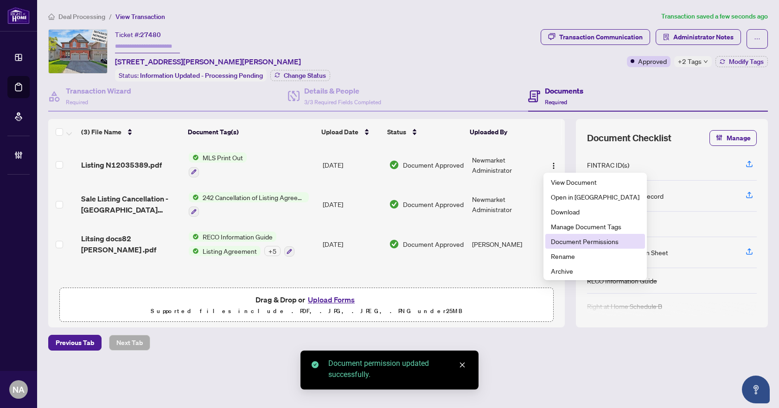
click at [560, 243] on span "Document Permissions" at bounding box center [595, 241] width 89 height 10
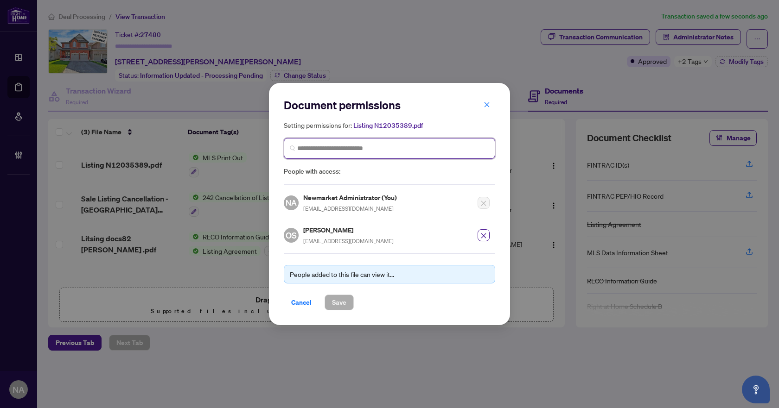
click at [347, 149] on input "search" at bounding box center [393, 149] width 192 height 10
type input "****"
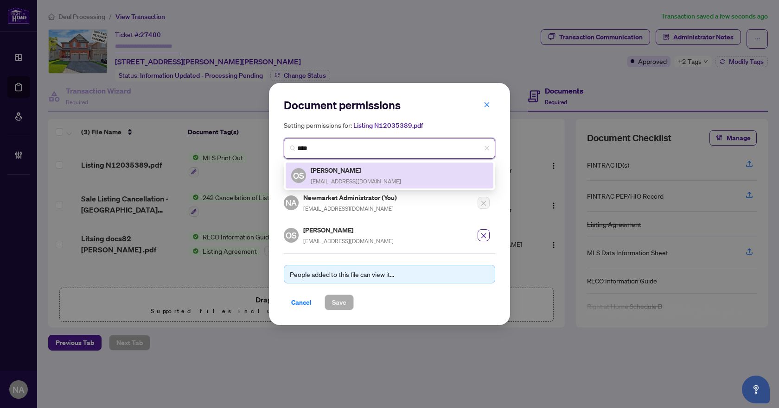
click at [340, 179] on span "[EMAIL_ADDRESS][DOMAIN_NAME]" at bounding box center [356, 181] width 90 height 7
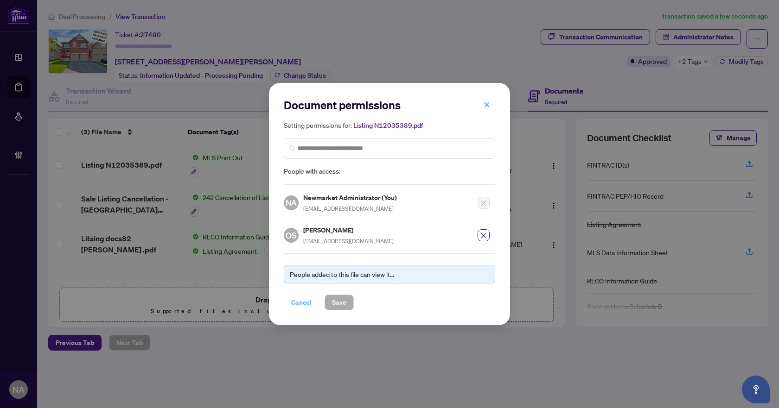
click at [301, 300] on span "Cancel" at bounding box center [301, 302] width 20 height 15
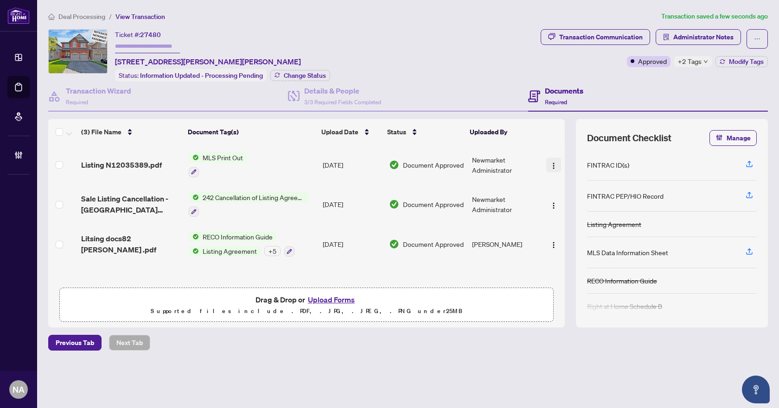
click at [547, 158] on button "button" at bounding box center [553, 165] width 15 height 15
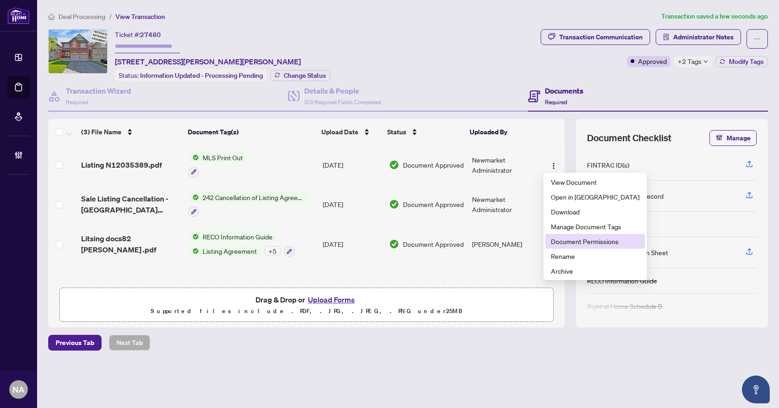
click at [574, 239] on span "Document Permissions" at bounding box center [595, 241] width 89 height 10
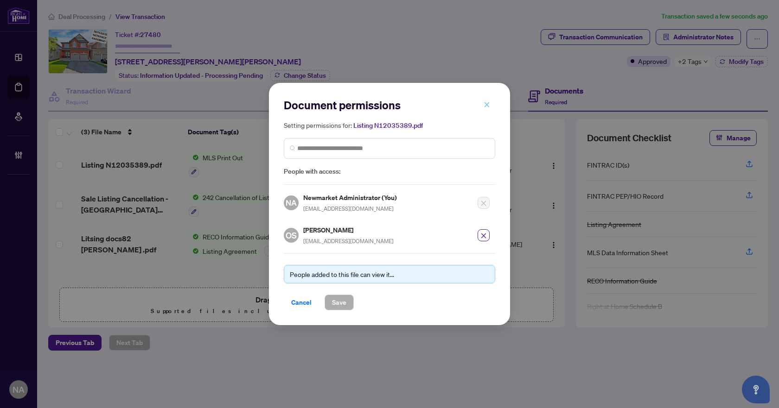
click at [487, 106] on icon "close" at bounding box center [486, 104] width 5 height 5
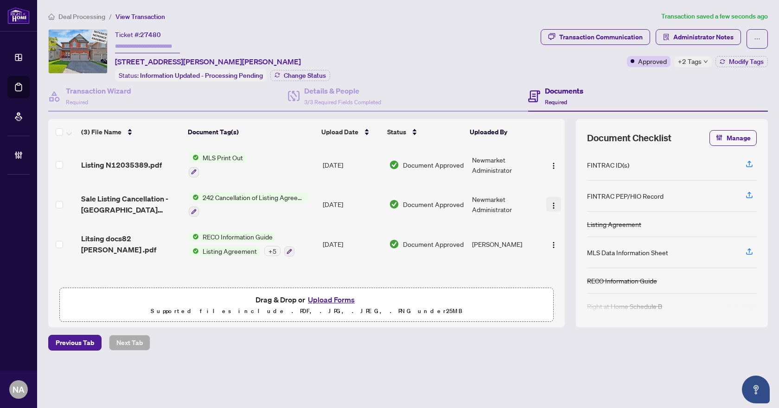
click at [550, 204] on img "button" at bounding box center [553, 205] width 7 height 7
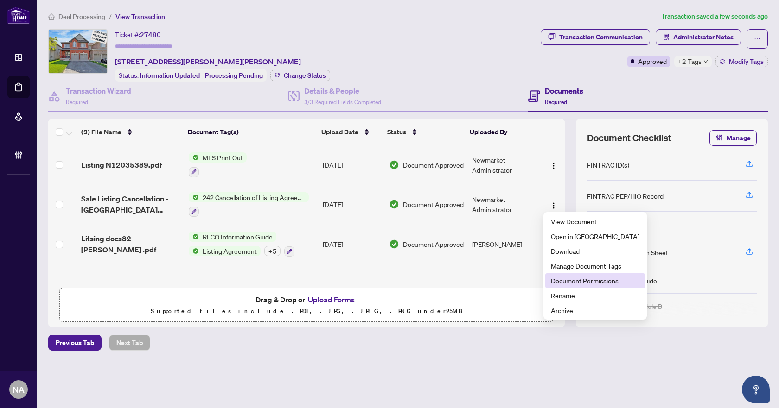
click at [566, 283] on span "Document Permissions" at bounding box center [595, 281] width 89 height 10
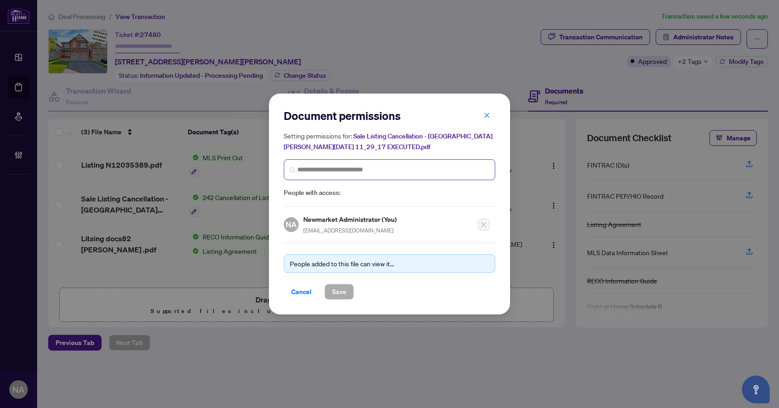
click at [324, 164] on span at bounding box center [389, 169] width 211 height 21
type input "****"
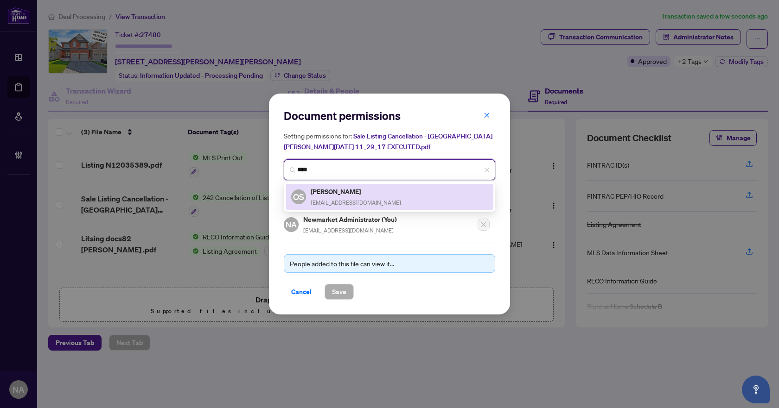
click at [343, 199] on span "[EMAIL_ADDRESS][DOMAIN_NAME]" at bounding box center [356, 202] width 90 height 7
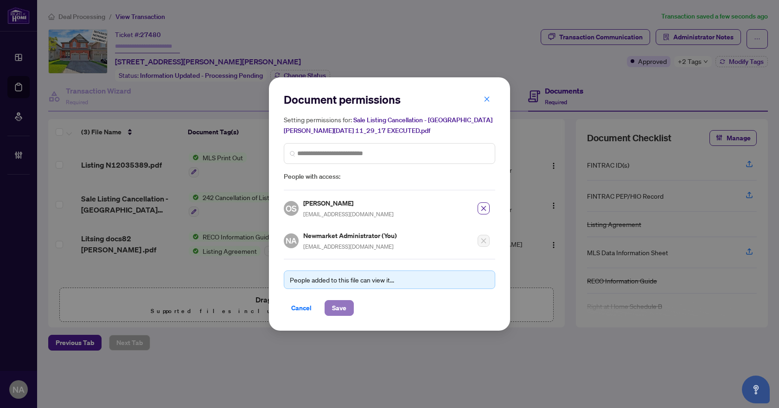
click at [339, 305] on span "Save" at bounding box center [339, 308] width 14 height 15
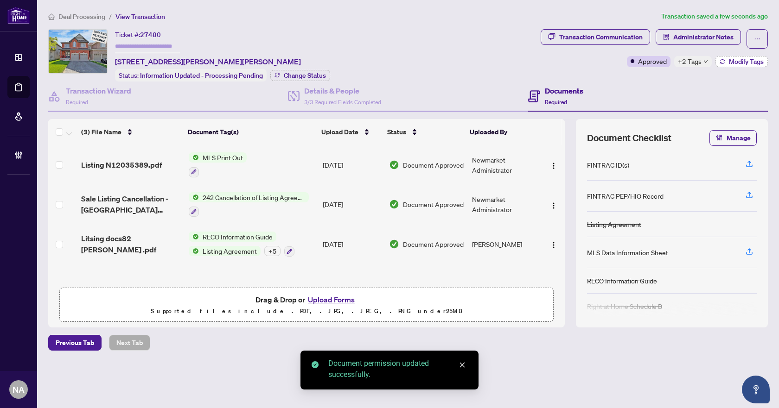
click at [737, 59] on span "Modify Tags" at bounding box center [746, 61] width 35 height 6
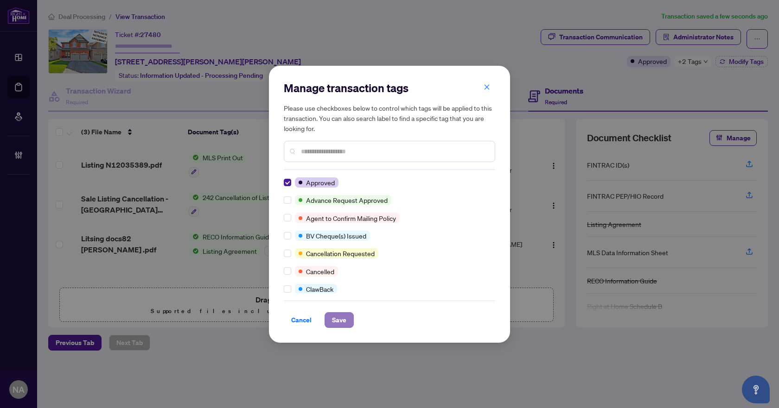
click at [349, 321] on button "Save" at bounding box center [338, 320] width 29 height 16
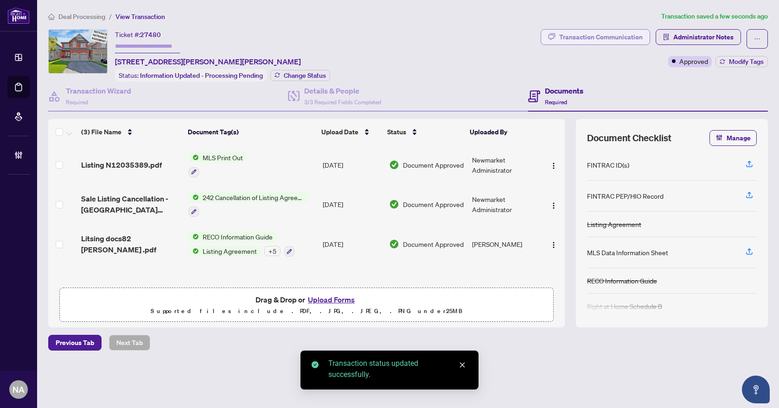
click at [586, 35] on div "Transaction Communication" at bounding box center [600, 37] width 83 height 15
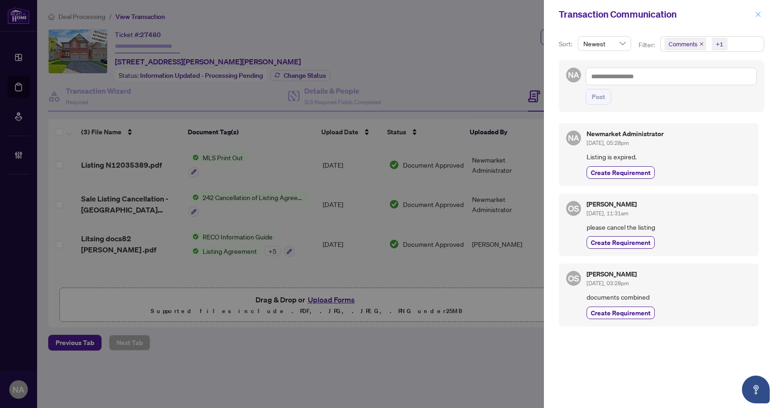
click at [755, 17] on icon "close" at bounding box center [758, 14] width 6 height 6
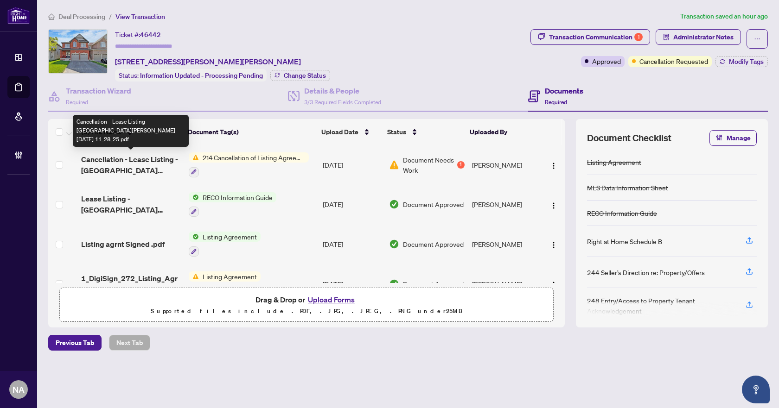
click at [146, 162] on span "Cancellation - Lease Listing - [GEOGRAPHIC_DATA][PERSON_NAME][DATE] 11_28_25.pdf" at bounding box center [131, 165] width 100 height 22
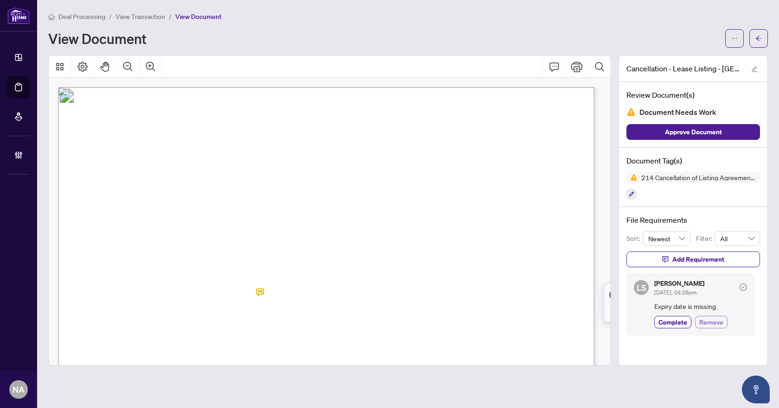
click at [712, 324] on span "Remove" at bounding box center [711, 323] width 24 height 10
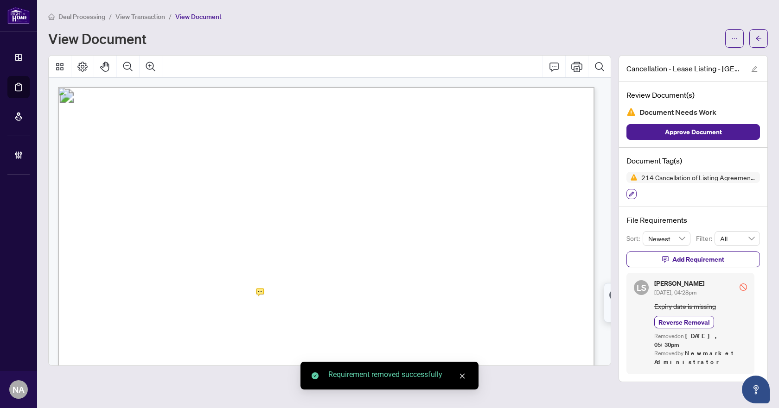
click at [634, 192] on button "button" at bounding box center [631, 194] width 10 height 10
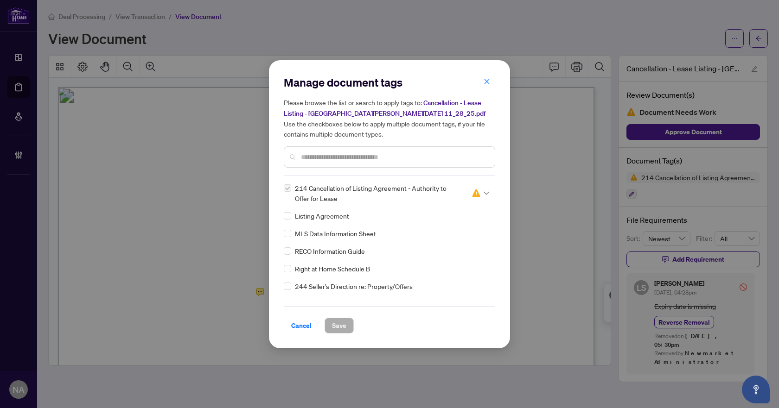
click at [480, 192] on div at bounding box center [480, 193] width 18 height 9
click at [459, 238] on div "Approved" at bounding box center [449, 238] width 59 height 10
click at [343, 328] on span "Save" at bounding box center [339, 325] width 14 height 15
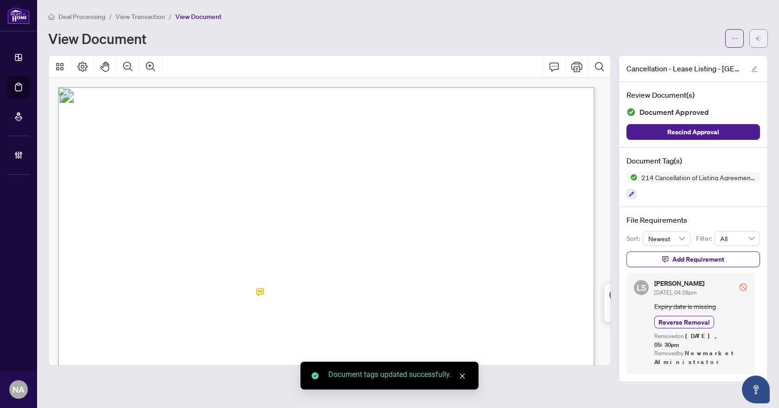
click at [752, 35] on button "button" at bounding box center [758, 38] width 19 height 19
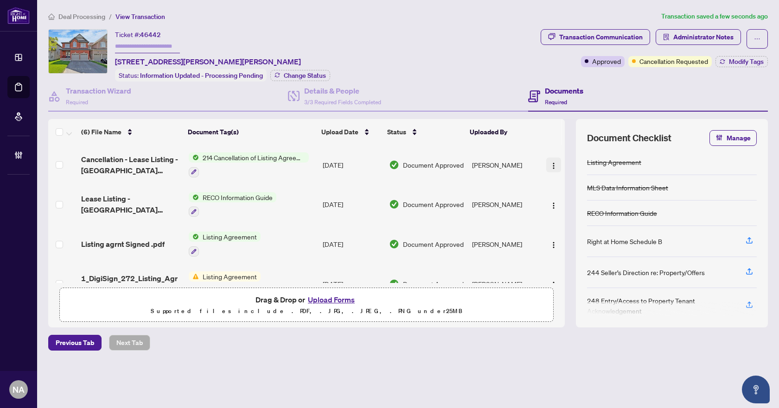
click at [552, 163] on img "button" at bounding box center [553, 165] width 7 height 7
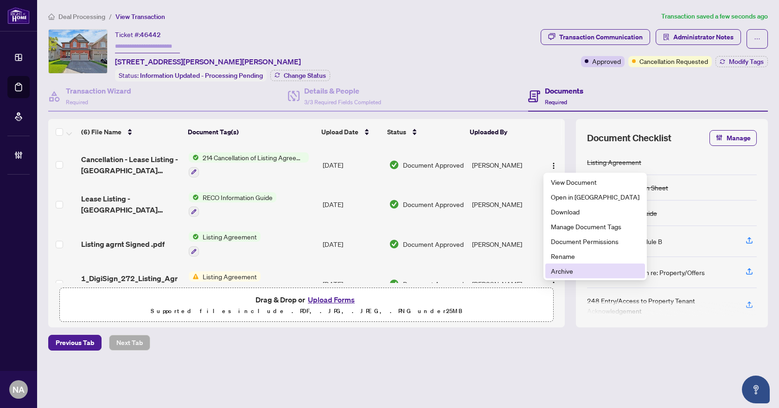
click at [564, 273] on span "Archive" at bounding box center [595, 271] width 89 height 10
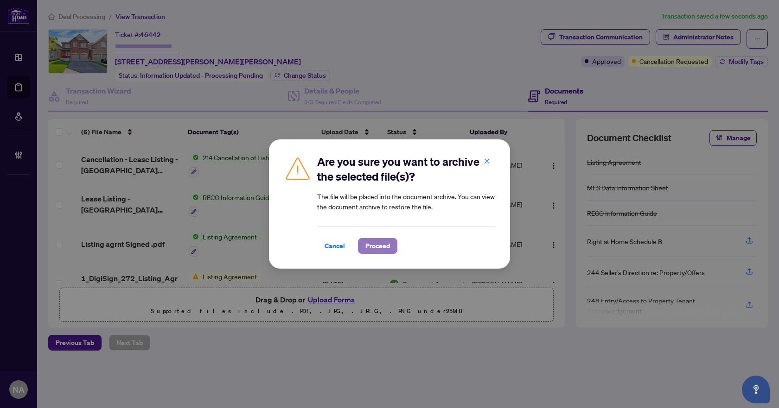
click at [377, 248] on span "Proceed" at bounding box center [377, 246] width 25 height 15
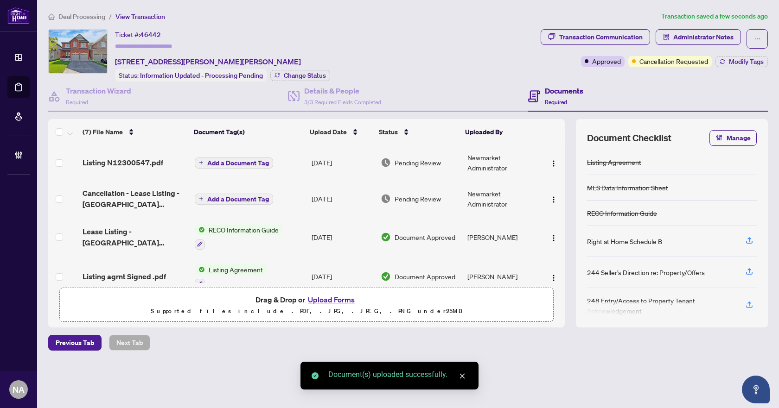
click at [233, 160] on span "Add a Document Tag" at bounding box center [238, 163] width 62 height 6
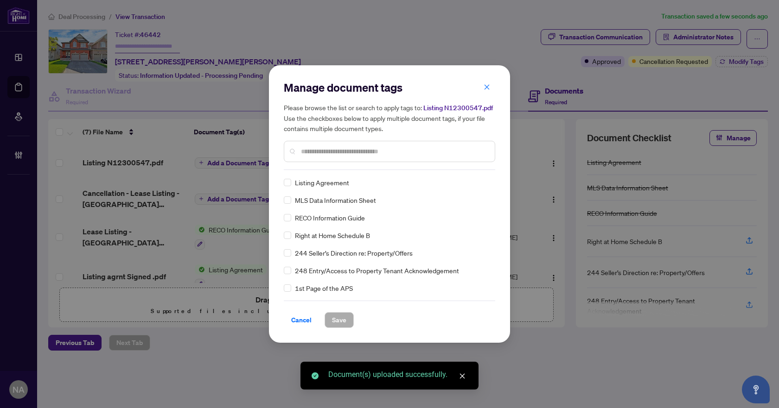
click at [308, 153] on input "text" at bounding box center [394, 151] width 186 height 10
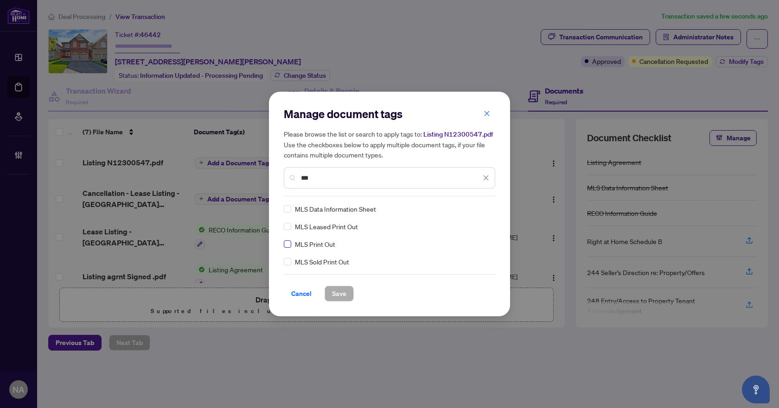
type input "***"
click at [483, 211] on div at bounding box center [480, 208] width 18 height 9
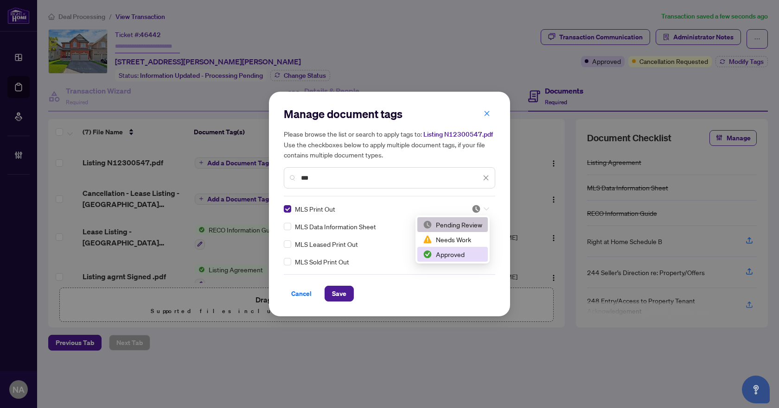
drag, startPoint x: 472, startPoint y: 255, endPoint x: 458, endPoint y: 261, distance: 14.8
click at [472, 255] on div "Approved" at bounding box center [452, 254] width 59 height 10
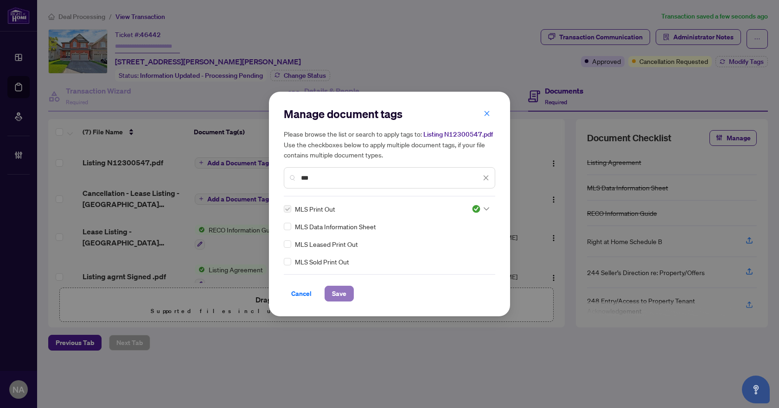
click at [343, 292] on span "Save" at bounding box center [339, 293] width 14 height 15
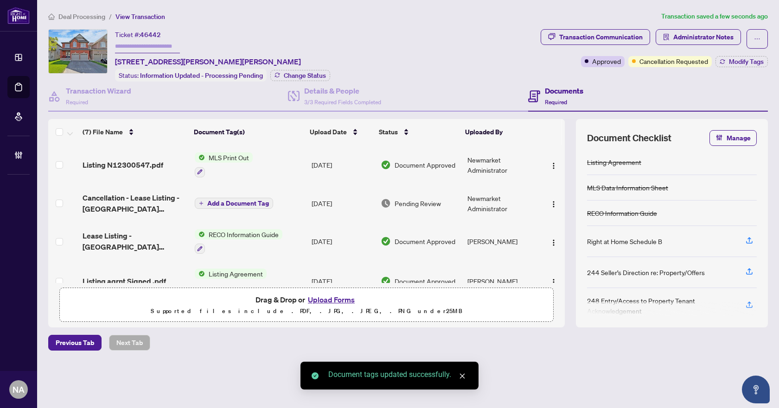
click at [218, 203] on span "Add a Document Tag" at bounding box center [238, 203] width 62 height 6
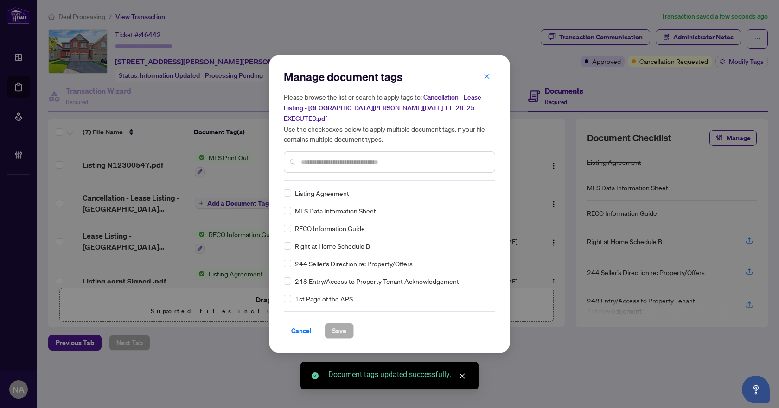
click at [324, 157] on input "text" at bounding box center [394, 162] width 186 height 10
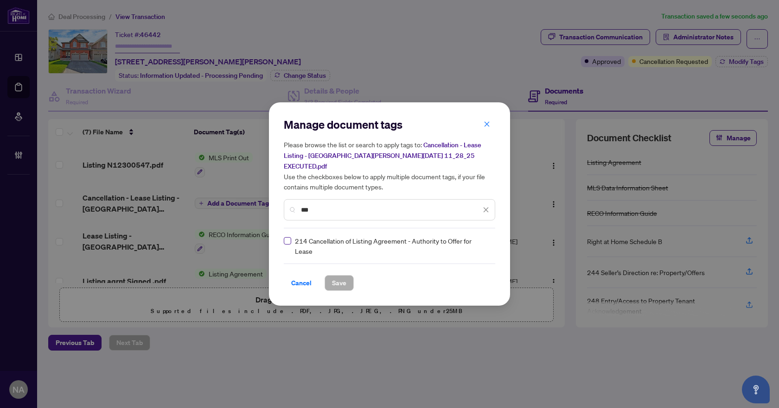
type input "***"
click at [487, 244] on icon at bounding box center [486, 246] width 6 height 4
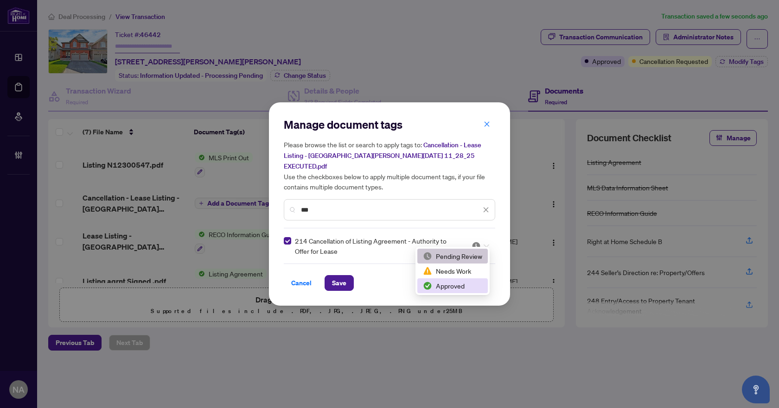
click at [454, 283] on div "Approved" at bounding box center [452, 286] width 59 height 10
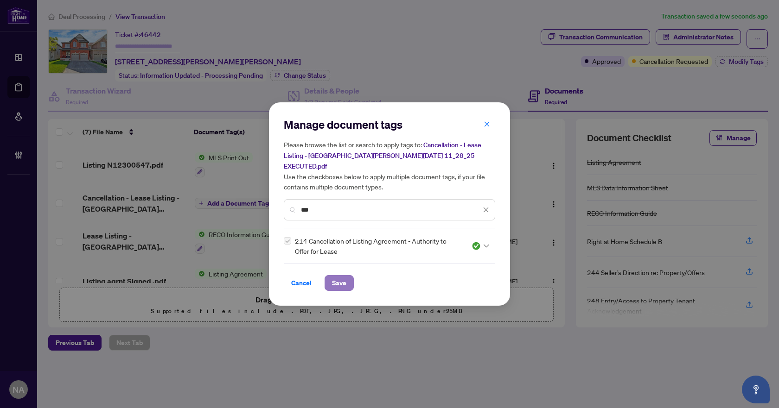
click at [336, 278] on span "Save" at bounding box center [339, 283] width 14 height 15
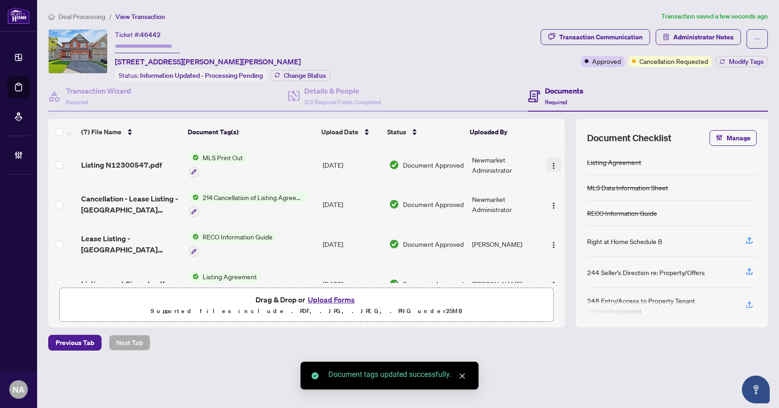
click at [550, 160] on span "button" at bounding box center [553, 165] width 7 height 10
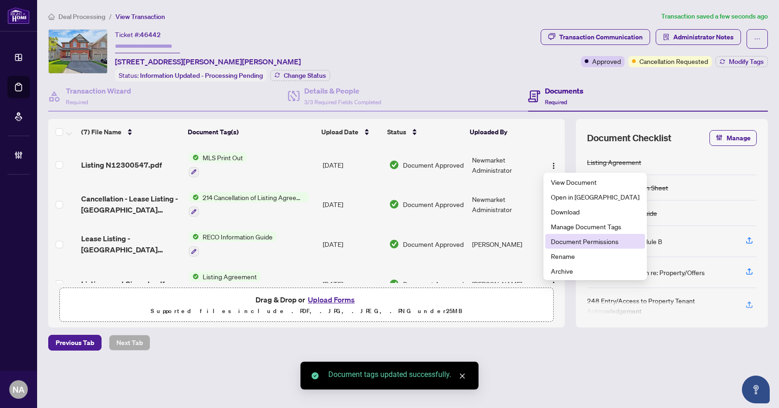
click at [570, 242] on span "Document Permissions" at bounding box center [595, 241] width 89 height 10
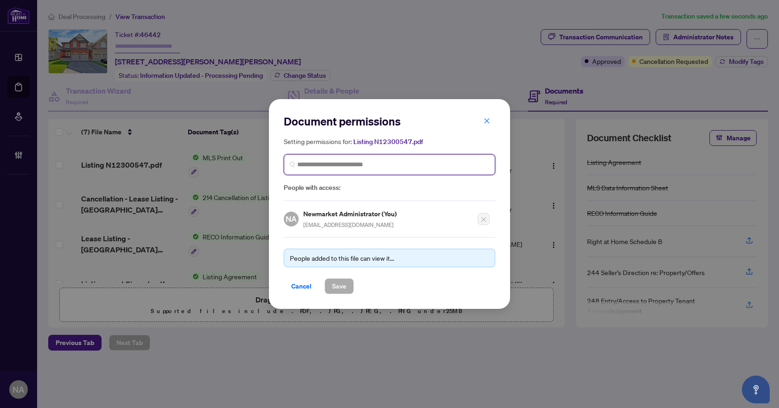
click at [321, 165] on input "search" at bounding box center [393, 165] width 192 height 10
type input "****"
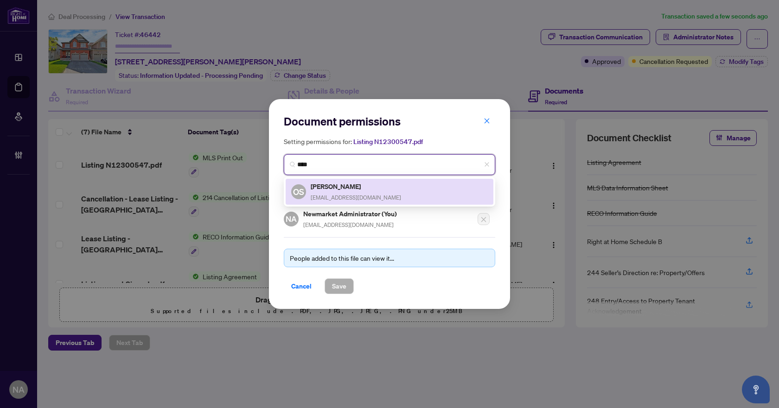
click at [331, 190] on h5 "[PERSON_NAME]" at bounding box center [356, 186] width 90 height 11
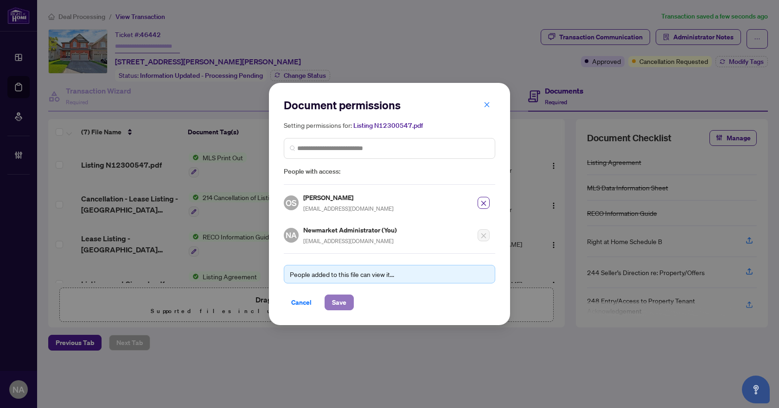
click at [331, 299] on button "Save" at bounding box center [338, 303] width 29 height 16
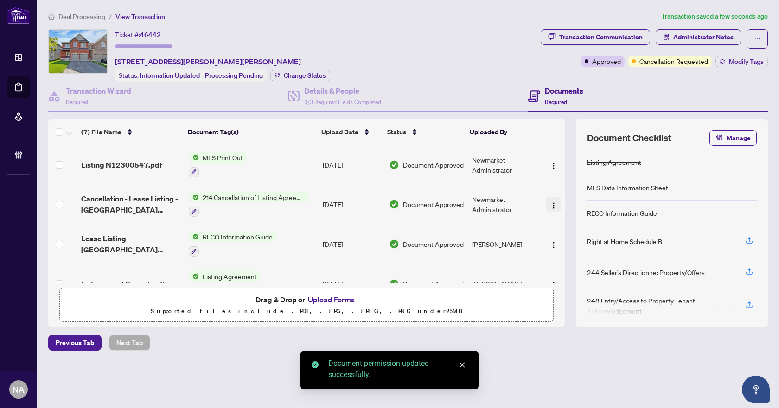
click at [550, 203] on img "button" at bounding box center [553, 205] width 7 height 7
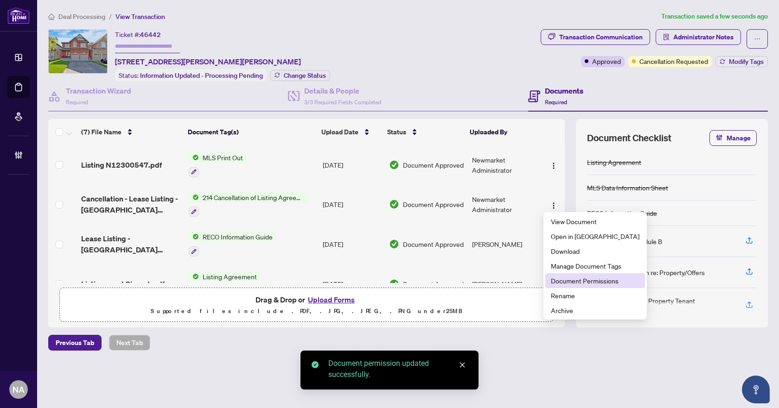
click at [588, 282] on span "Document Permissions" at bounding box center [595, 281] width 89 height 10
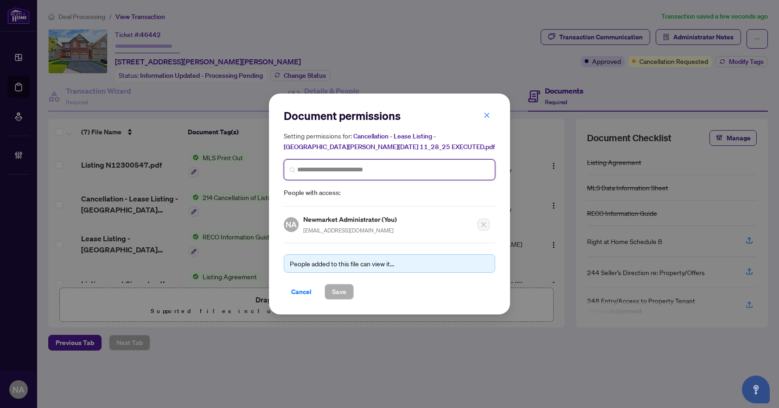
click at [0, 0] on input "search" at bounding box center [0, 0] width 0 height 0
type input "****"
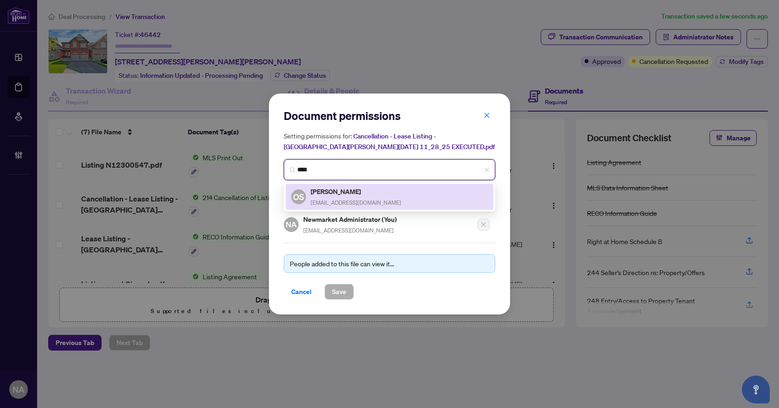
click at [330, 199] on span "snihurHomes@gmail.com" at bounding box center [356, 202] width 90 height 7
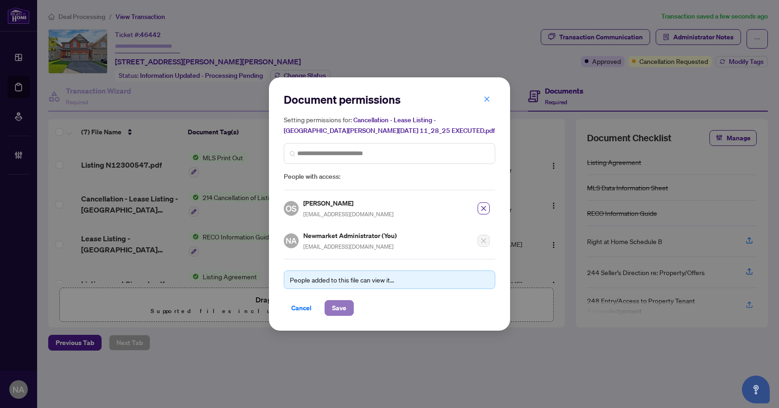
click at [335, 305] on span "Save" at bounding box center [339, 308] width 14 height 15
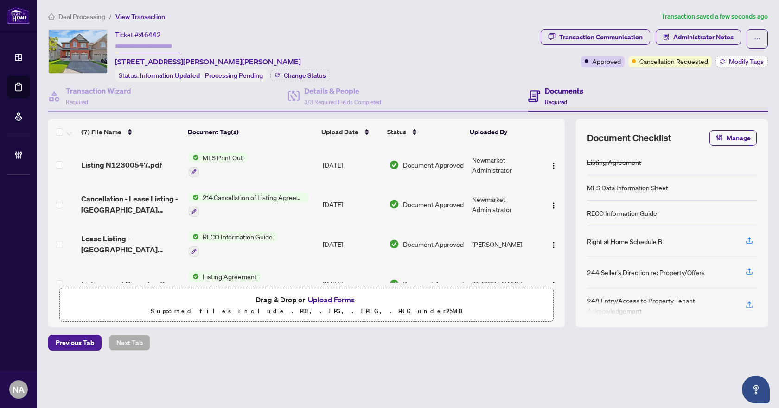
click at [732, 62] on span "Modify Tags" at bounding box center [746, 61] width 35 height 6
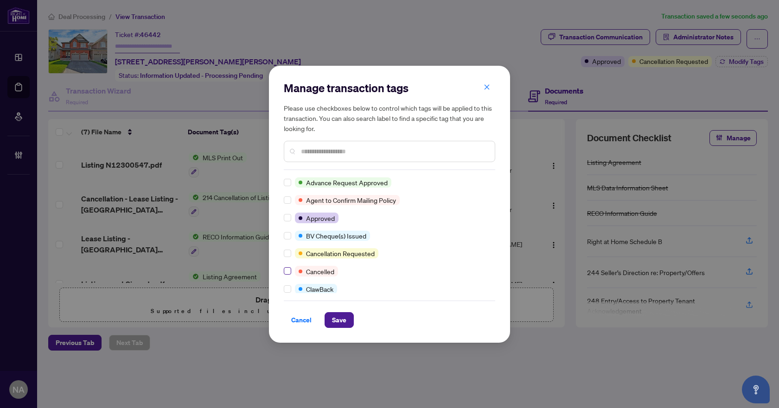
click at [287, 267] on label at bounding box center [287, 271] width 7 height 10
click at [330, 318] on button "Save" at bounding box center [338, 320] width 29 height 16
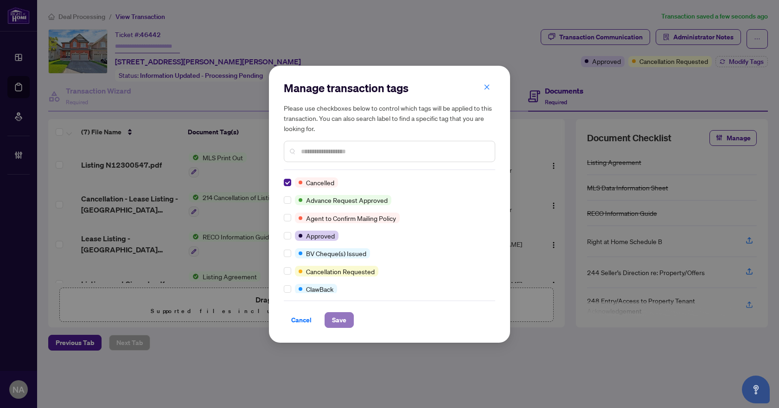
click at [346, 320] on span "Save" at bounding box center [339, 320] width 14 height 15
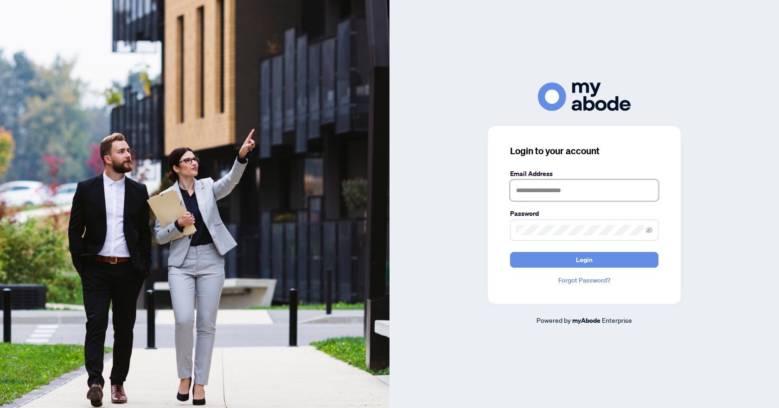
type input "**********"
click at [566, 255] on button "Login" at bounding box center [584, 260] width 148 height 16
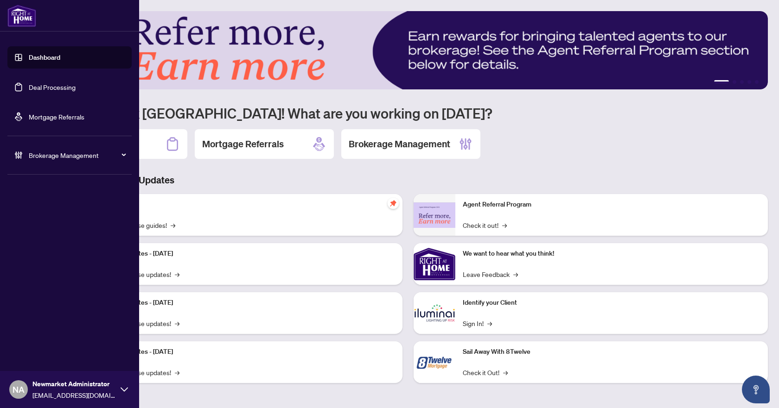
click at [52, 87] on link "Deal Processing" at bounding box center [52, 87] width 47 height 8
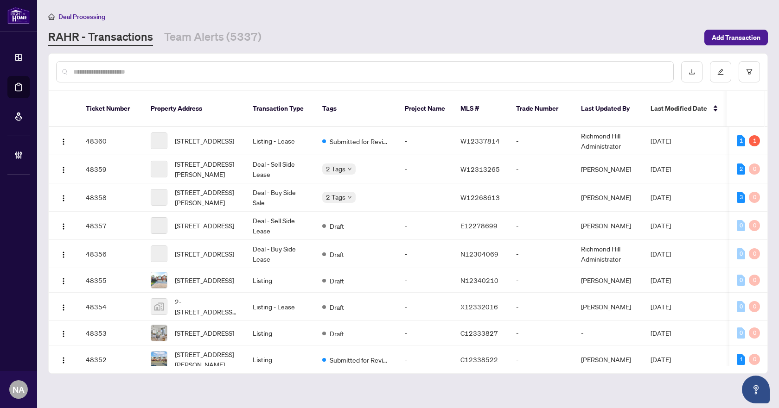
click at [186, 72] on input "text" at bounding box center [369, 72] width 592 height 10
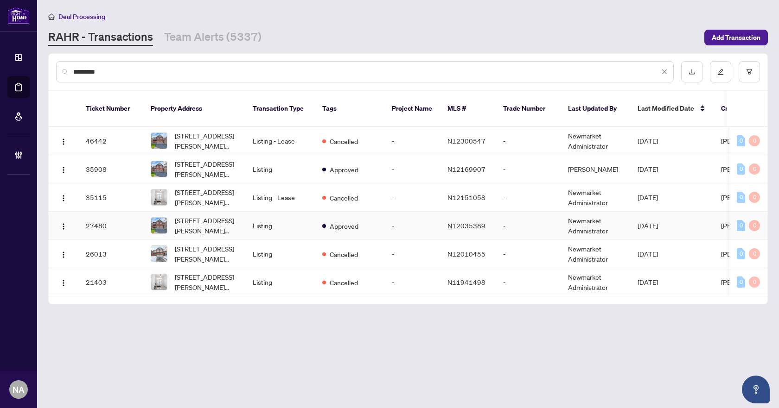
type input "*********"
click at [204, 216] on span "[STREET_ADDRESS][PERSON_NAME][PERSON_NAME]" at bounding box center [206, 226] width 63 height 20
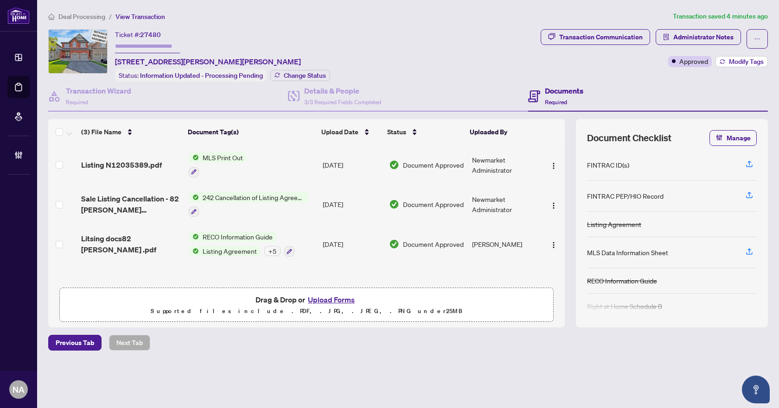
click at [727, 62] on button "Modify Tags" at bounding box center [741, 61] width 52 height 11
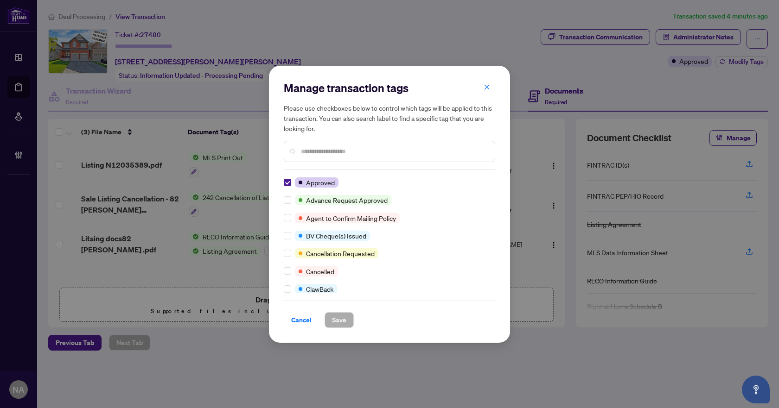
click at [353, 148] on input "text" at bounding box center [394, 151] width 186 height 10
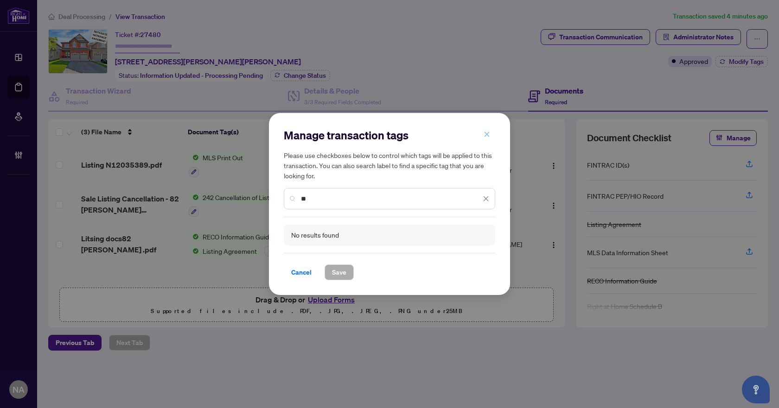
type input "**"
click at [486, 135] on icon "close" at bounding box center [486, 134] width 6 height 6
